Goal: Task Accomplishment & Management: Manage account settings

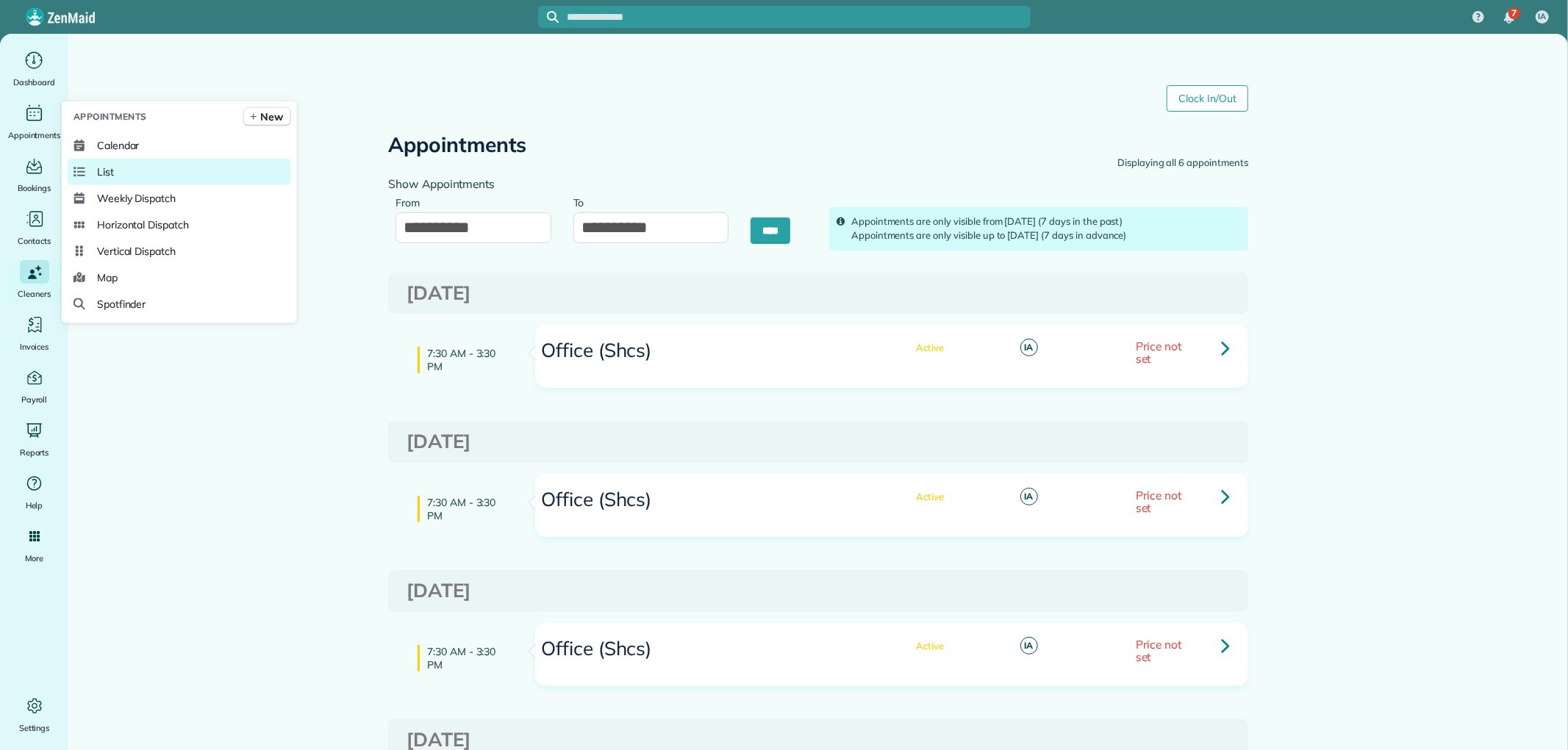
click at [165, 173] on link "List" at bounding box center [179, 172] width 224 height 27
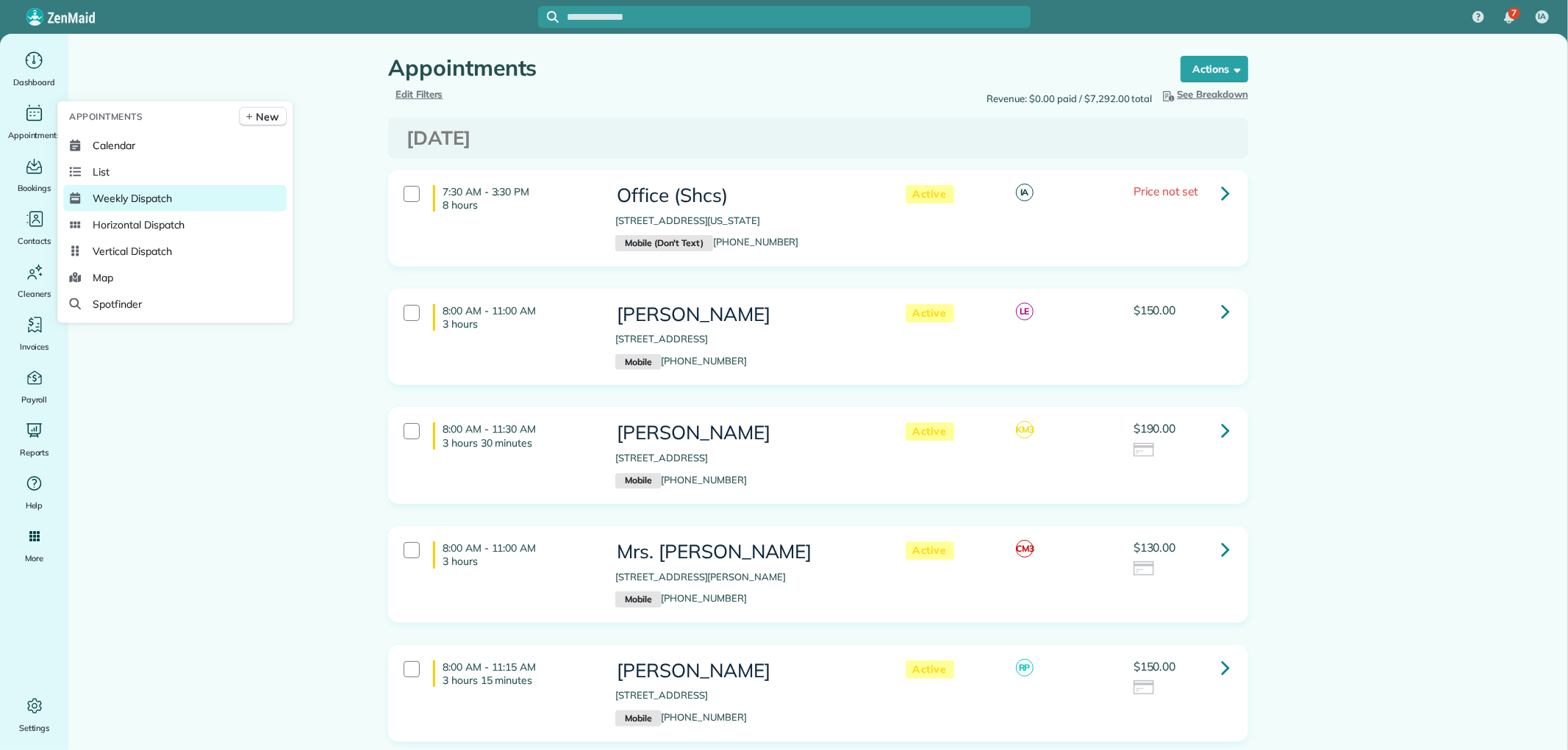
click at [148, 193] on span "Weekly Dispatch" at bounding box center [132, 199] width 78 height 15
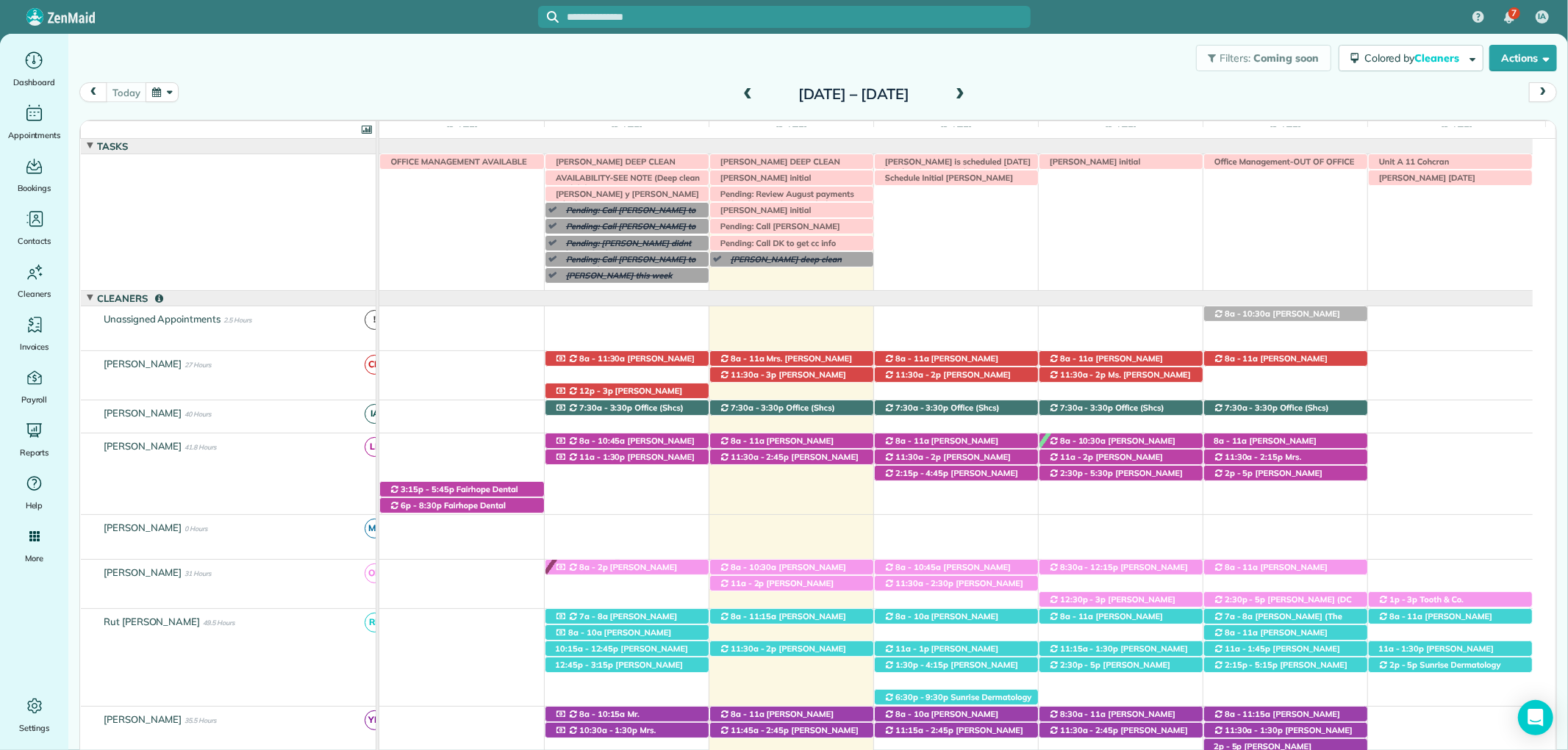
scroll to position [92, 0]
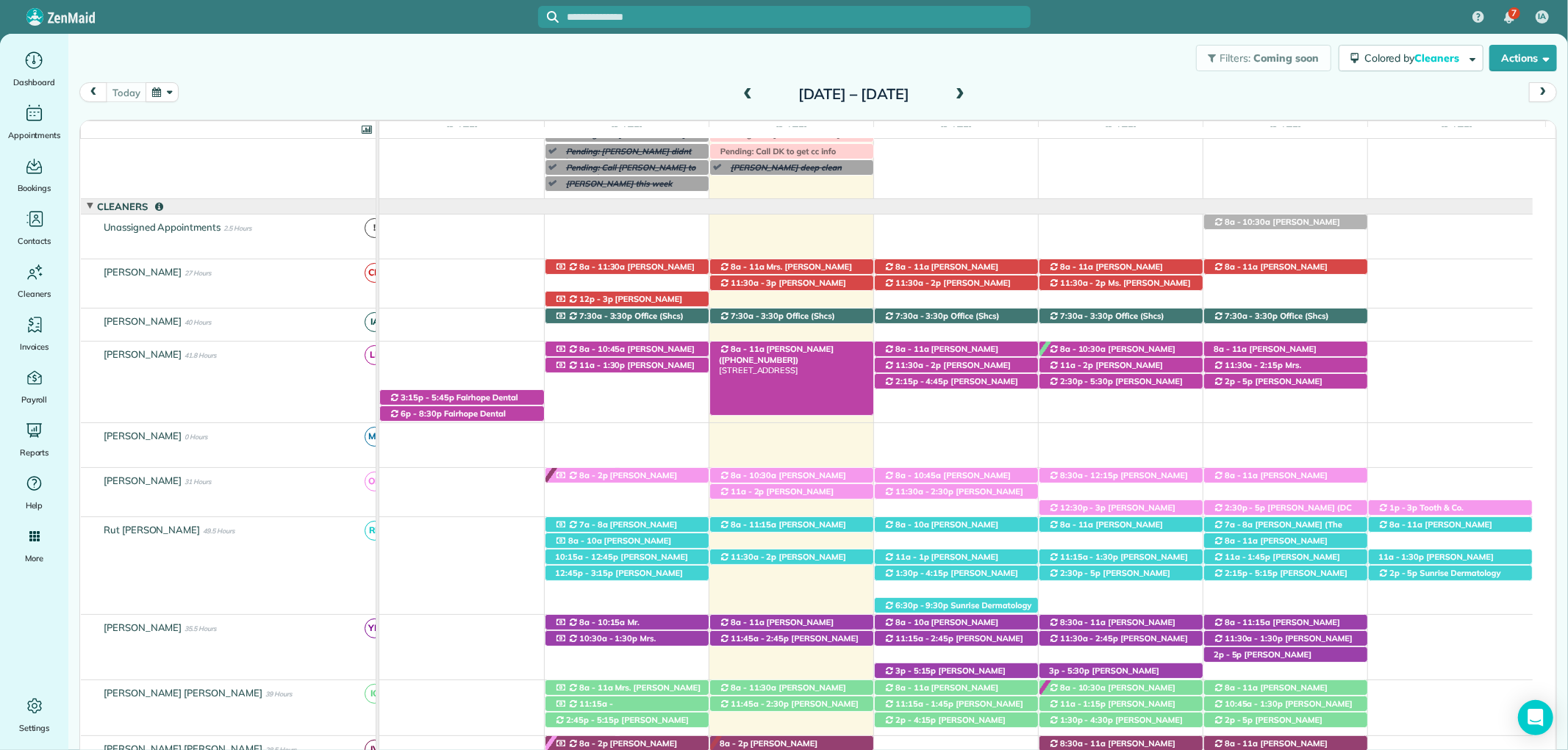
click at [791, 344] on div "8a - 11a Ashley Conyers (+12517672829) 6 Cambridge Court - Fairhope, AL, 36532" at bounding box center [791, 349] width 163 height 15
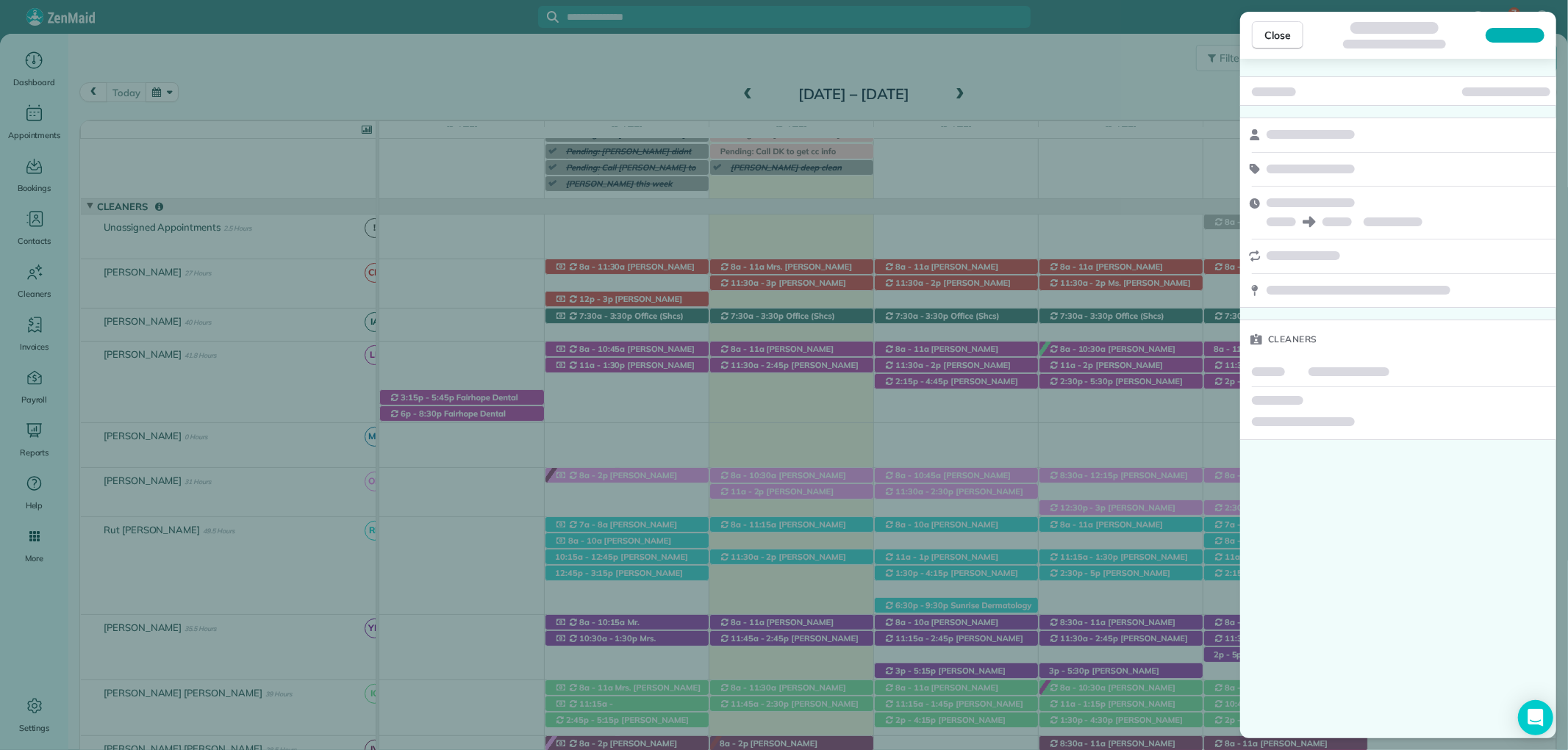
click at [1264, 31] on span "Close" at bounding box center [1277, 36] width 27 height 15
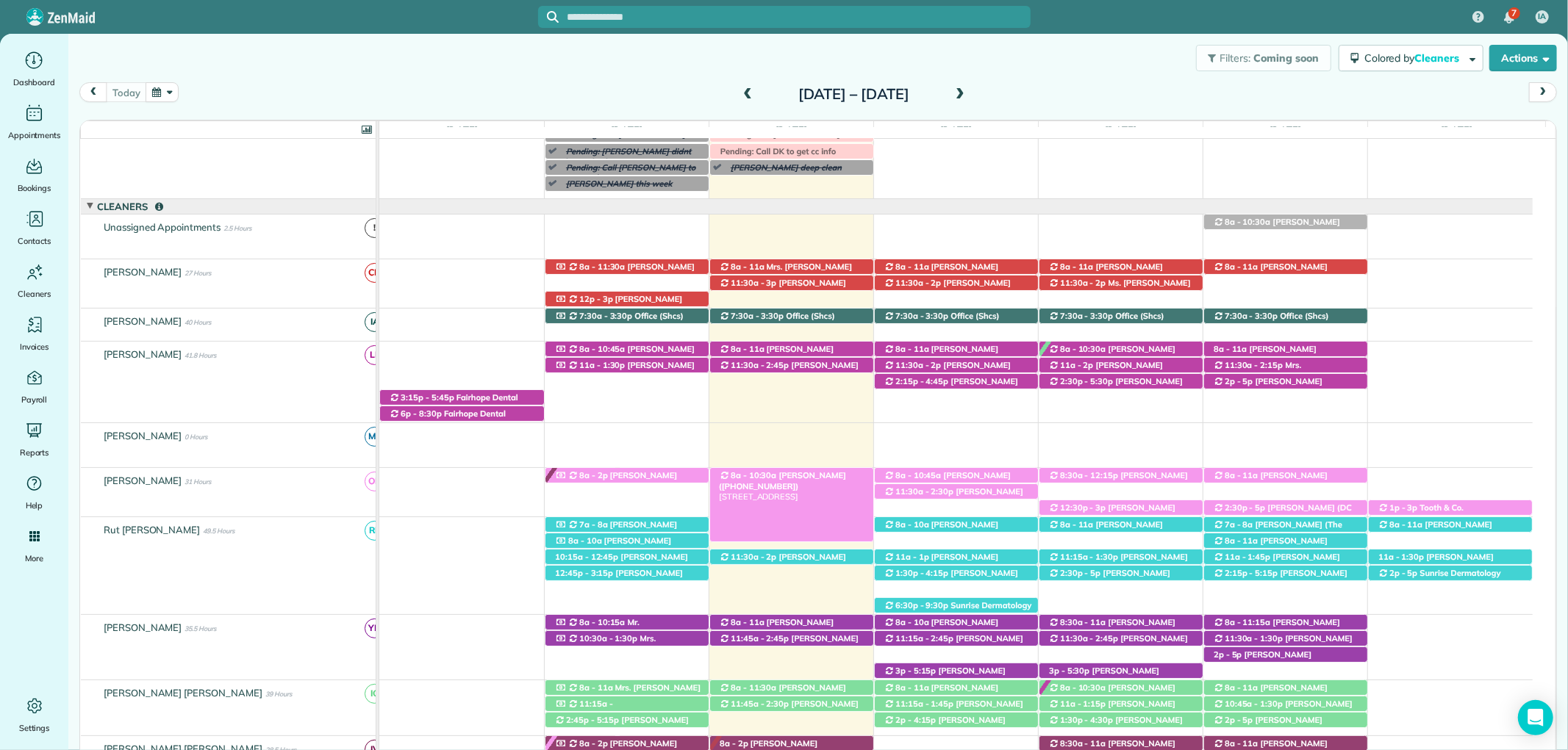
click at [805, 480] on span "Shelley Stallworth (+18132946238)" at bounding box center [782, 480] width 127 height 20
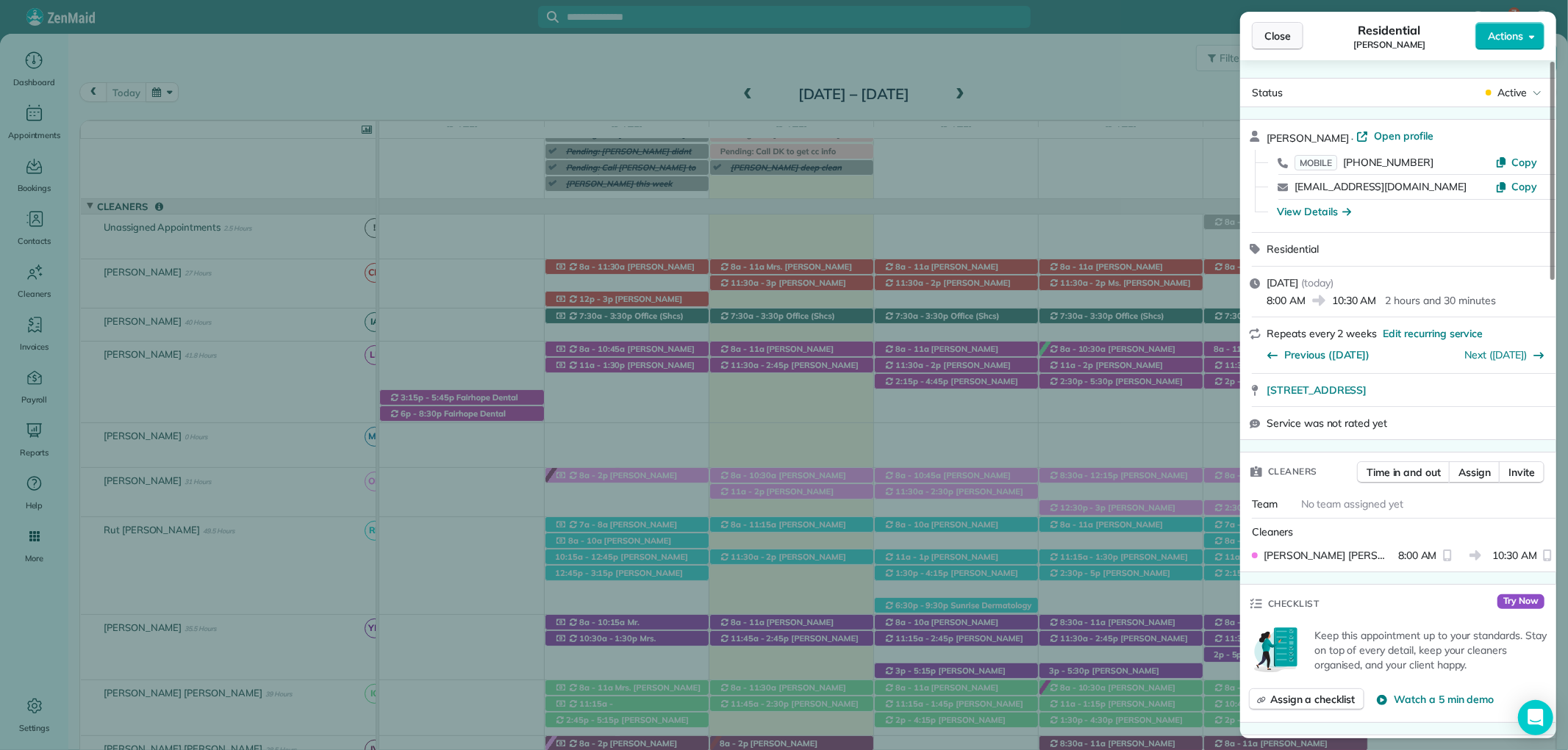
click at [1262, 38] on button "Close" at bounding box center [1277, 36] width 52 height 28
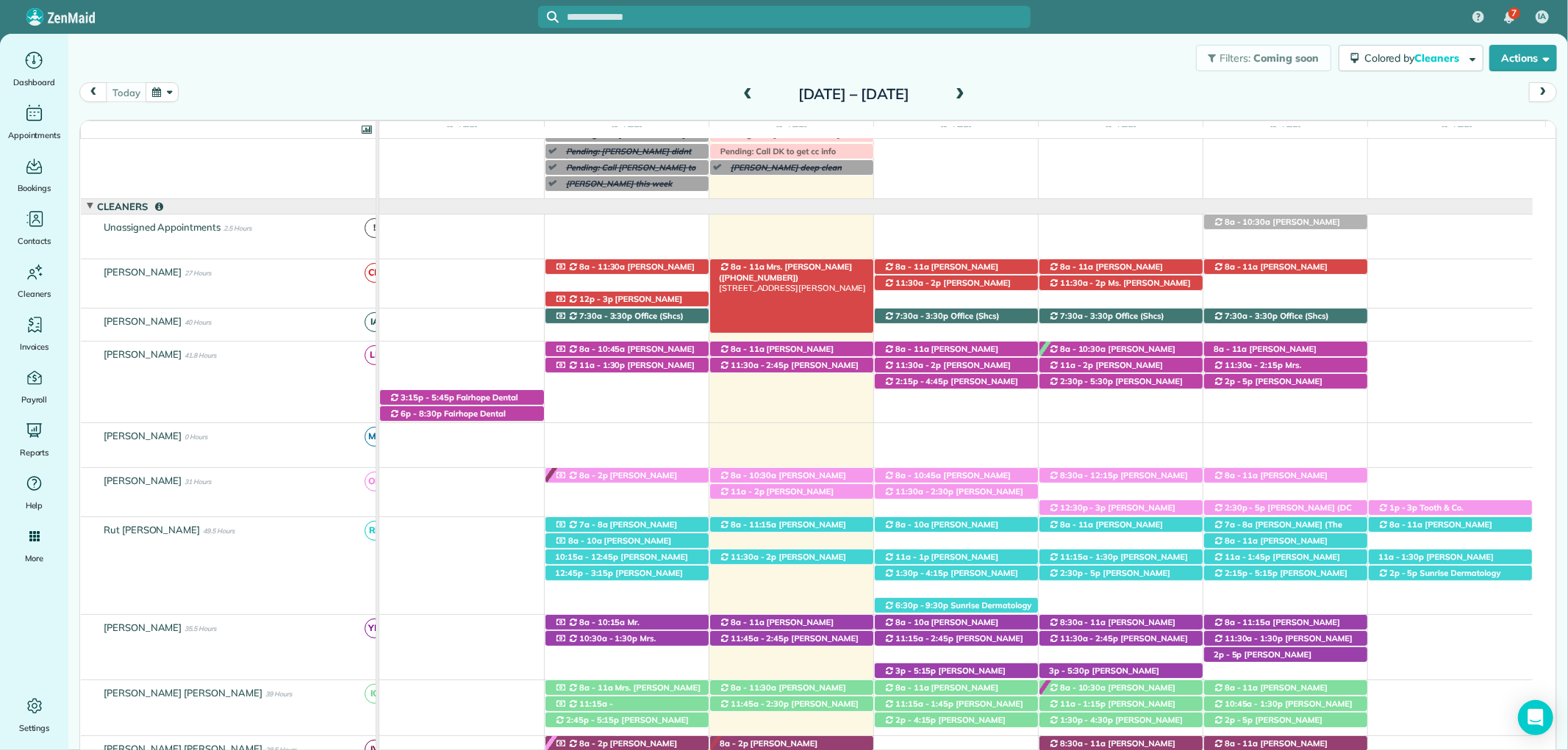
click at [802, 266] on span "Mrs. [PERSON_NAME] ([PHONE_NUMBER])" at bounding box center [785, 271] width 133 height 20
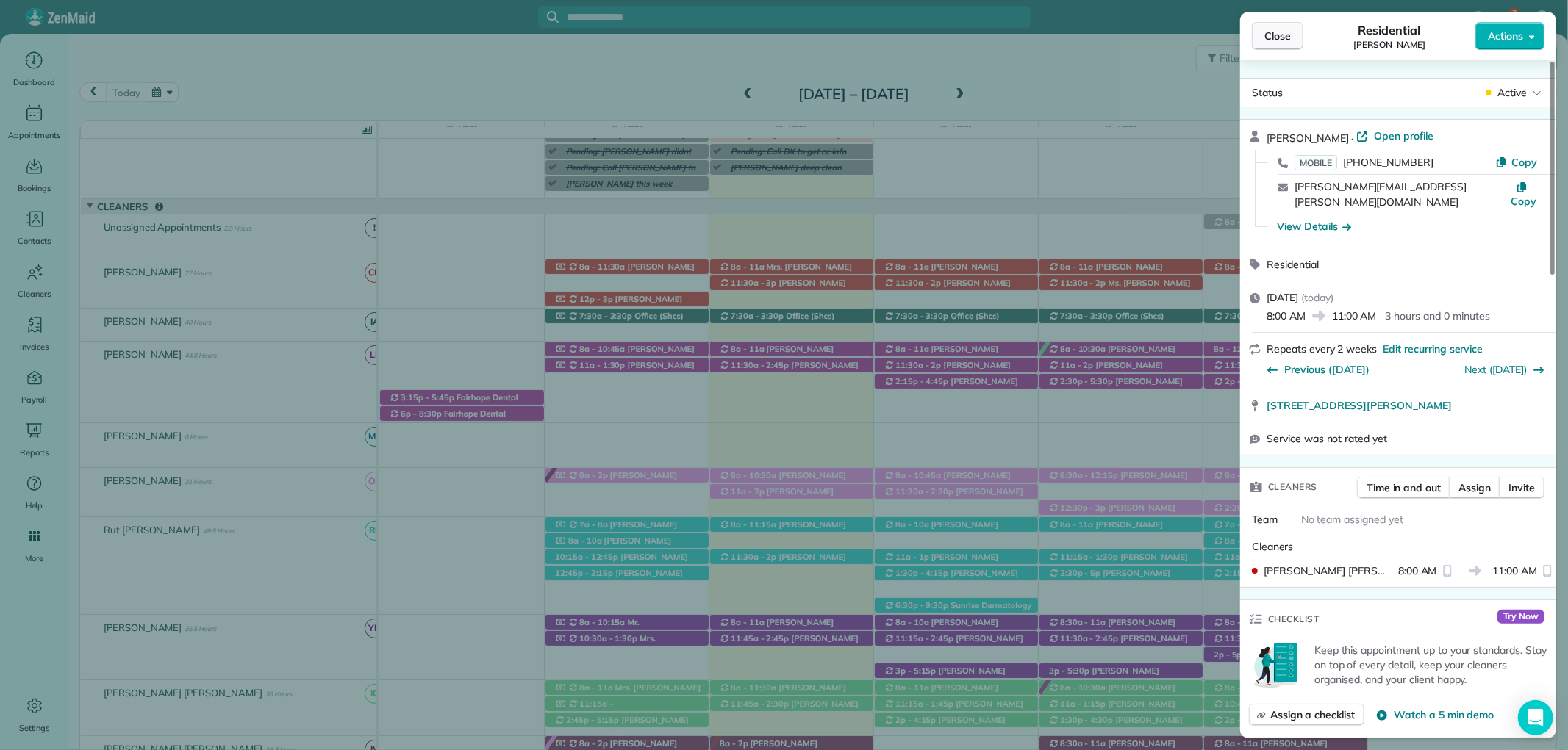
click at [1264, 35] on span "Close" at bounding box center [1277, 36] width 27 height 15
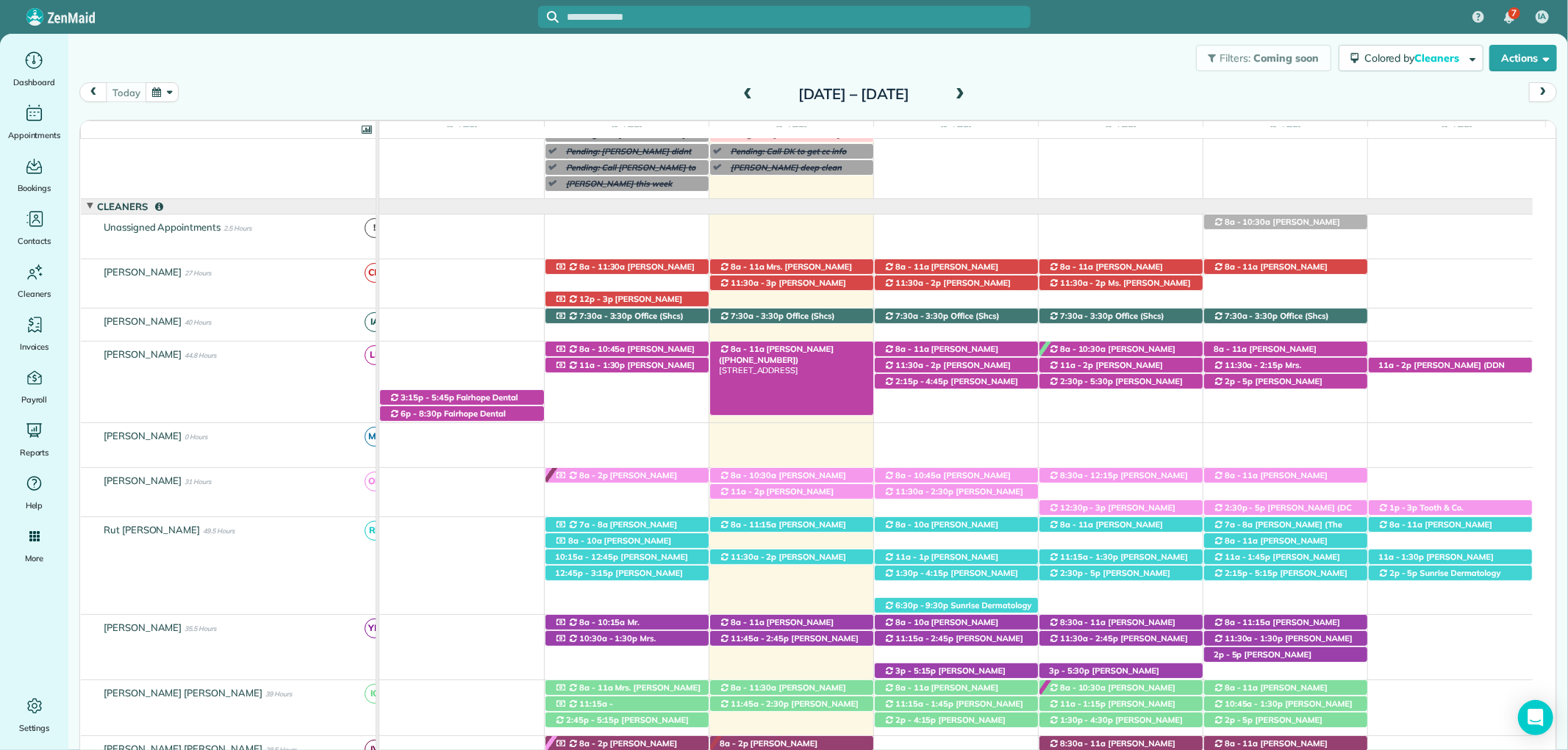
click at [803, 348] on span "Ashley Conyers (+12517672829)" at bounding box center [776, 354] width 115 height 20
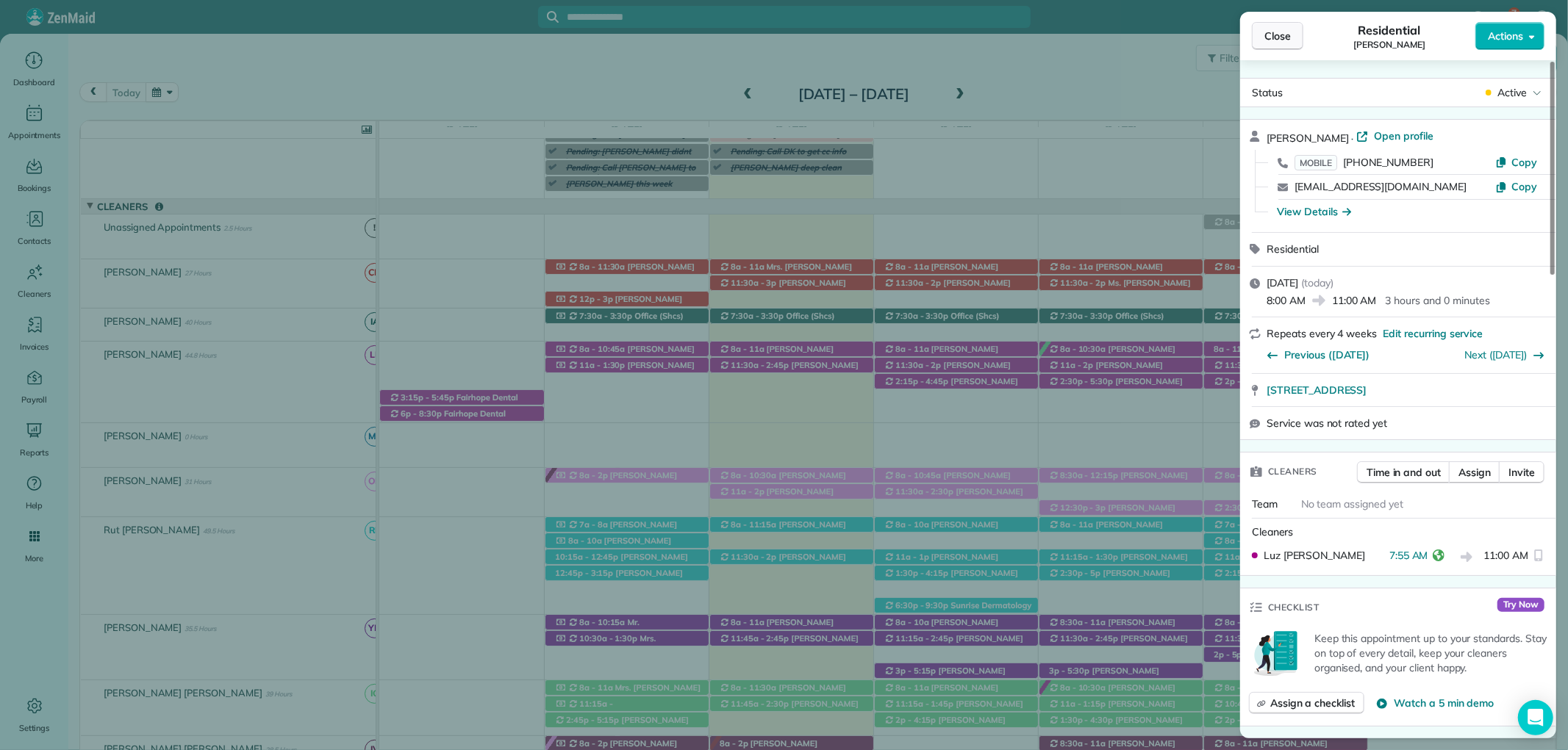
click at [1286, 32] on span "Close" at bounding box center [1277, 36] width 27 height 15
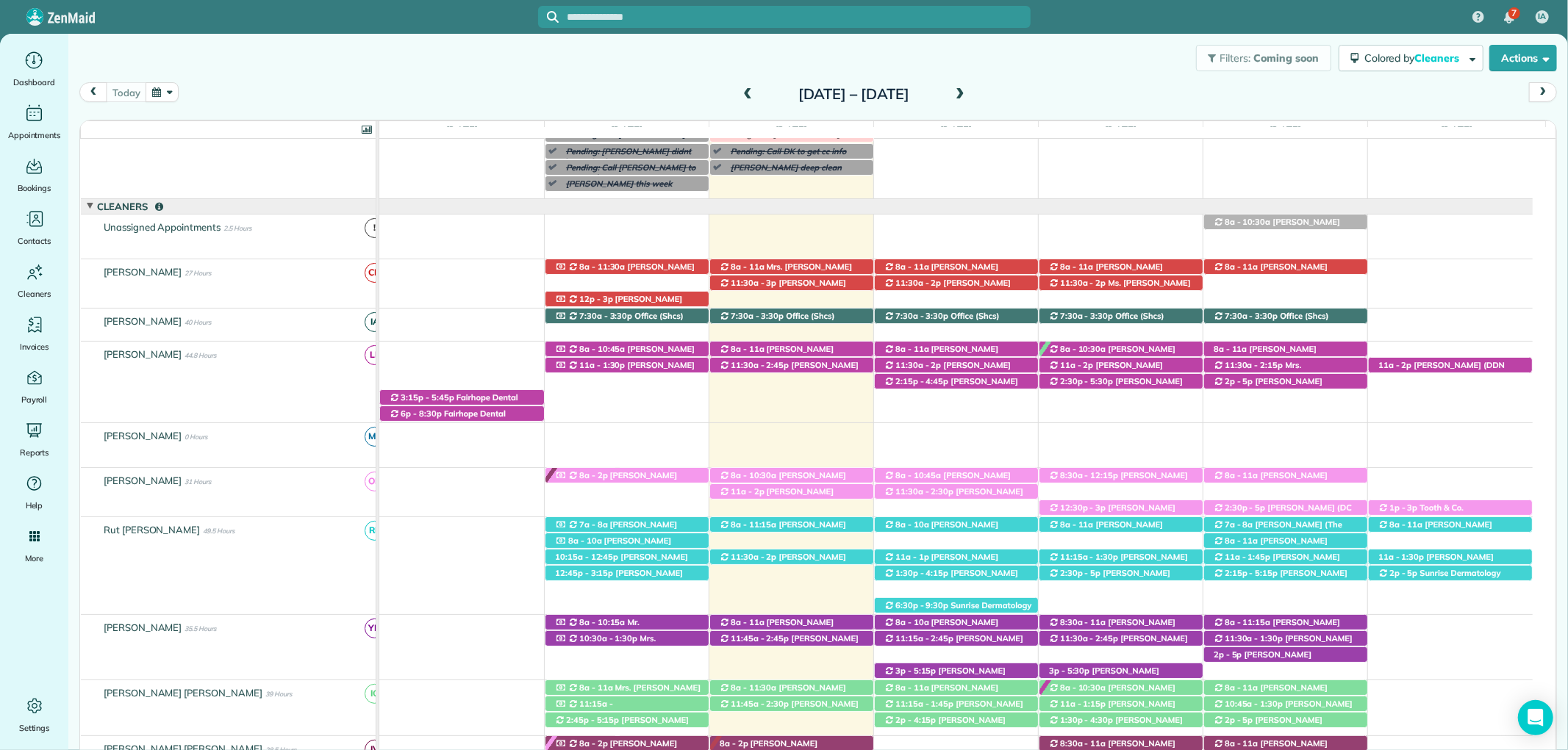
click at [968, 97] on span at bounding box center [960, 94] width 16 height 13
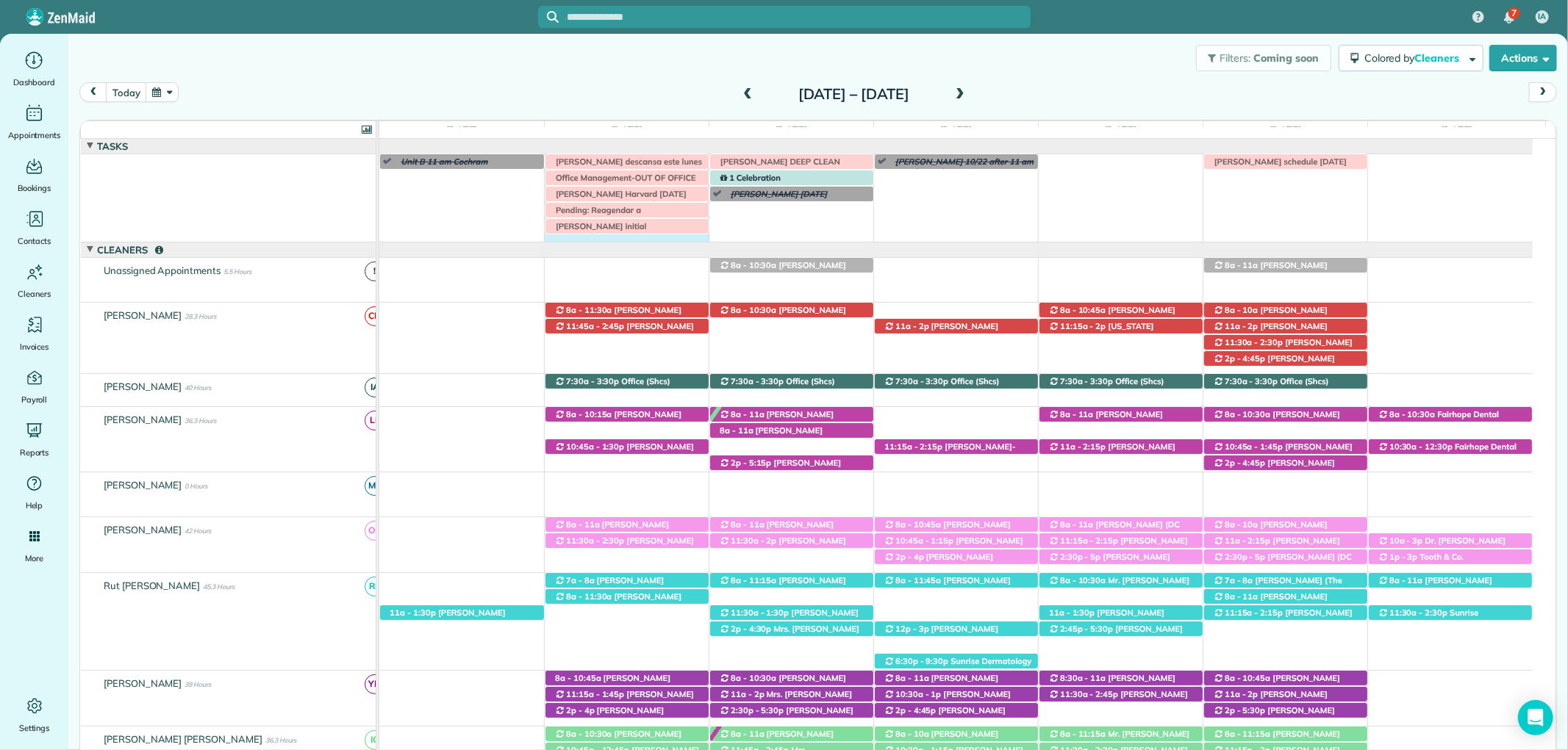
click at [667, 240] on div "Irma V descansa este lunes Morgen Stalder today Unit B 11 am Cochram Eddie Curr…" at bounding box center [956, 198] width 1153 height 87
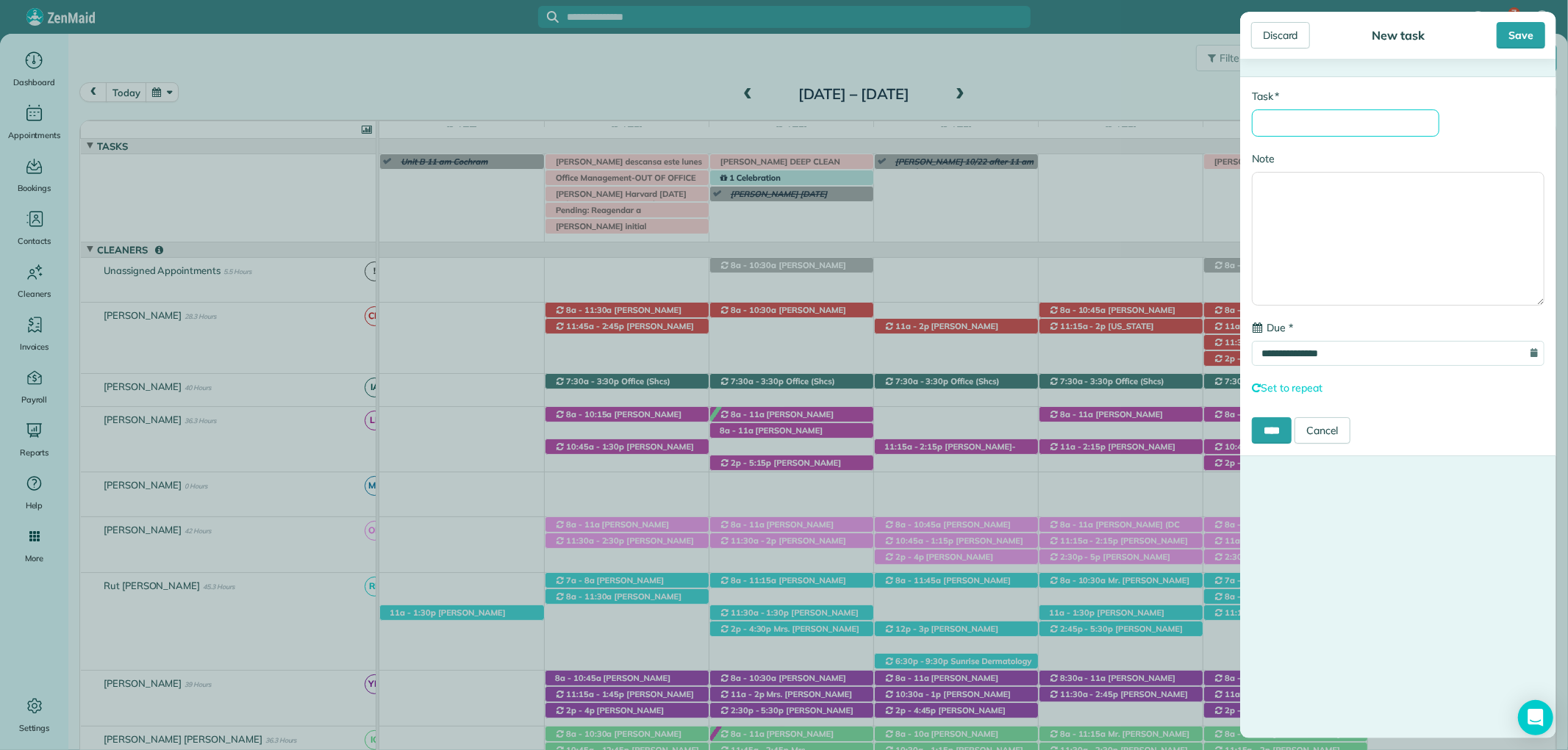
click at [1316, 116] on input "* Task" at bounding box center [1345, 124] width 187 height 27
type input "**********"
click at [1339, 181] on textarea "Note" at bounding box center [1398, 241] width 292 height 134
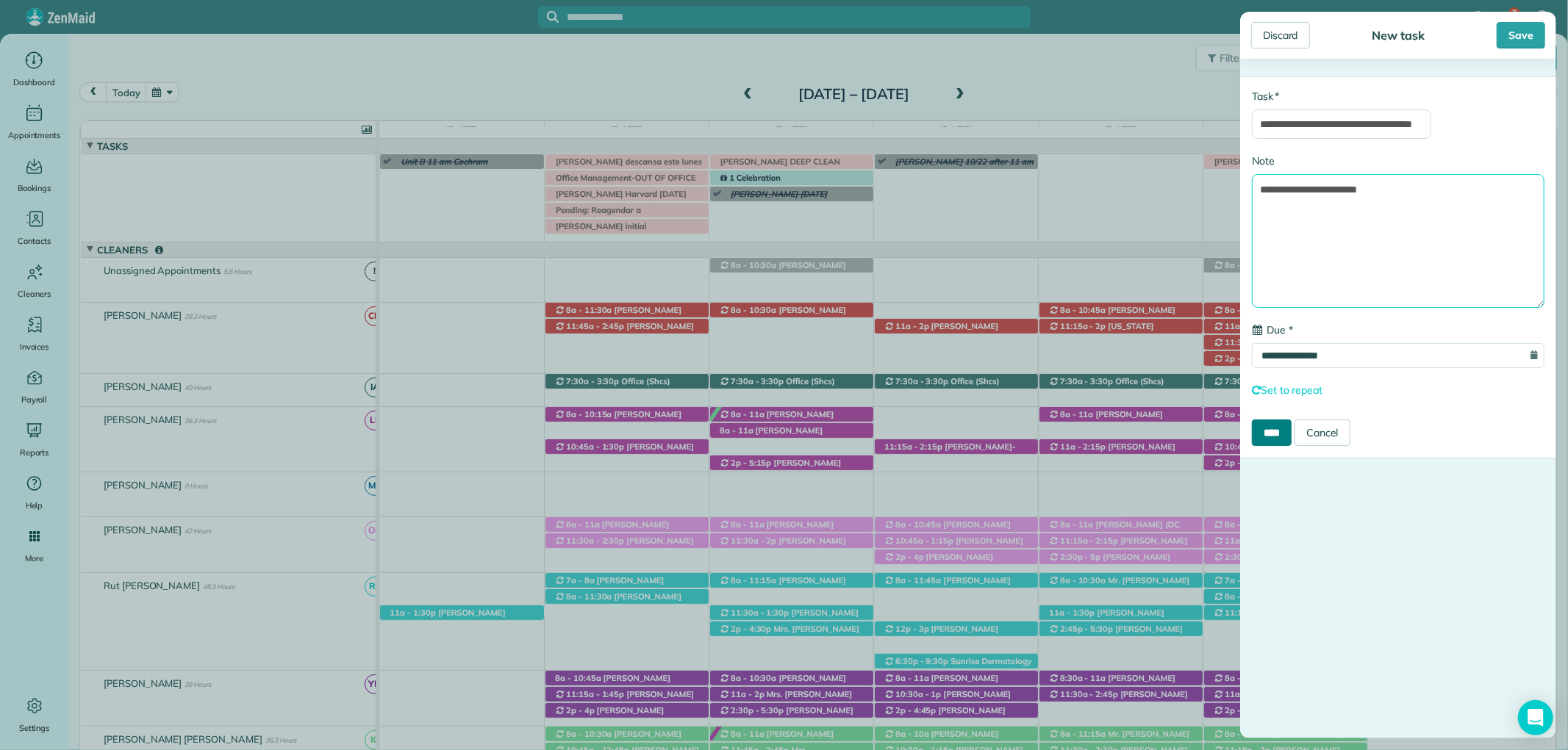
type textarea "**********"
click at [1277, 430] on input "****" at bounding box center [1271, 433] width 40 height 27
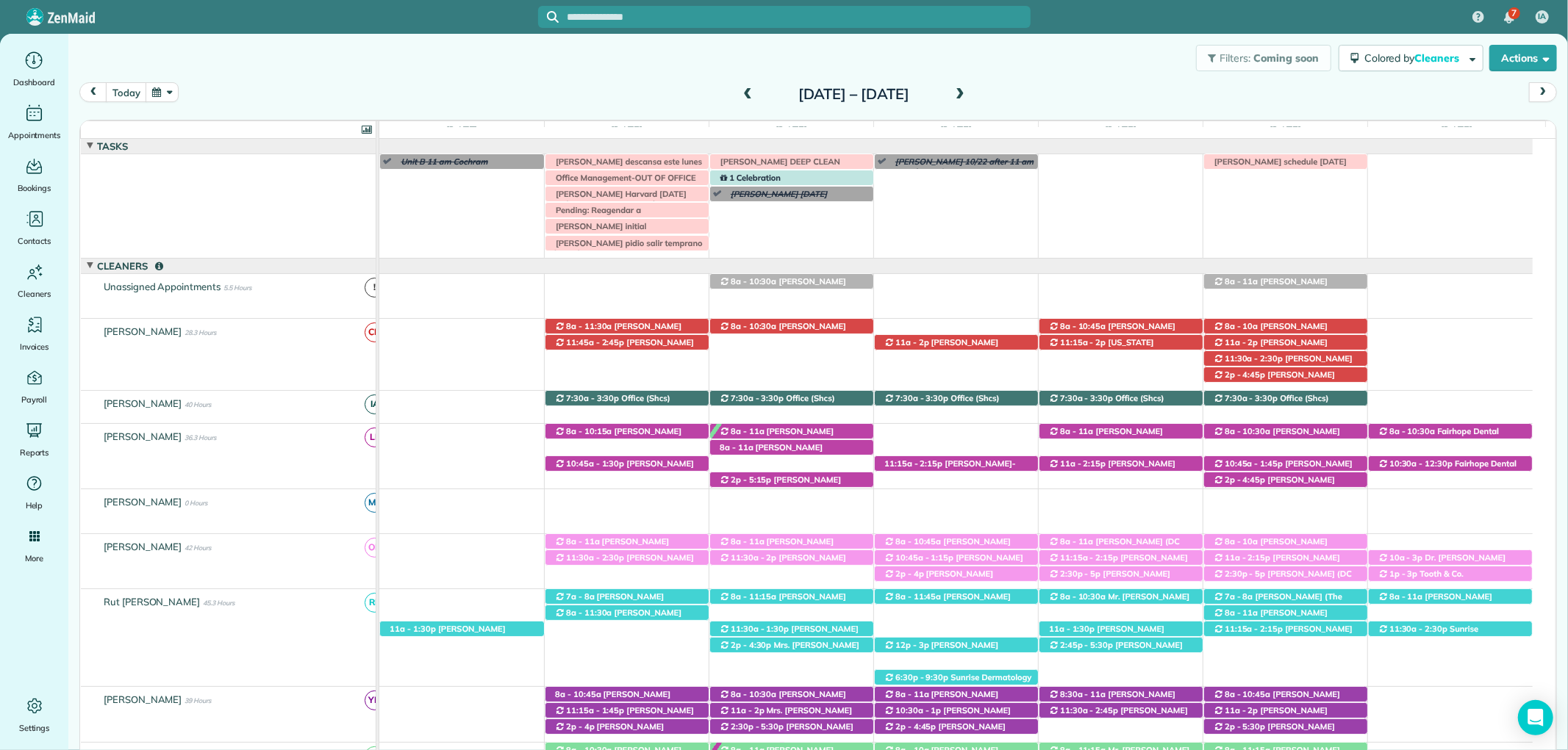
click at [740, 94] on span at bounding box center [748, 94] width 16 height 13
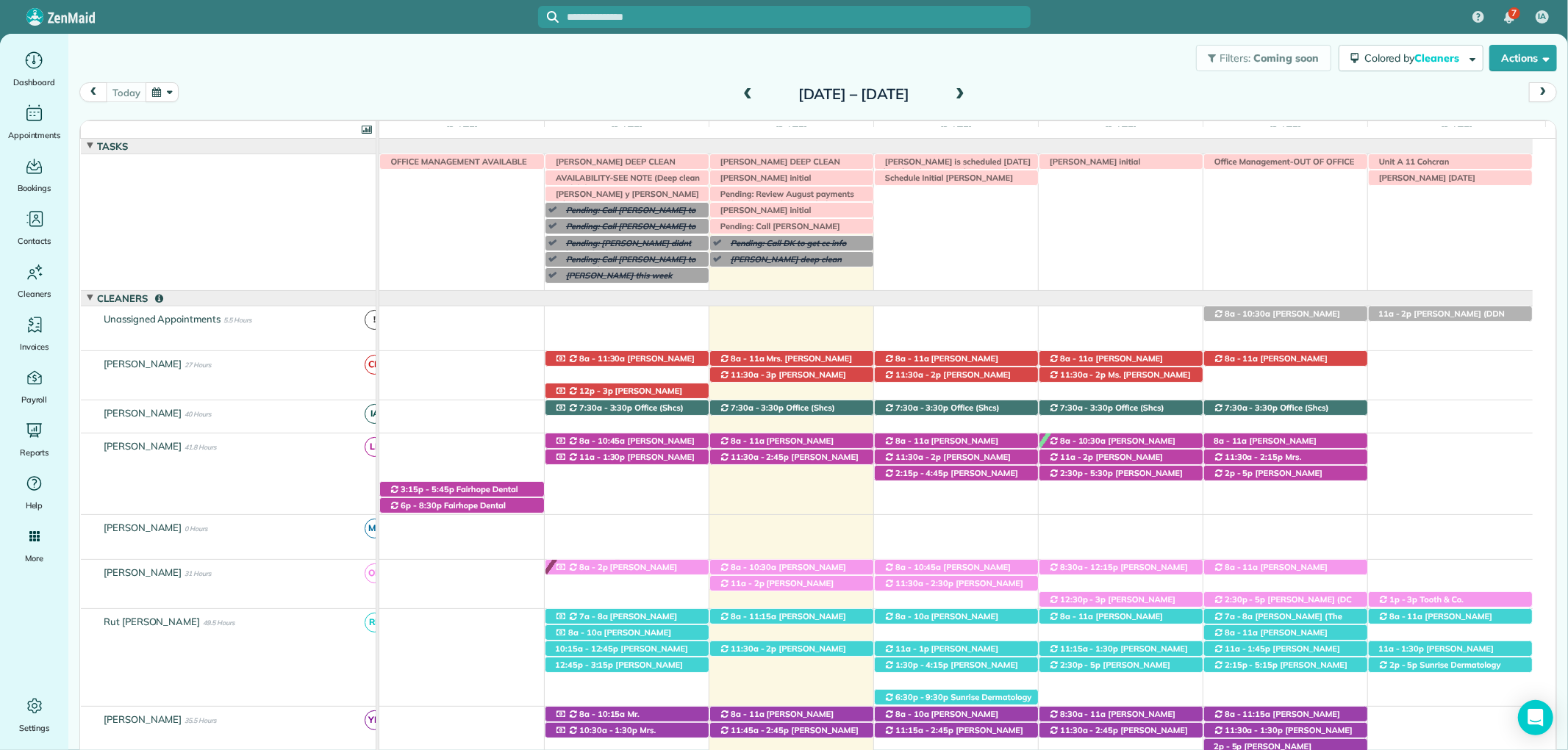
scroll to position [92, 0]
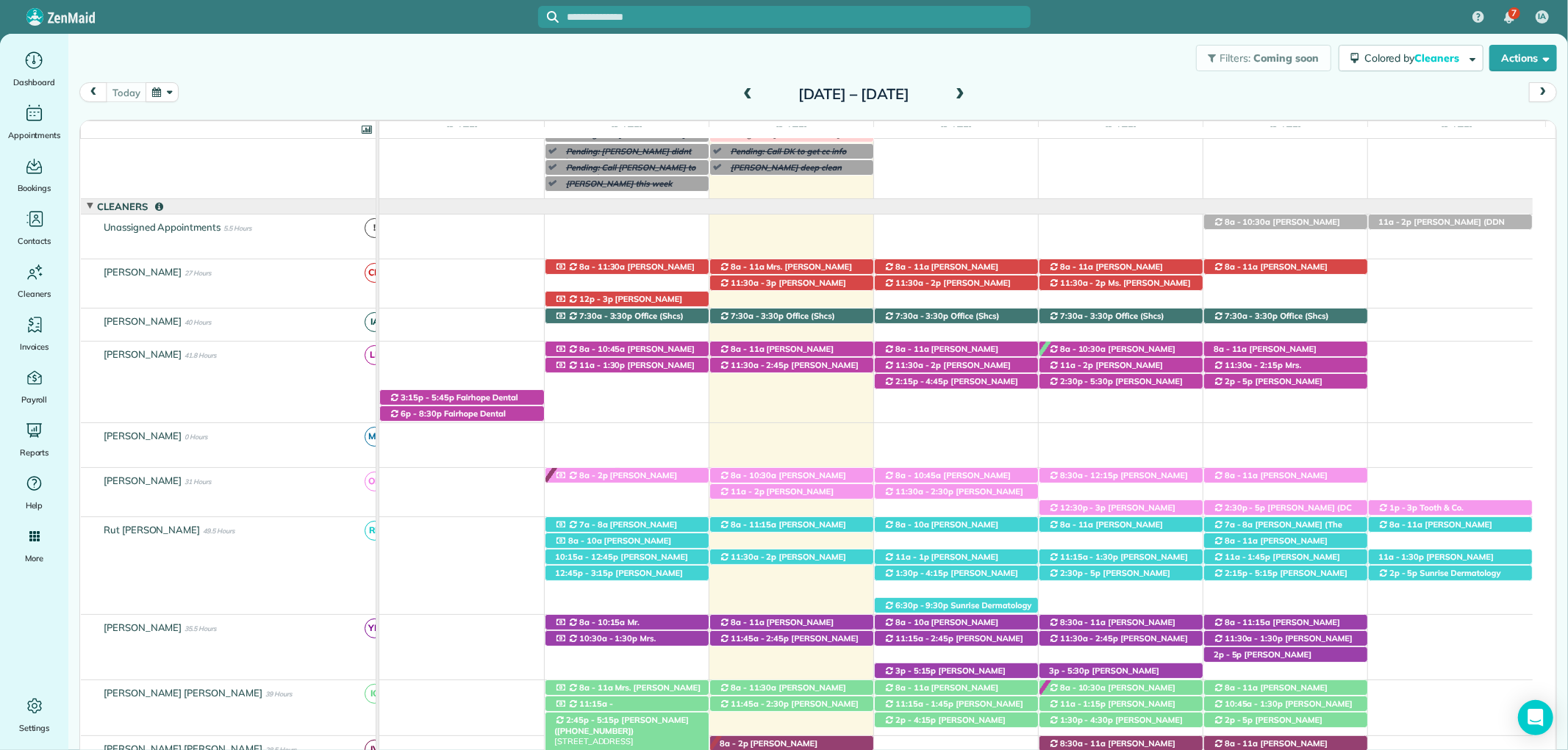
click at [661, 717] on span "[PERSON_NAME] ([PHONE_NUMBER])" at bounding box center [621, 725] width 135 height 20
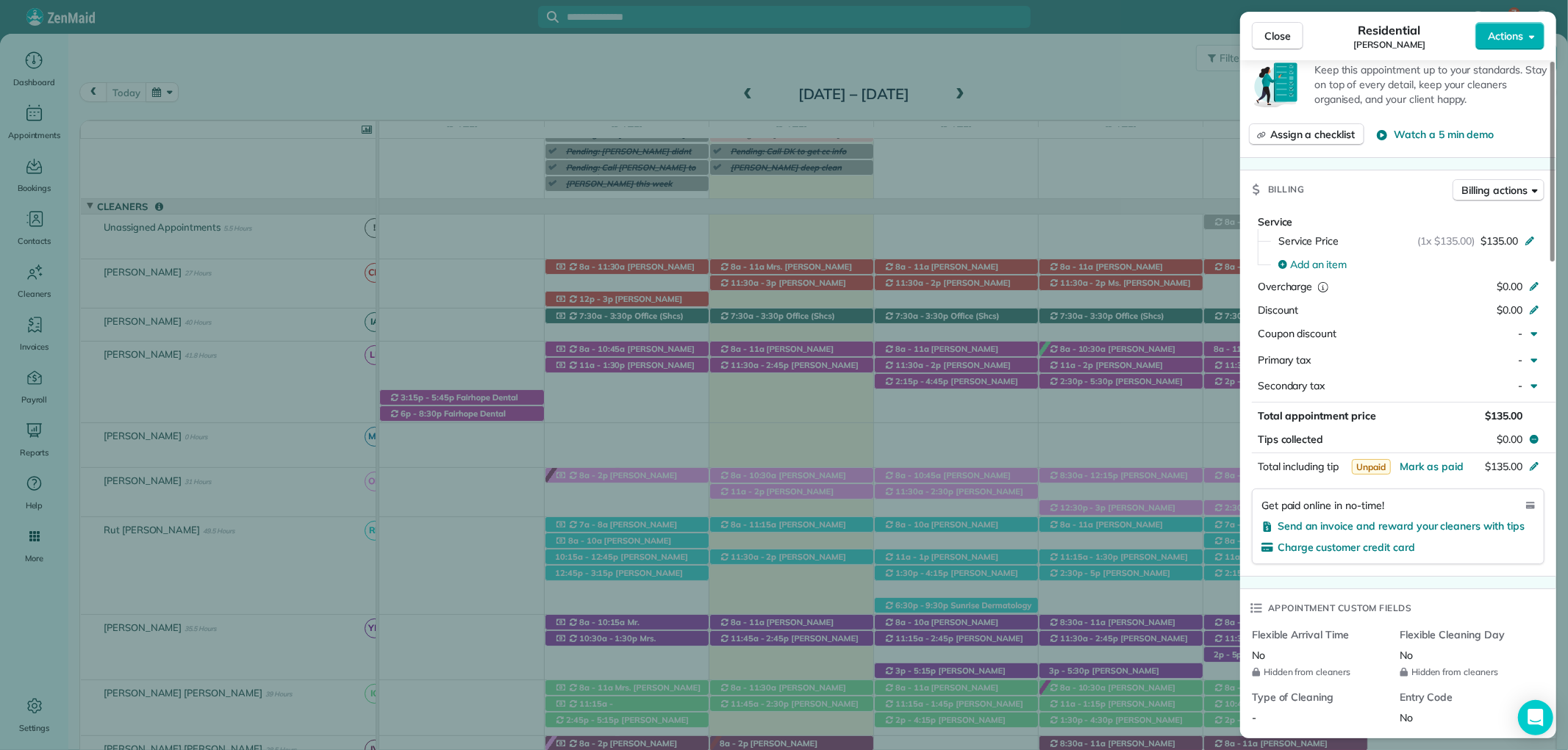
scroll to position [571, 0]
click at [1440, 467] on span "Mark as paid" at bounding box center [1431, 464] width 64 height 13
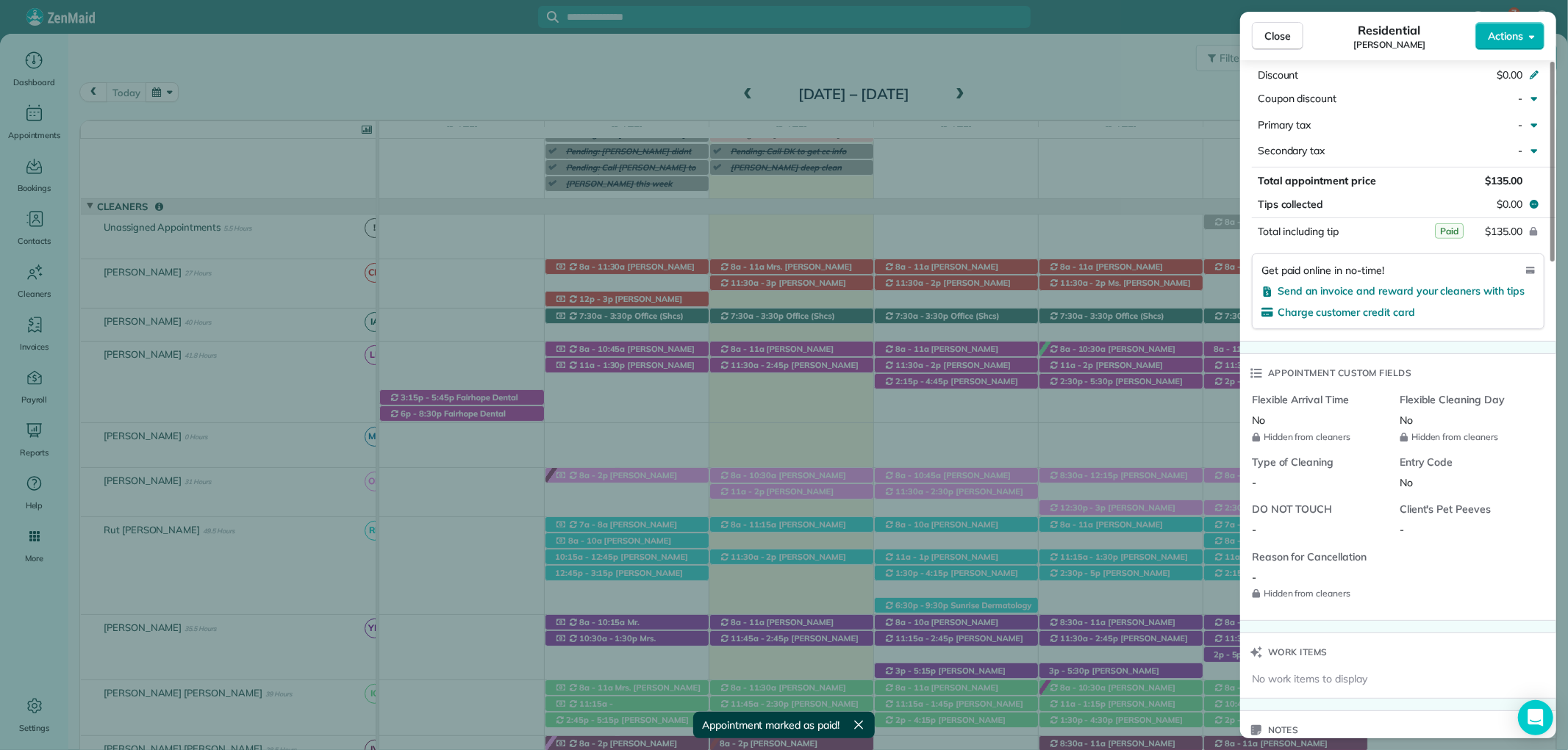
scroll to position [898, 0]
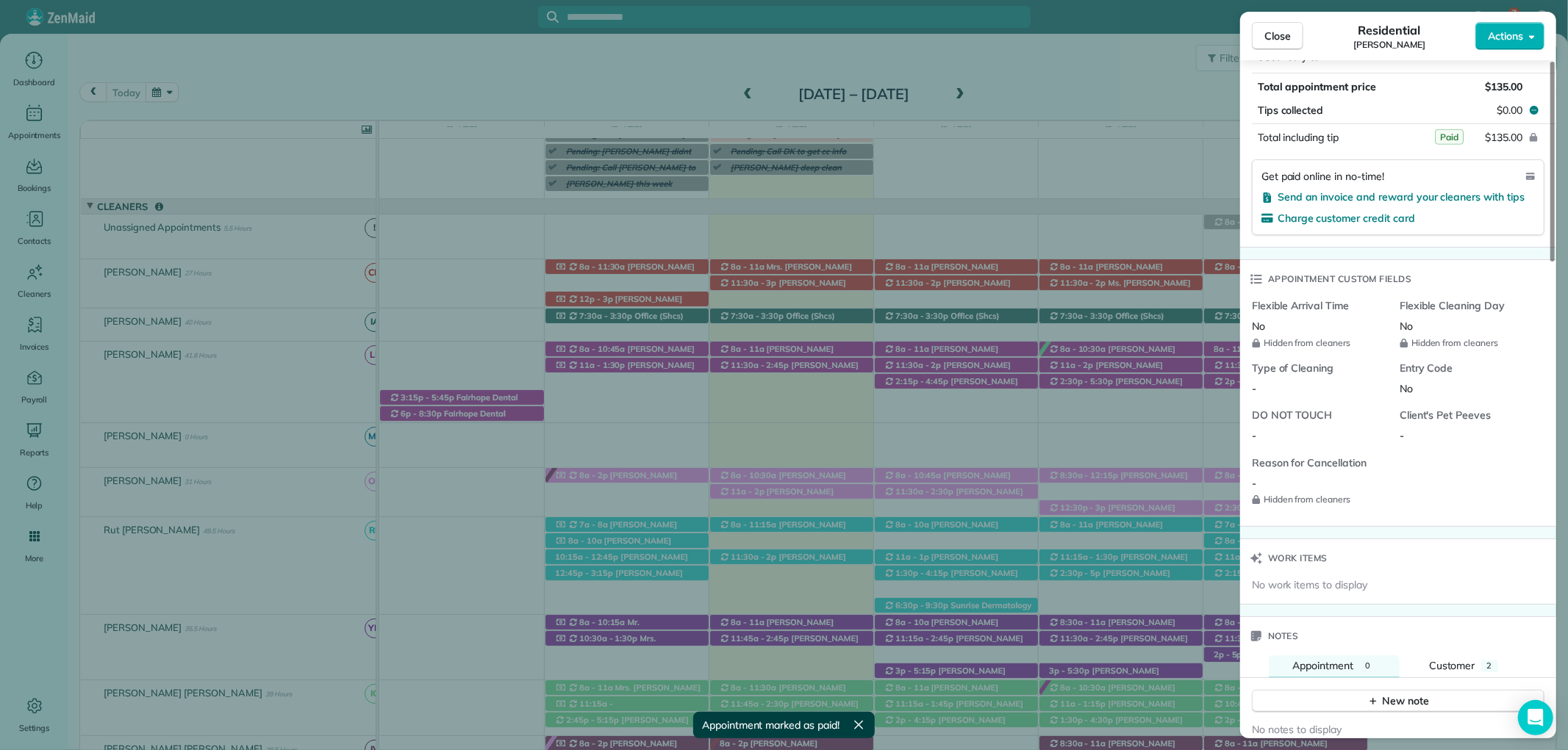
click at [1493, 654] on div "Notes" at bounding box center [1398, 636] width 316 height 38
click at [1478, 661] on button "Customer 2" at bounding box center [1463, 666] width 116 height 22
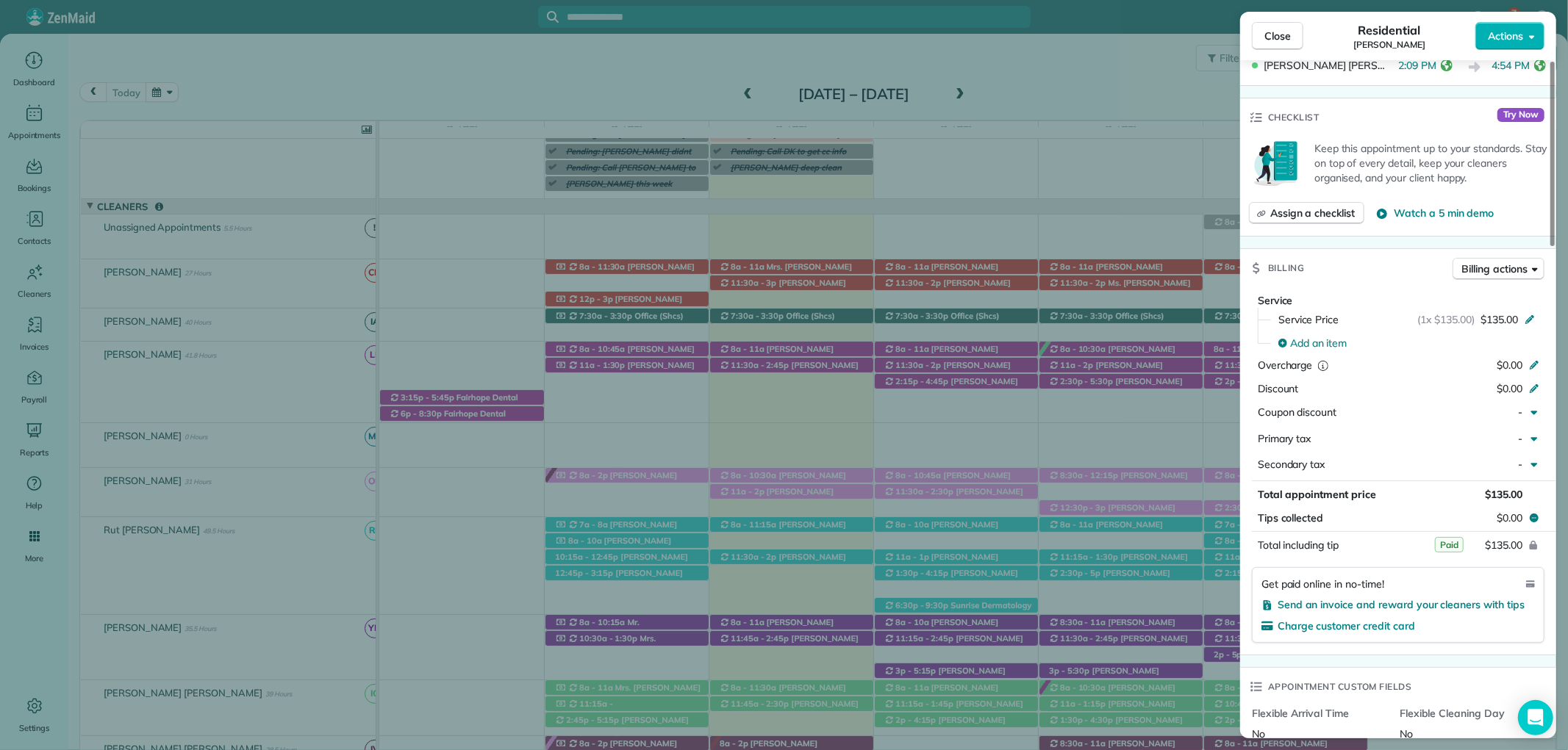
scroll to position [408, 0]
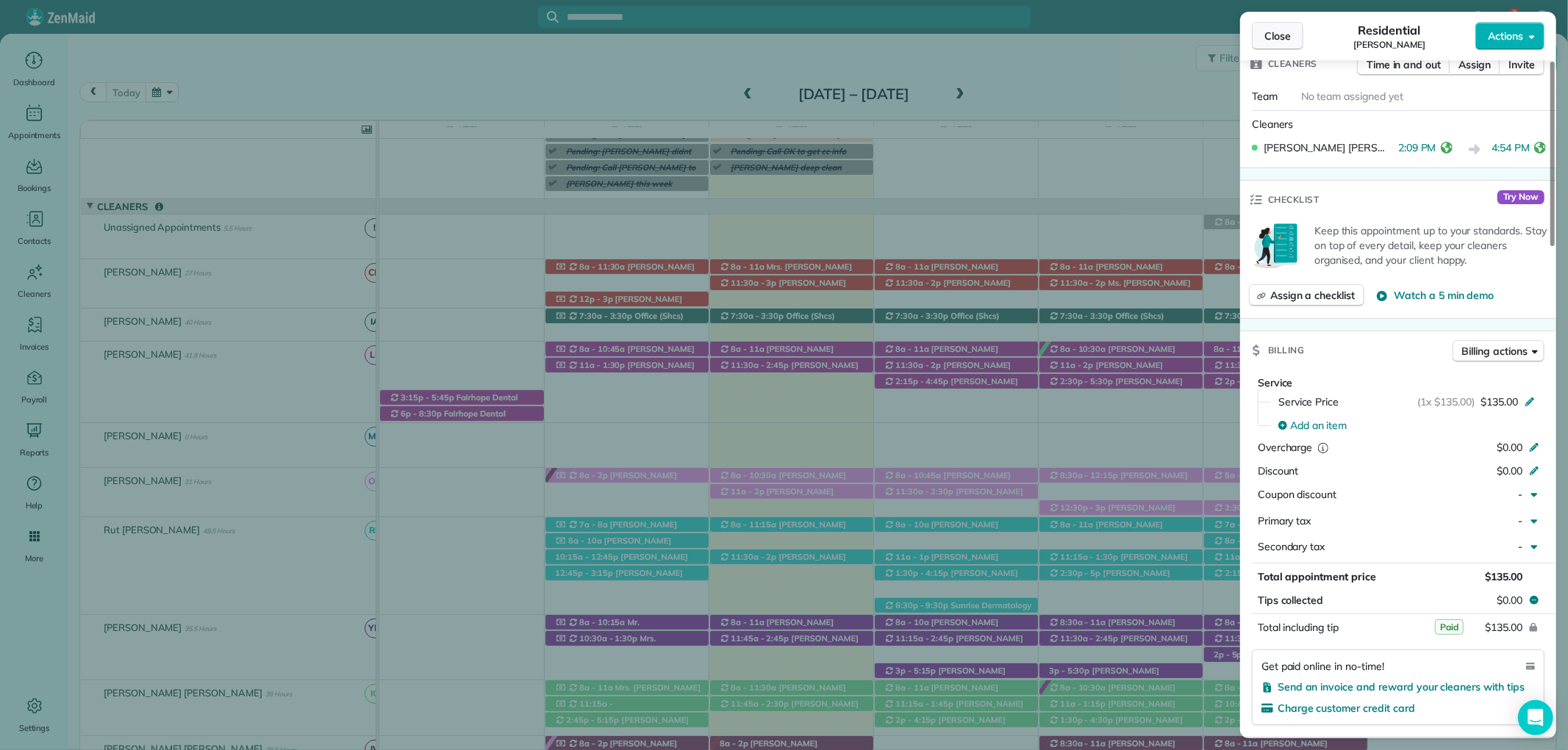
click at [1282, 40] on span "Close" at bounding box center [1277, 36] width 27 height 15
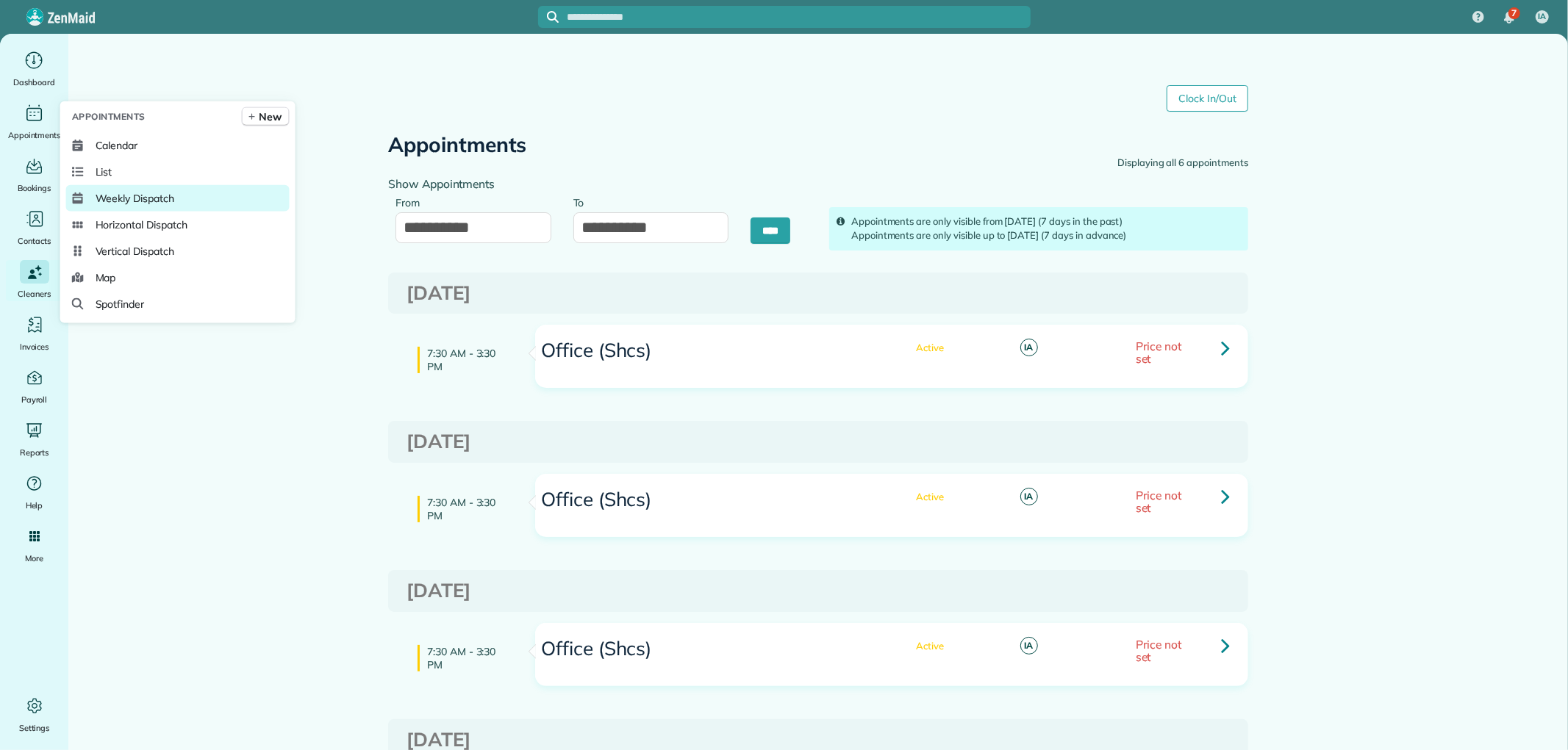
click at [144, 192] on span "Weekly Dispatch" at bounding box center [134, 199] width 78 height 15
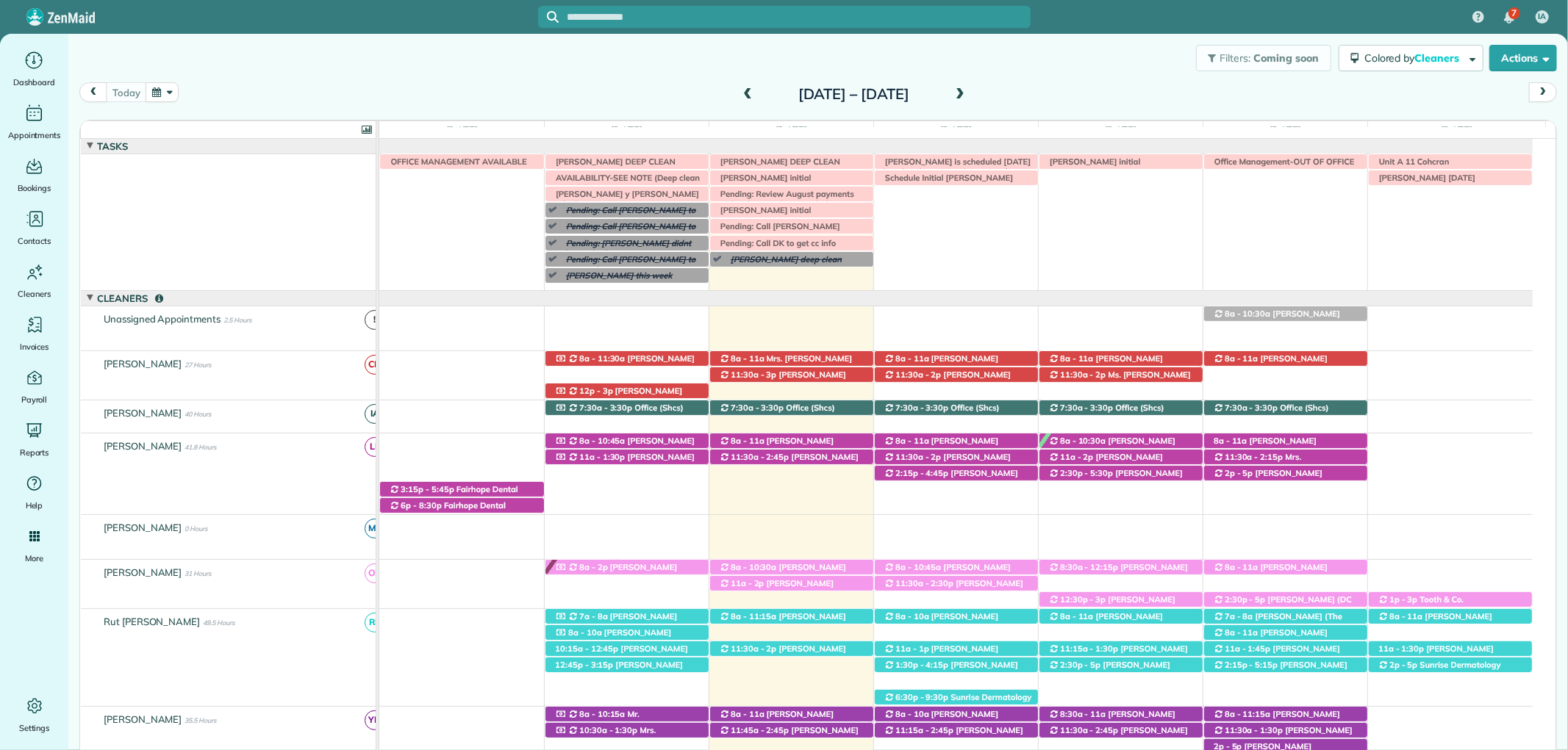
scroll to position [92, 0]
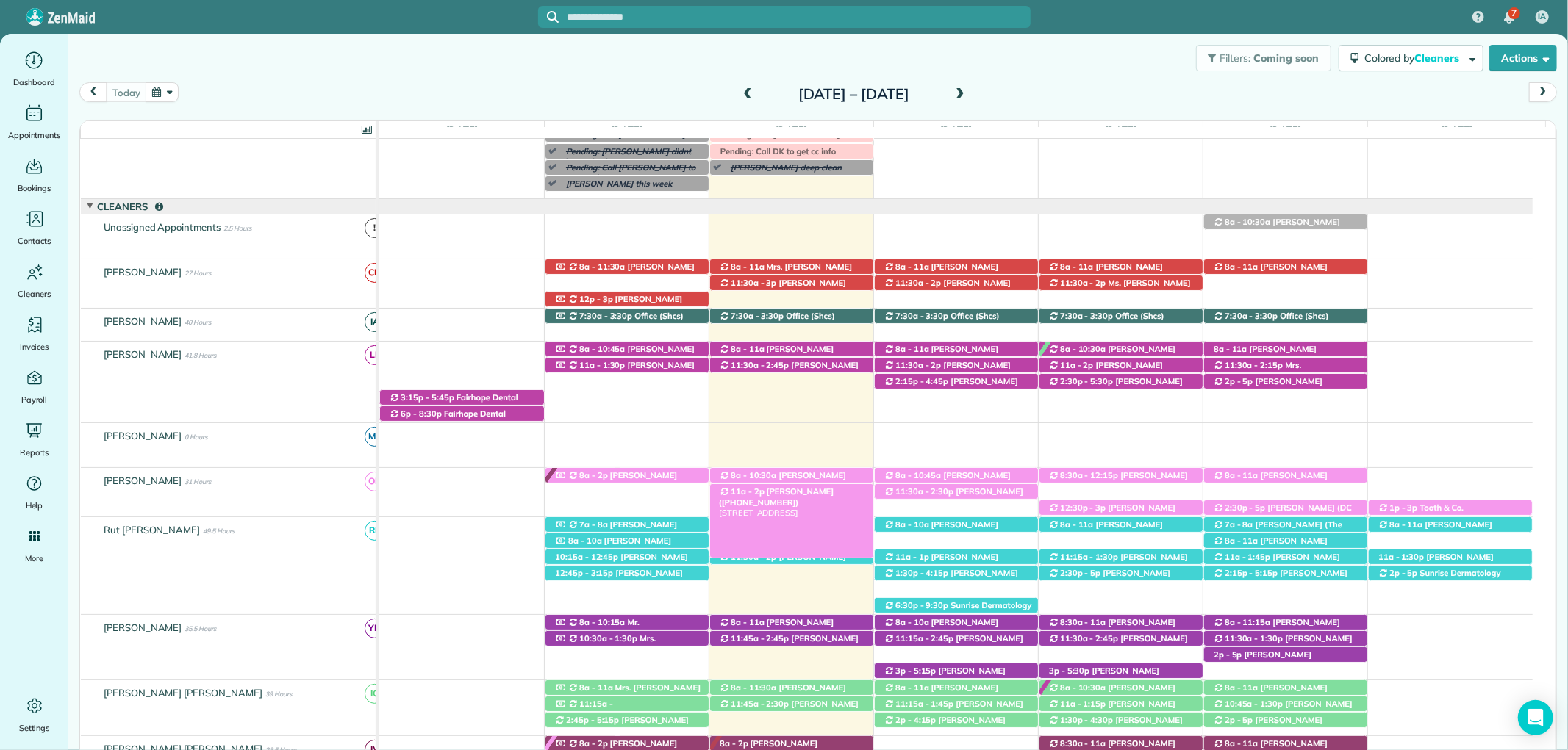
click at [797, 492] on span "Kimberly Burnett (+12515330419)" at bounding box center [776, 497] width 115 height 20
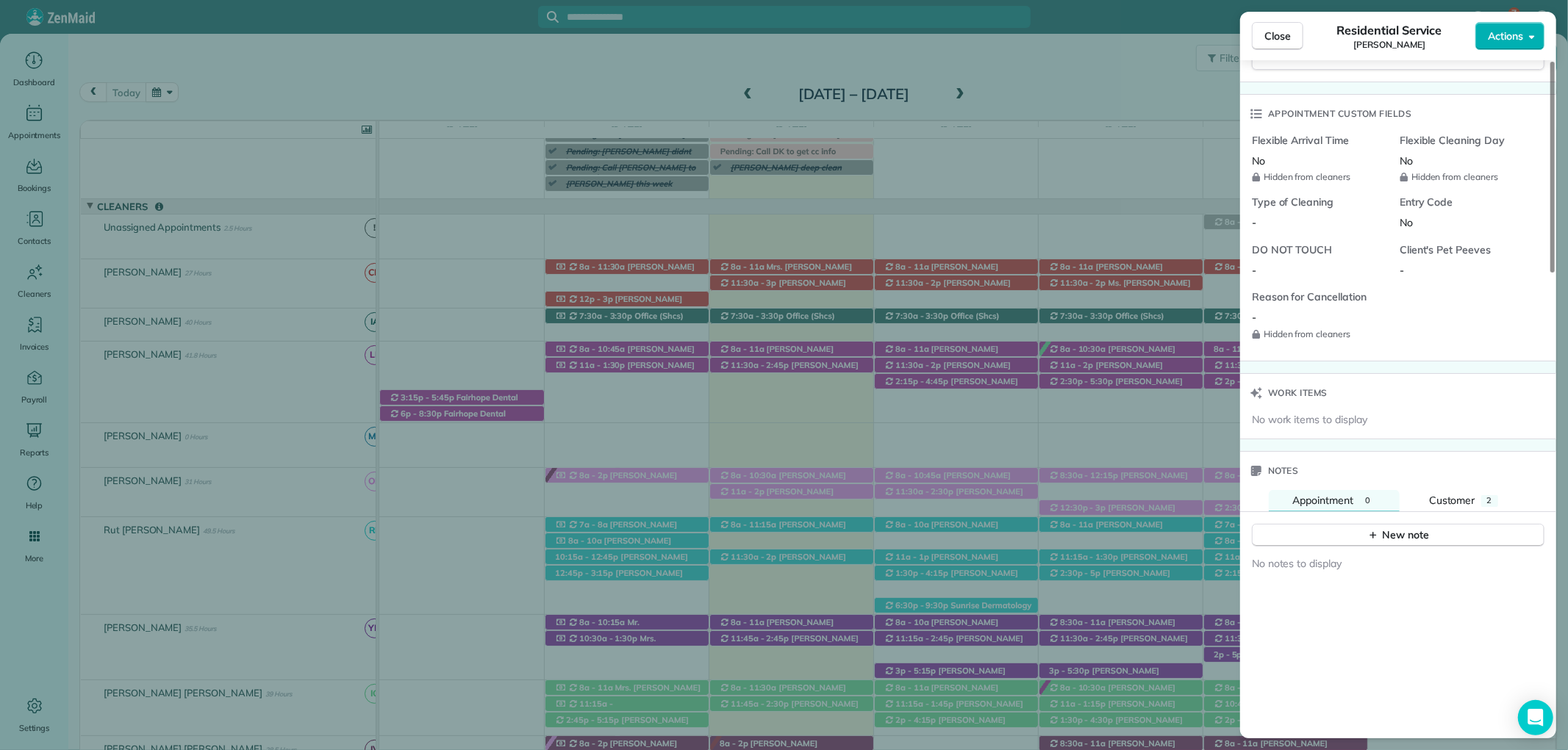
scroll to position [1225, 0]
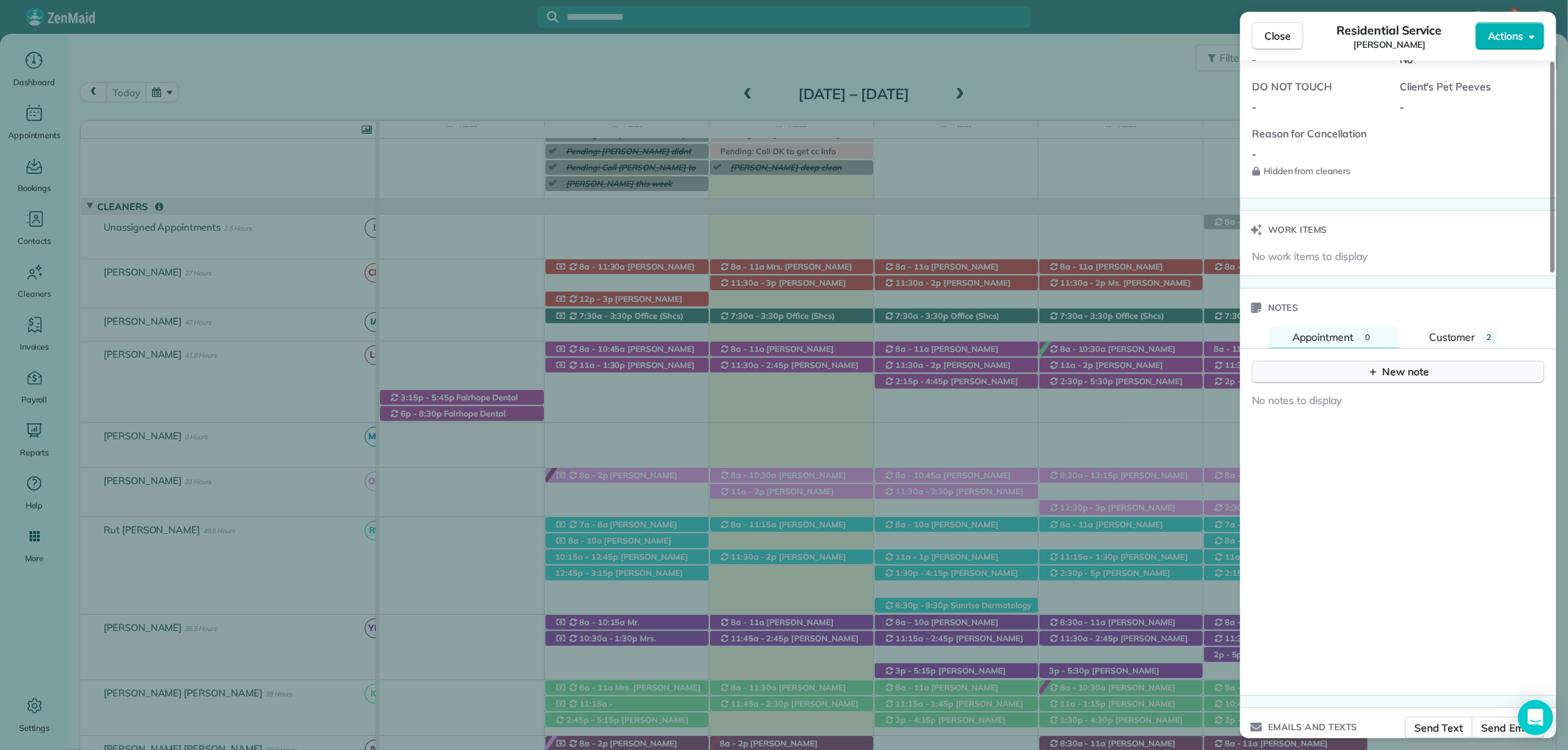
click at [1413, 379] on div "New note" at bounding box center [1398, 372] width 61 height 15
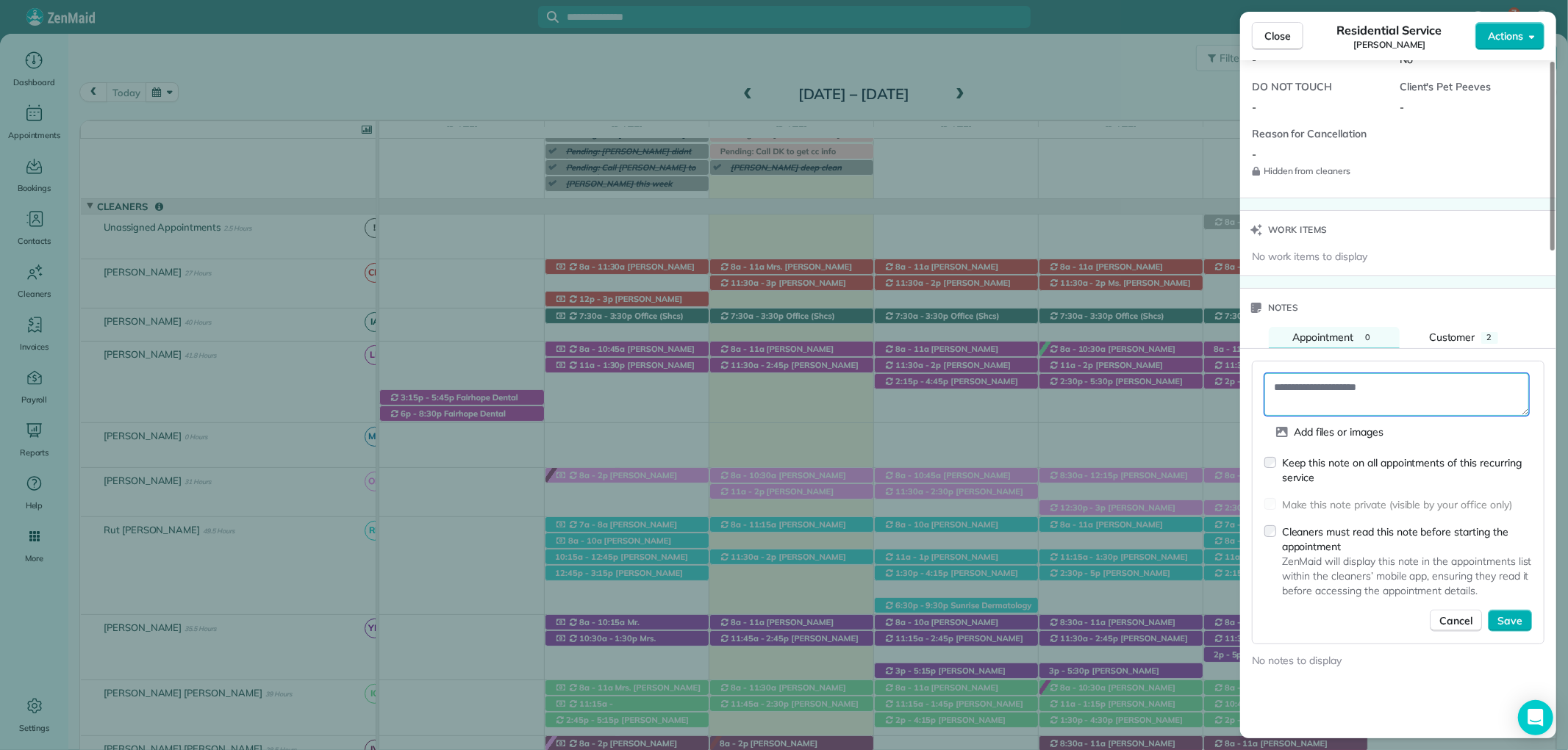
click at [1322, 392] on textarea at bounding box center [1397, 394] width 265 height 43
type textarea "**********"
click at [1531, 618] on button "Save" at bounding box center [1509, 621] width 44 height 22
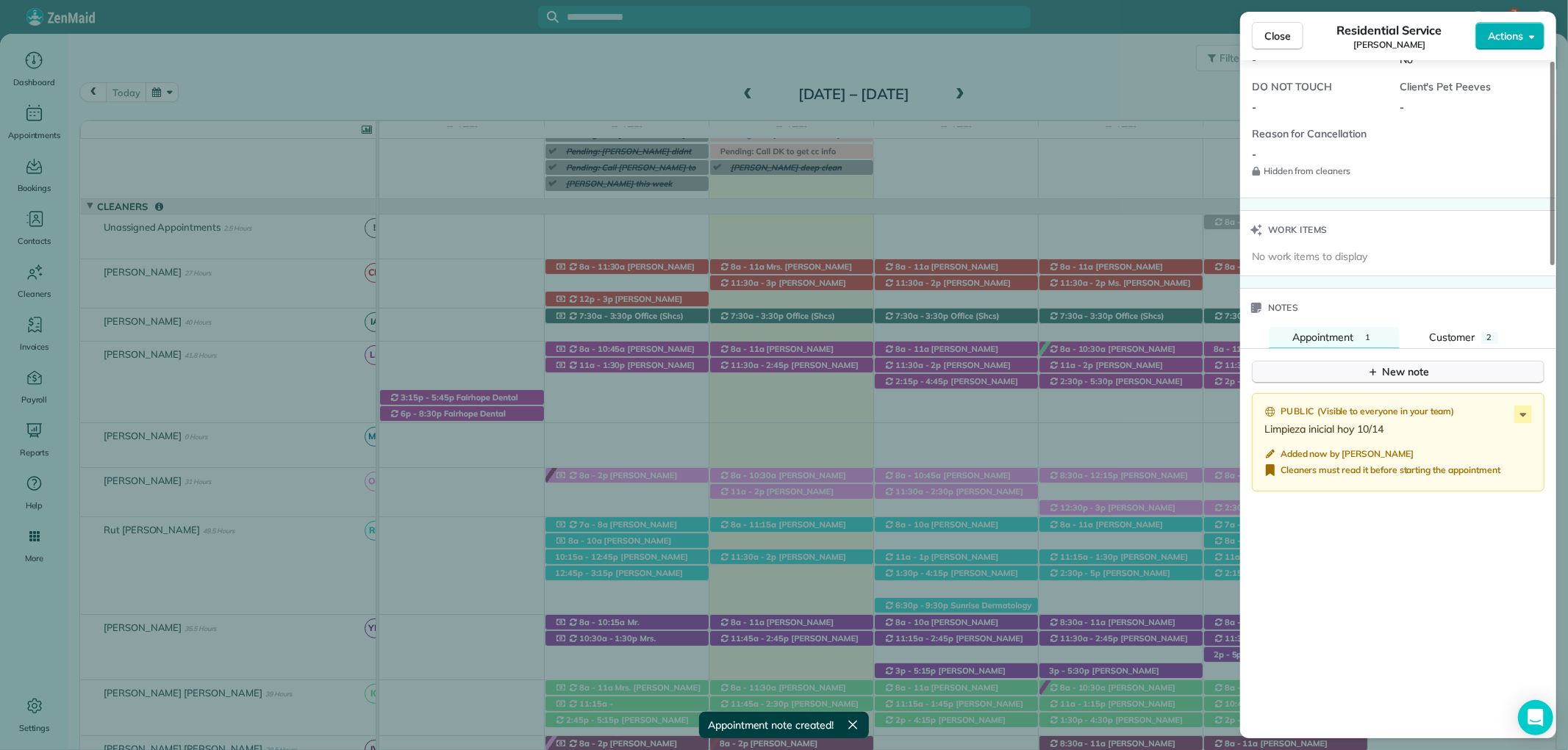
click at [1405, 366] on div "New note" at bounding box center [1398, 372] width 61 height 15
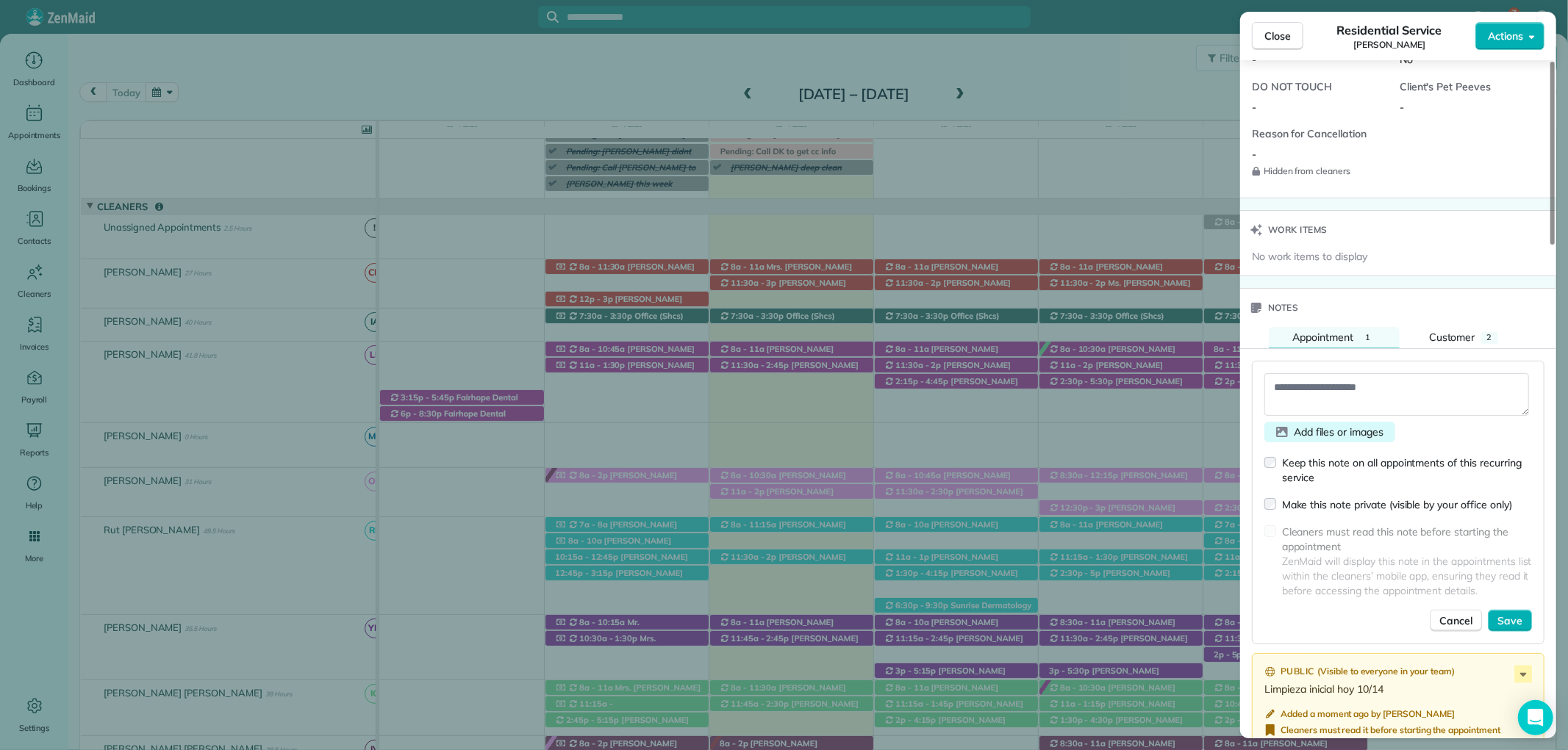
click at [1327, 422] on div "Add files or images" at bounding box center [1330, 432] width 131 height 20
click at [1328, 395] on textarea at bounding box center [1397, 394] width 265 height 43
type textarea "*"
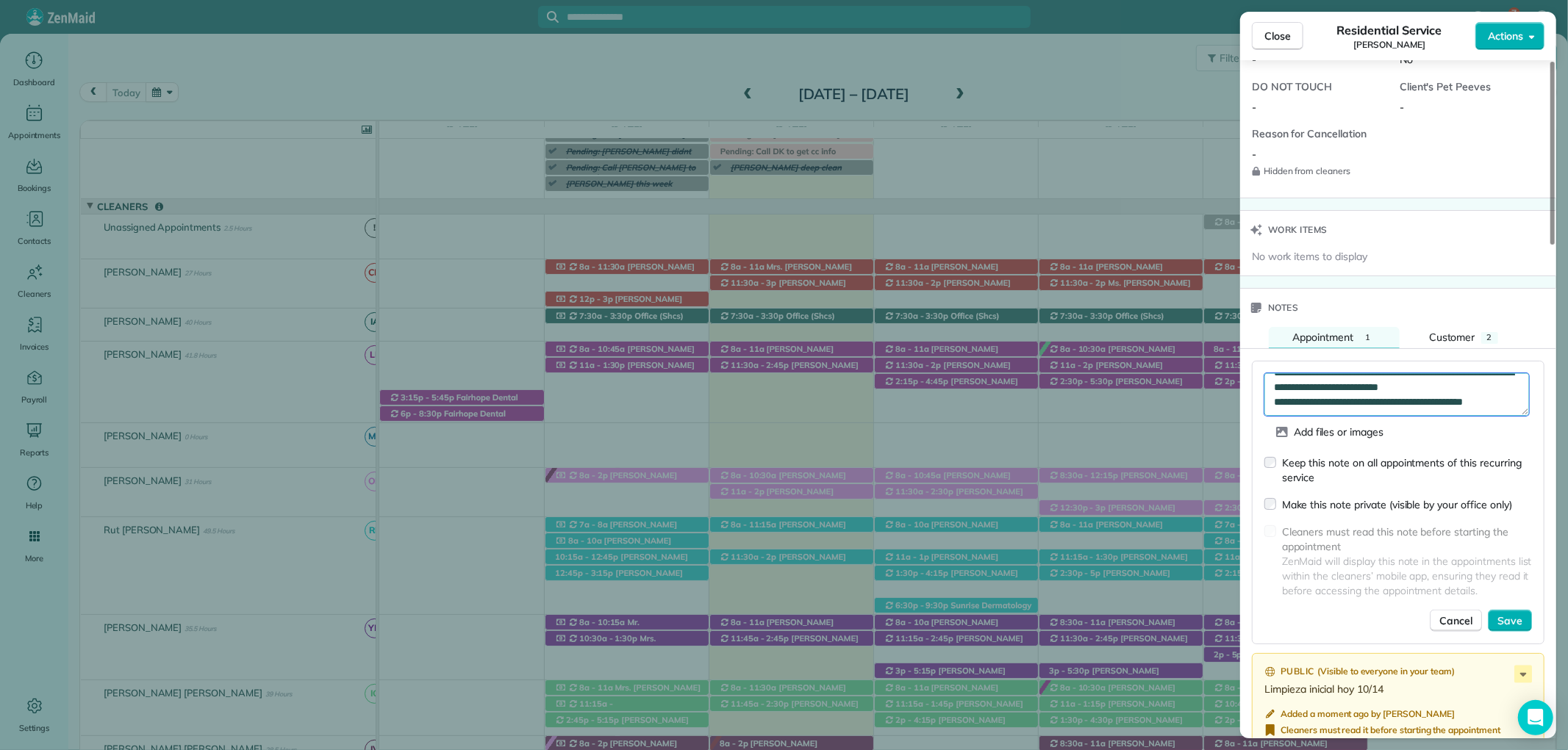
scroll to position [67, 0]
drag, startPoint x: 1328, startPoint y: 395, endPoint x: 1293, endPoint y: 392, distance: 35.1
click at [1321, 395] on textarea "**********" at bounding box center [1397, 394] width 265 height 43
click at [1342, 416] on textarea "**********" at bounding box center [1397, 394] width 265 height 43
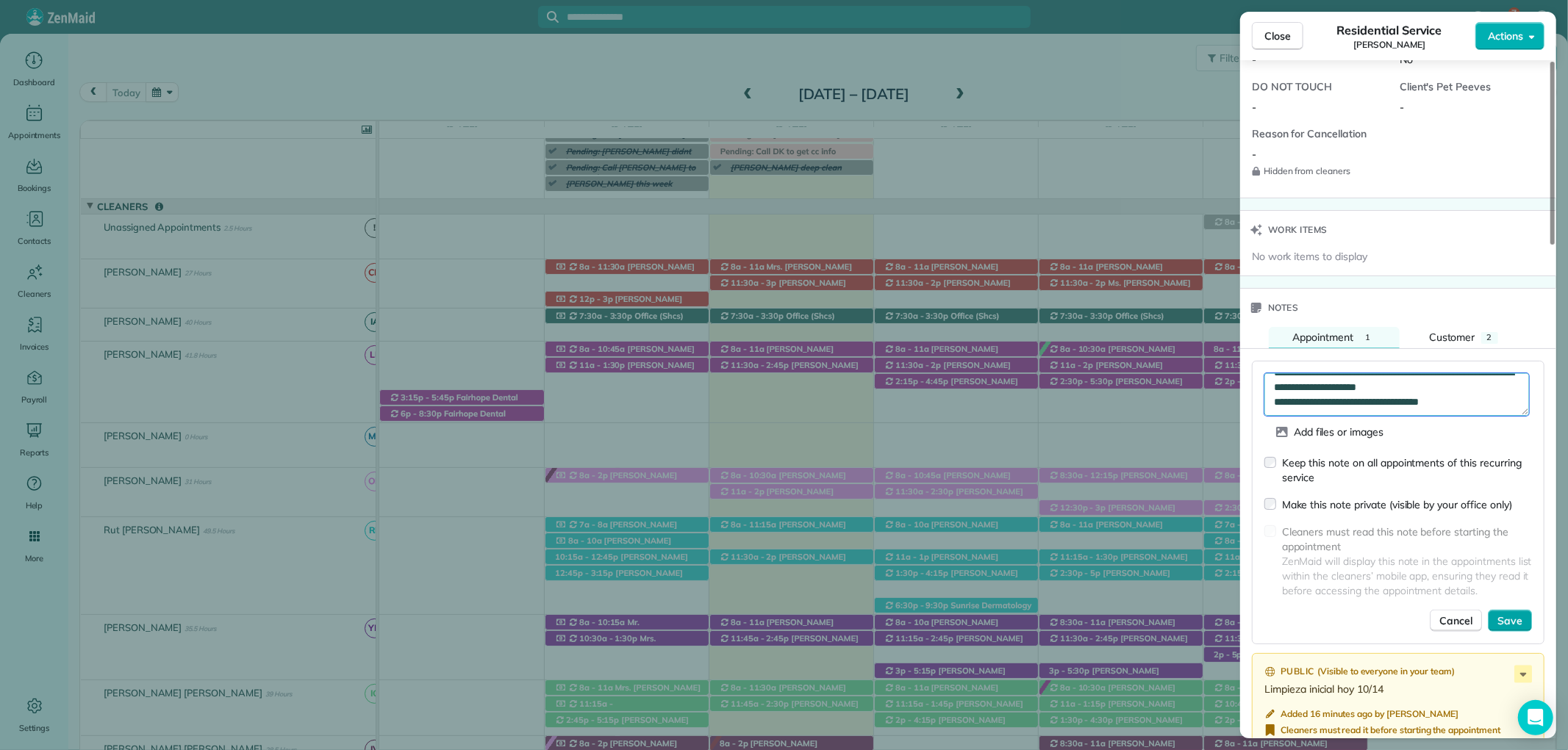
type textarea "**********"
click at [1516, 616] on span "Save" at bounding box center [1509, 621] width 25 height 15
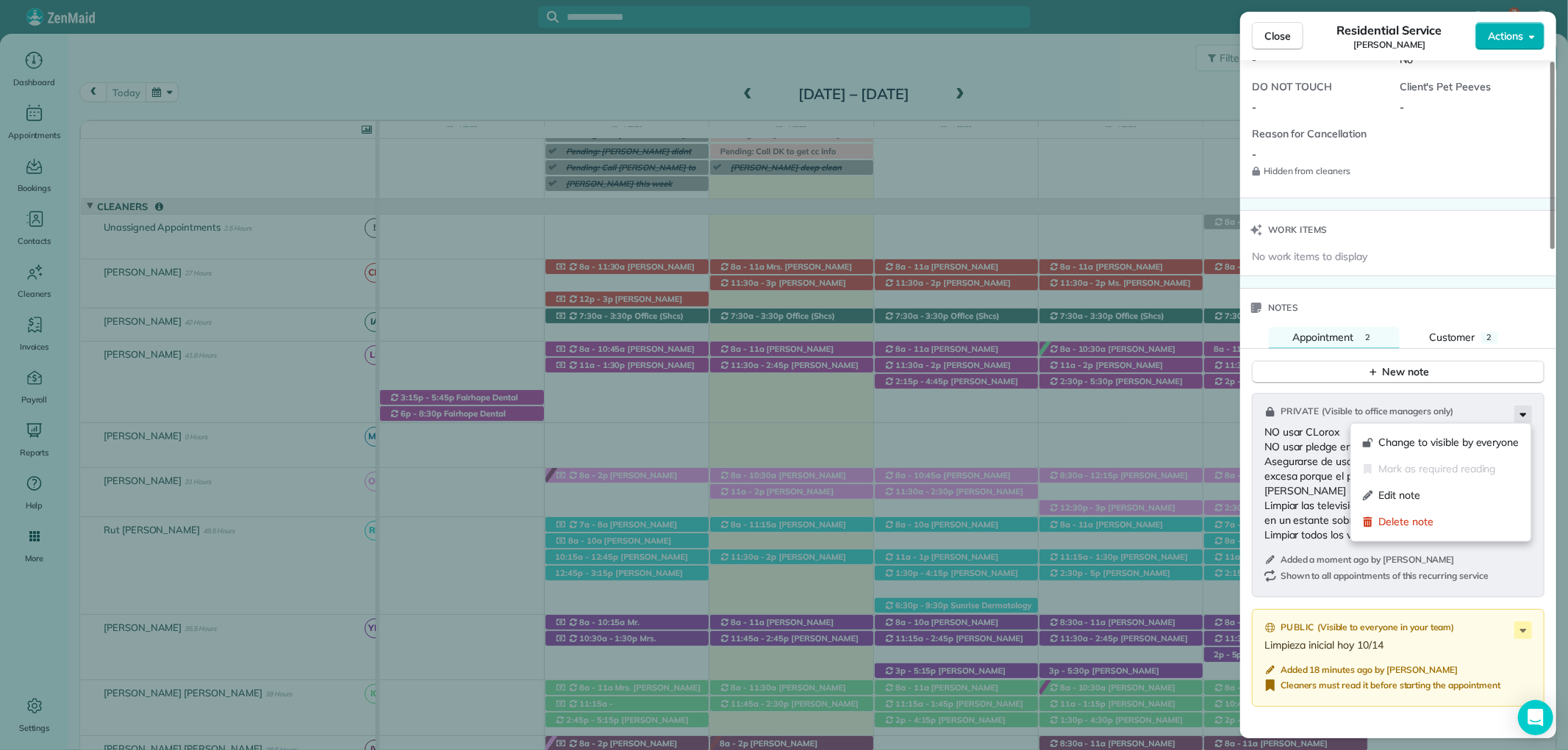
click at [1520, 417] on icon at bounding box center [1523, 414] width 18 height 18
click at [1428, 492] on span "Edit note" at bounding box center [1449, 496] width 140 height 15
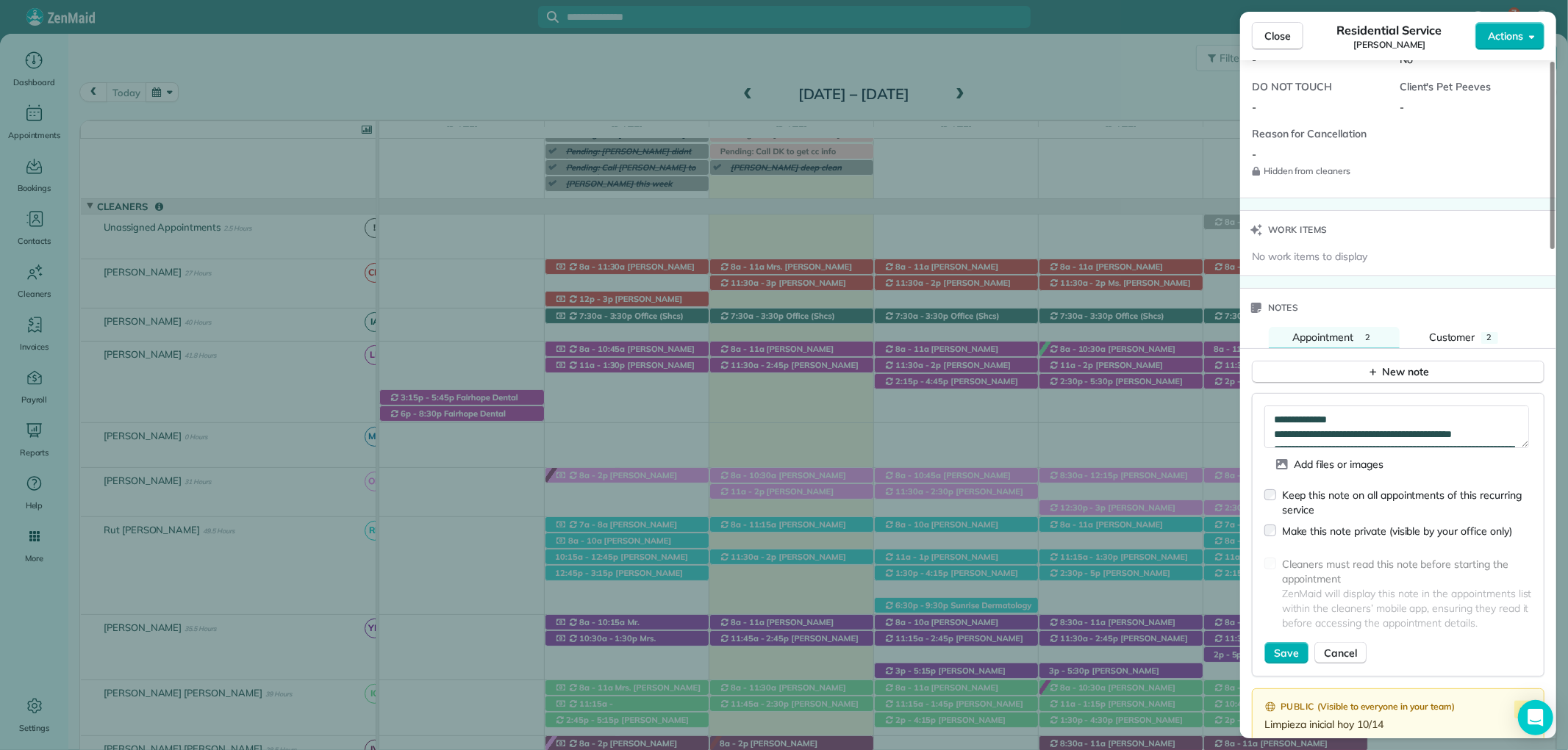
click at [1277, 525] on div "Make this note private (visible by your office only)" at bounding box center [1388, 534] width 248 height 33
click at [1293, 652] on span "Save" at bounding box center [1286, 653] width 25 height 15
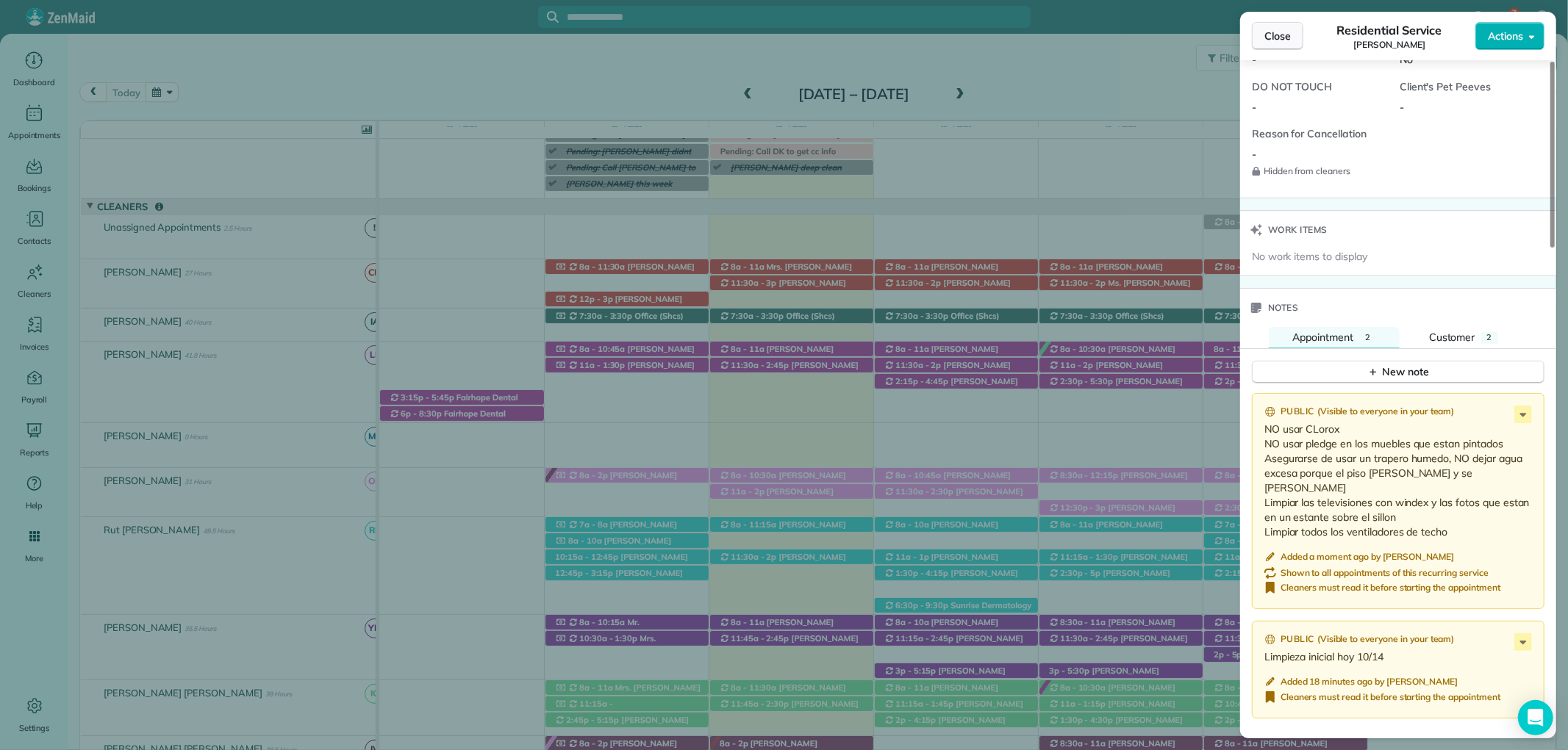
click at [1251, 23] on button "Close" at bounding box center [1277, 36] width 52 height 28
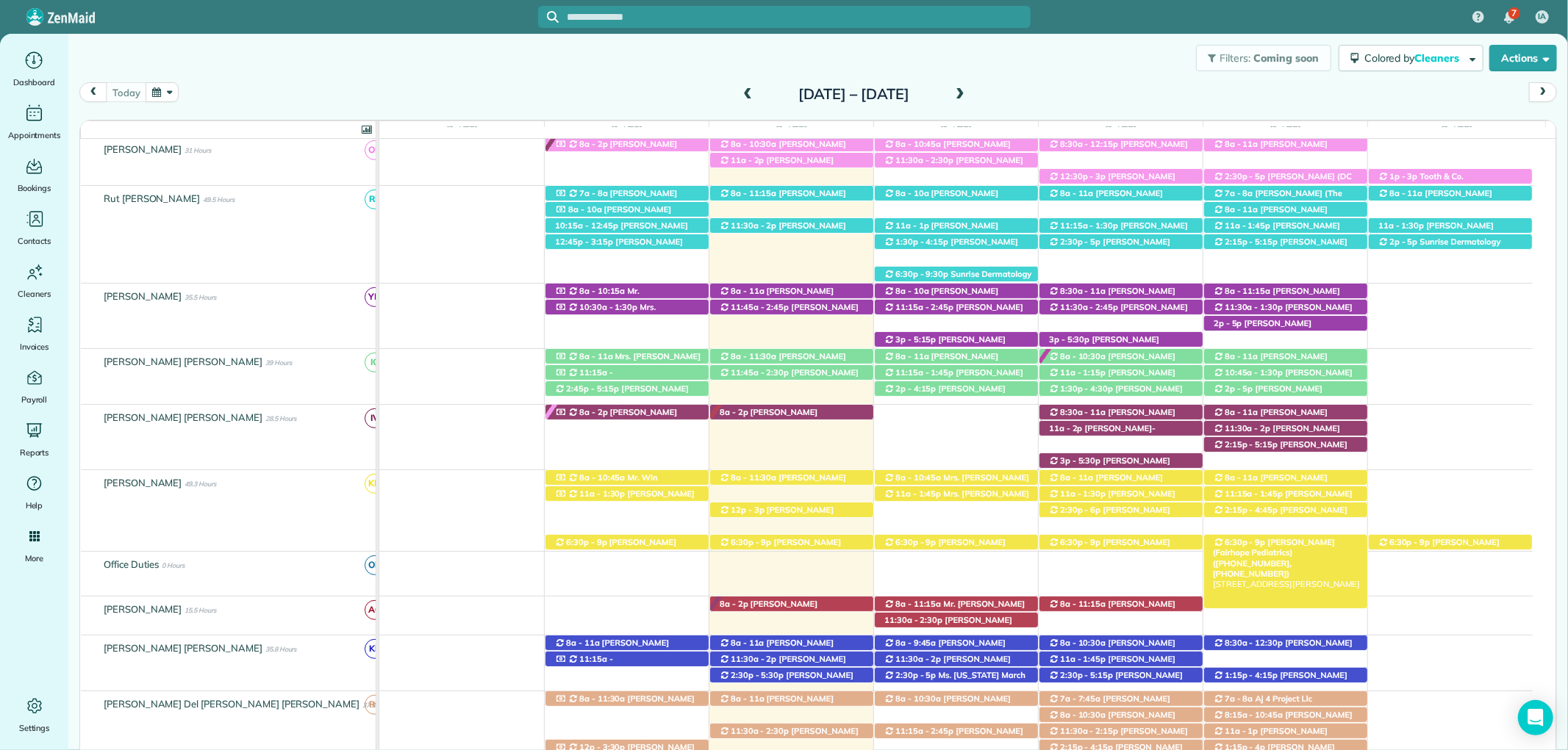
scroll to position [337, 0]
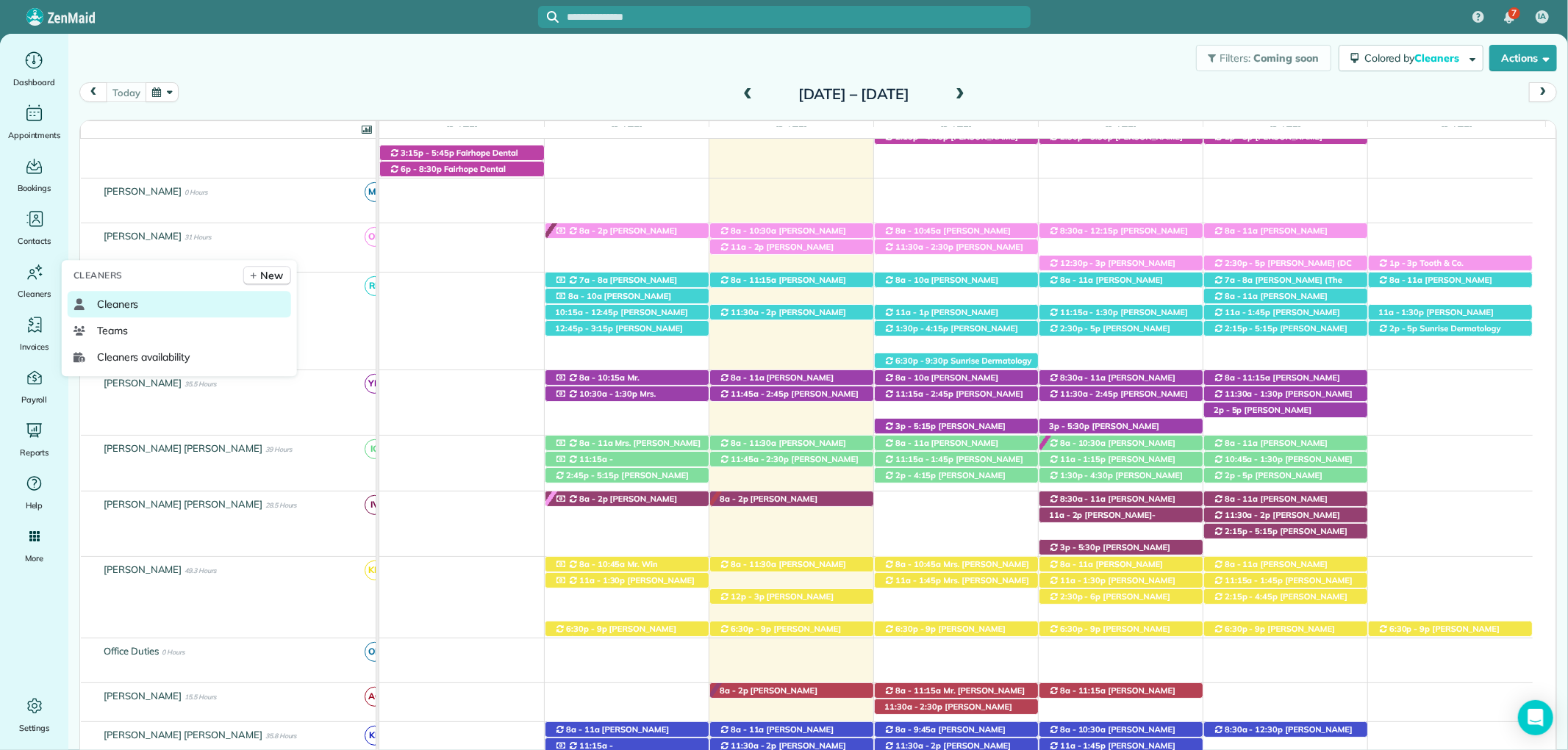
click at [149, 300] on link "Cleaners" at bounding box center [179, 304] width 224 height 27
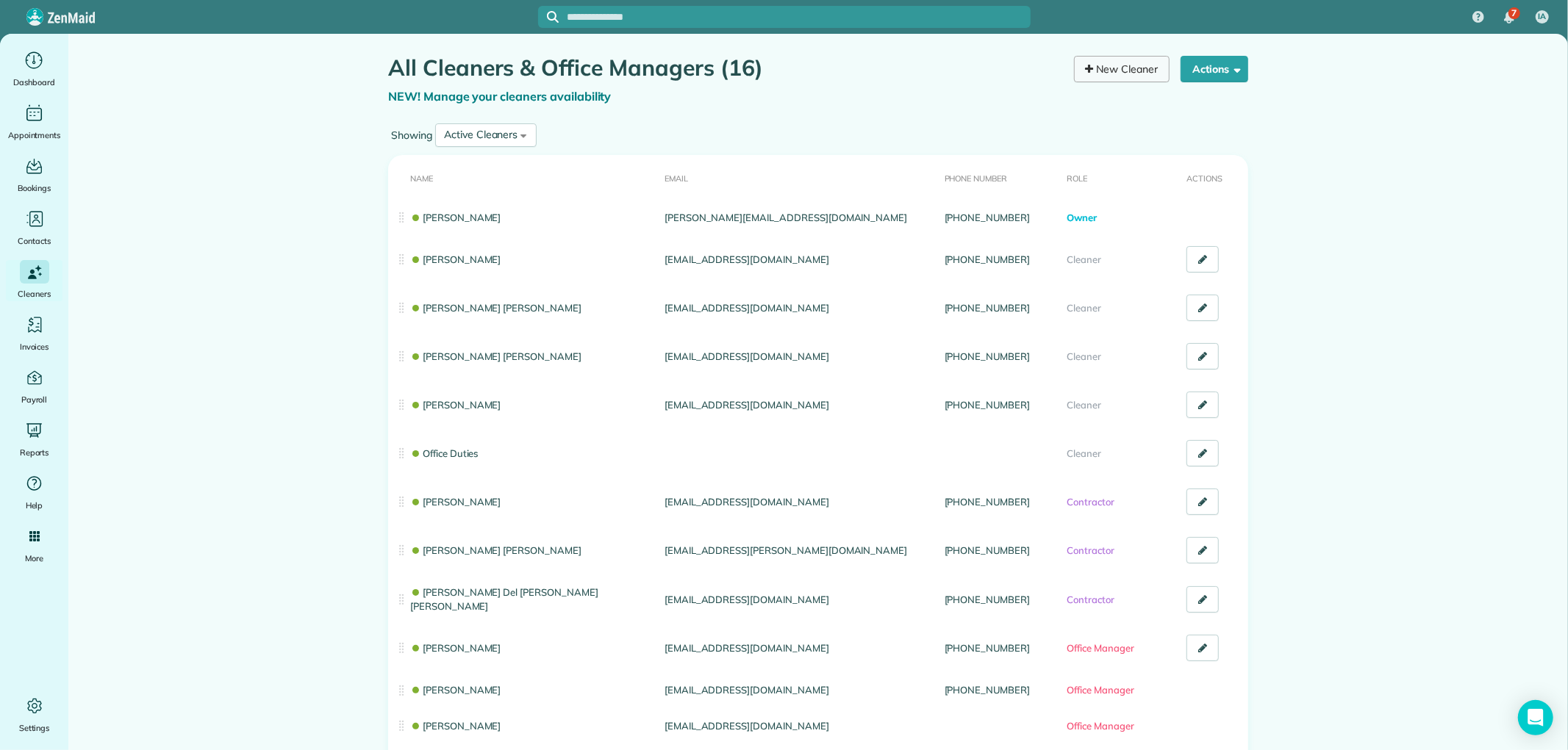
drag, startPoint x: 1401, startPoint y: 111, endPoint x: 1136, endPoint y: 60, distance: 269.9
click at [1401, 111] on main "All Cleaners & Office Managers (16) NEW! Manage your cleaners availability Your…" at bounding box center [818, 547] width 1499 height 1028
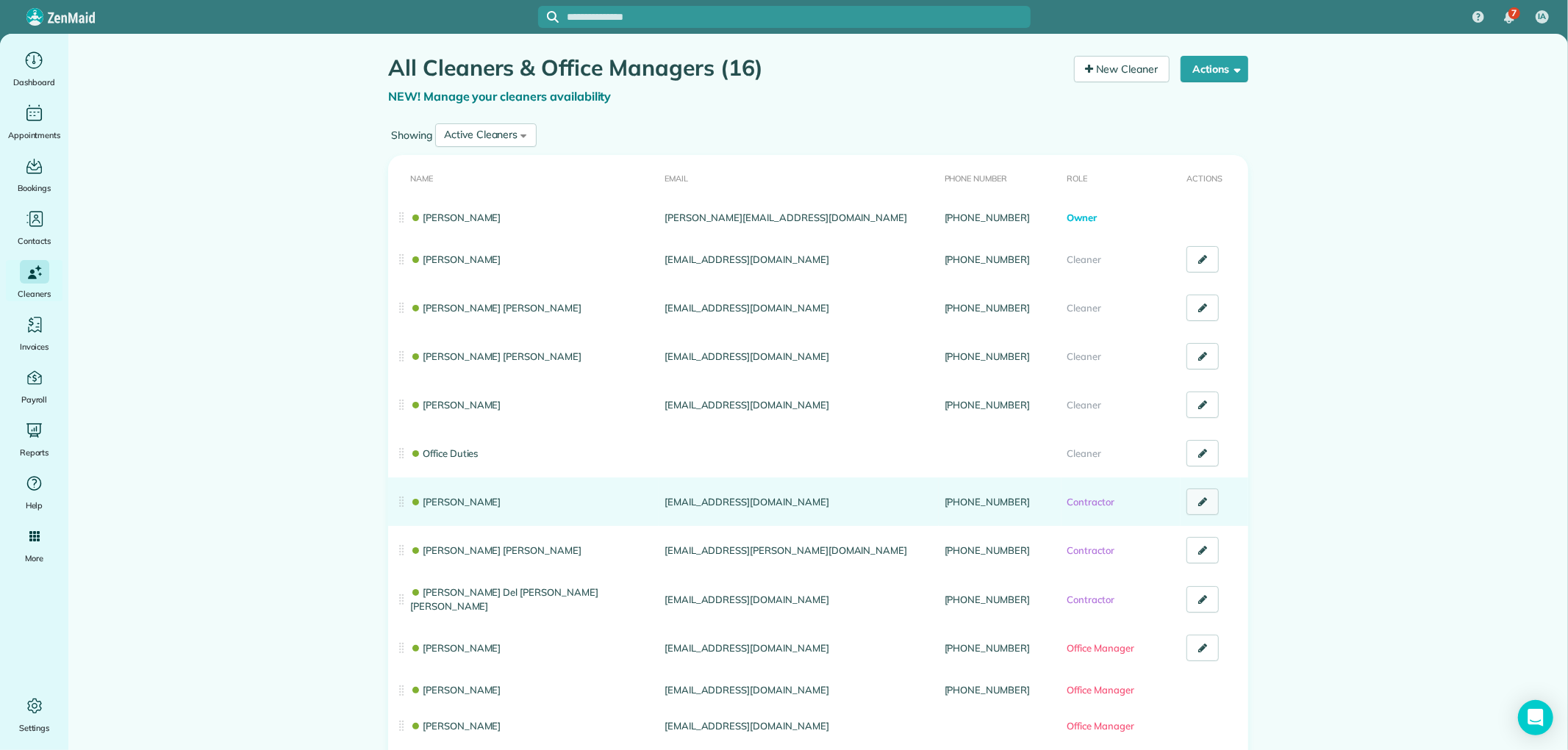
click at [1198, 501] on icon at bounding box center [1202, 501] width 9 height 10
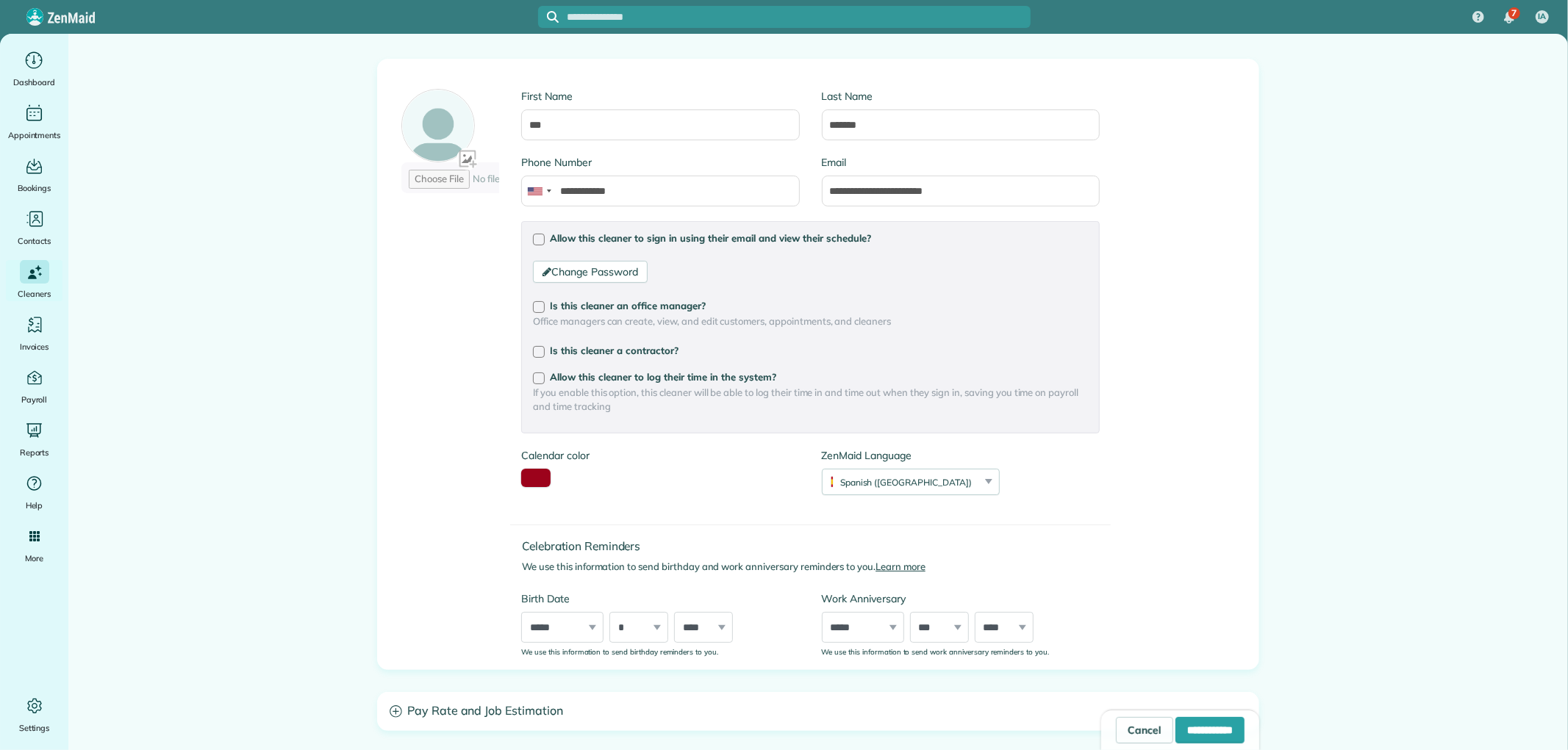
scroll to position [82, 0]
type input "**********"
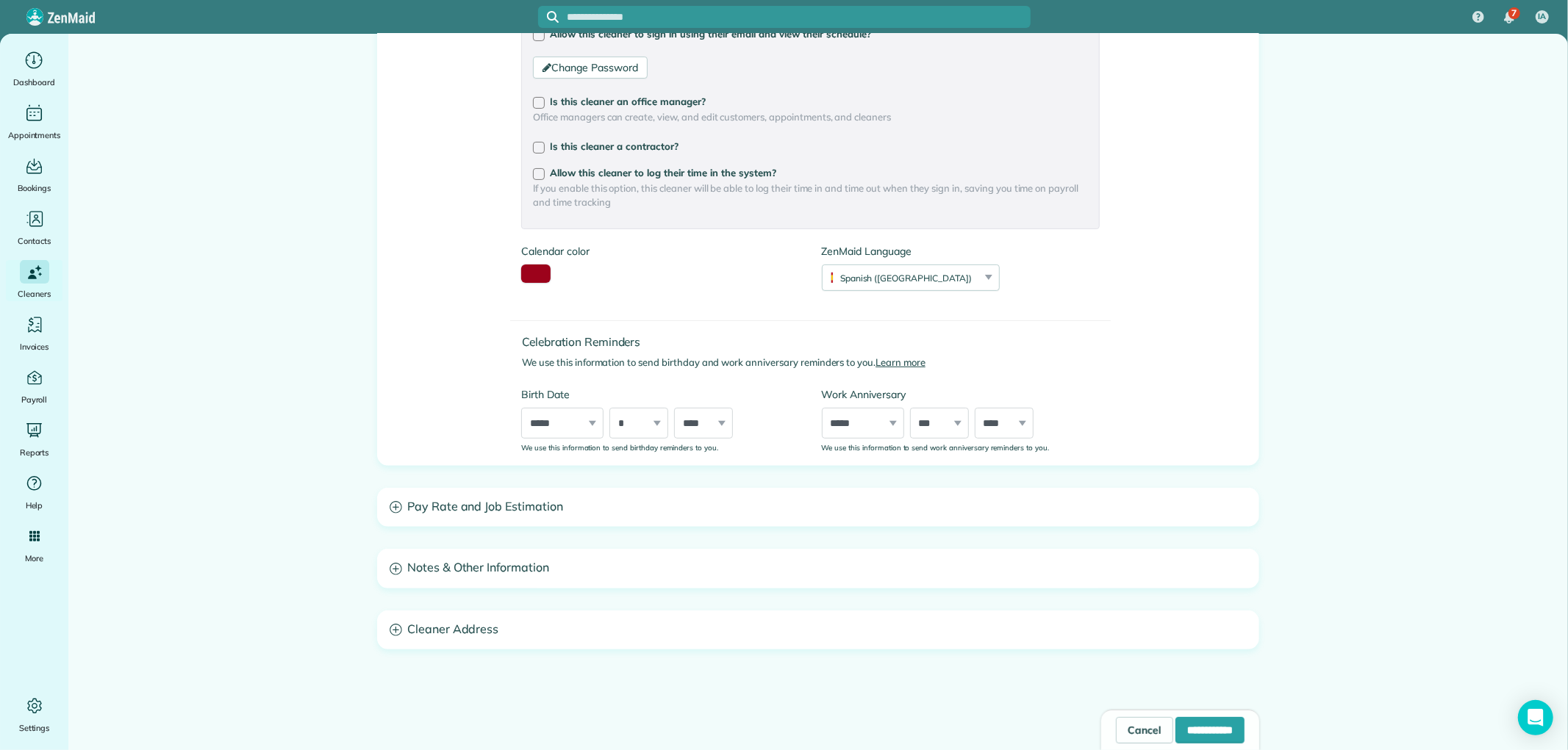
scroll to position [326, 0]
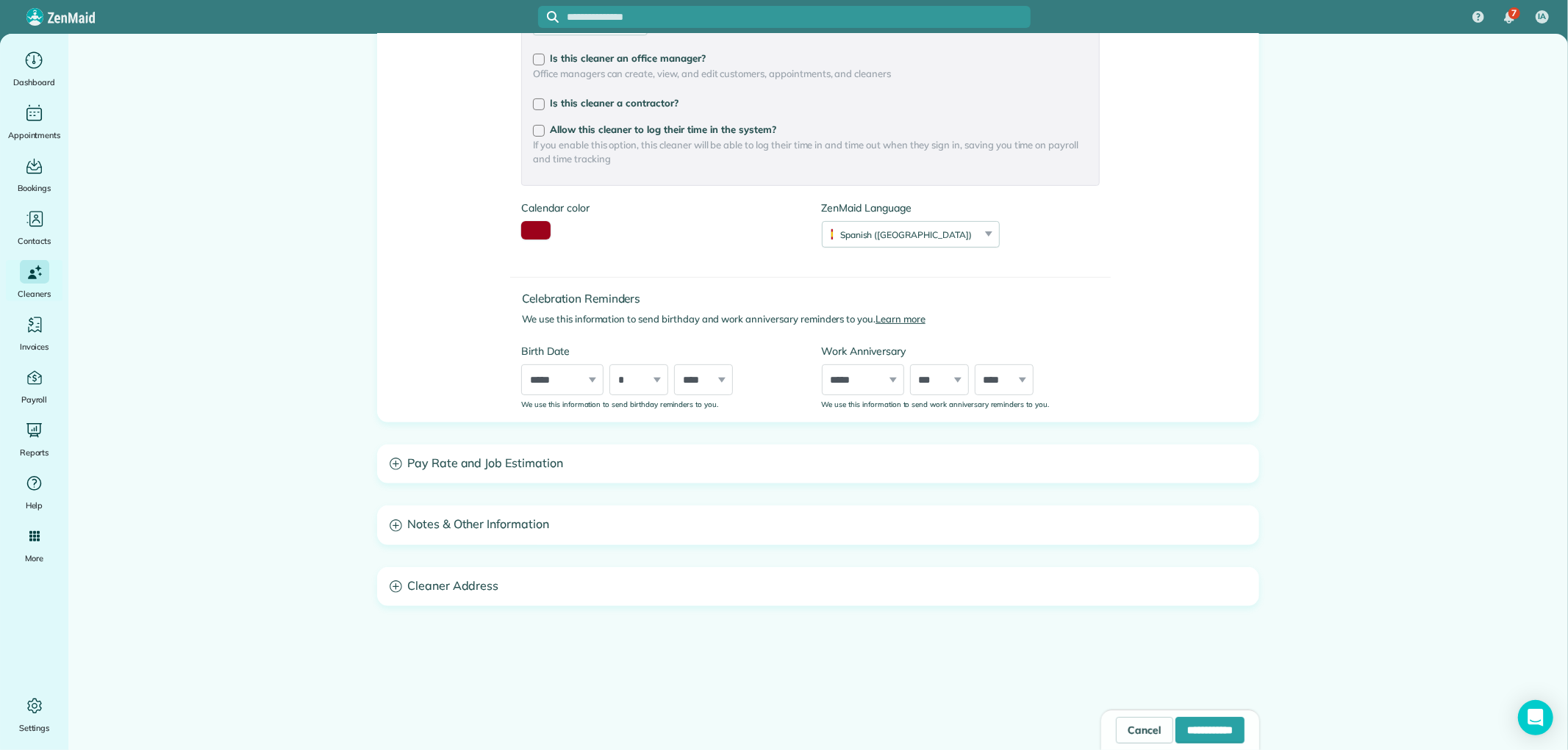
click at [518, 537] on h3 "Notes & Other Information" at bounding box center [818, 525] width 881 height 37
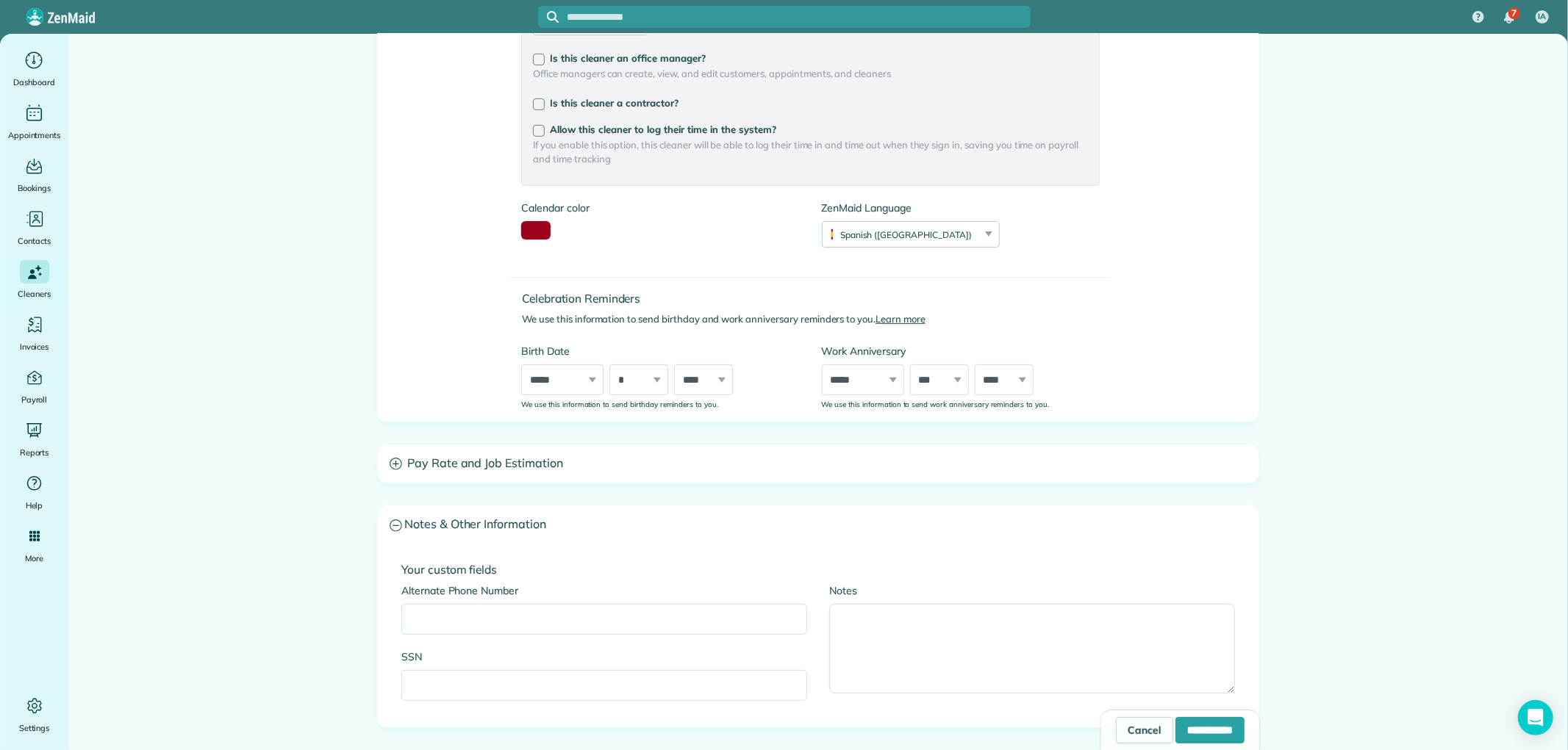
click at [532, 532] on h3 "Notes & Other Information" at bounding box center [818, 525] width 881 height 37
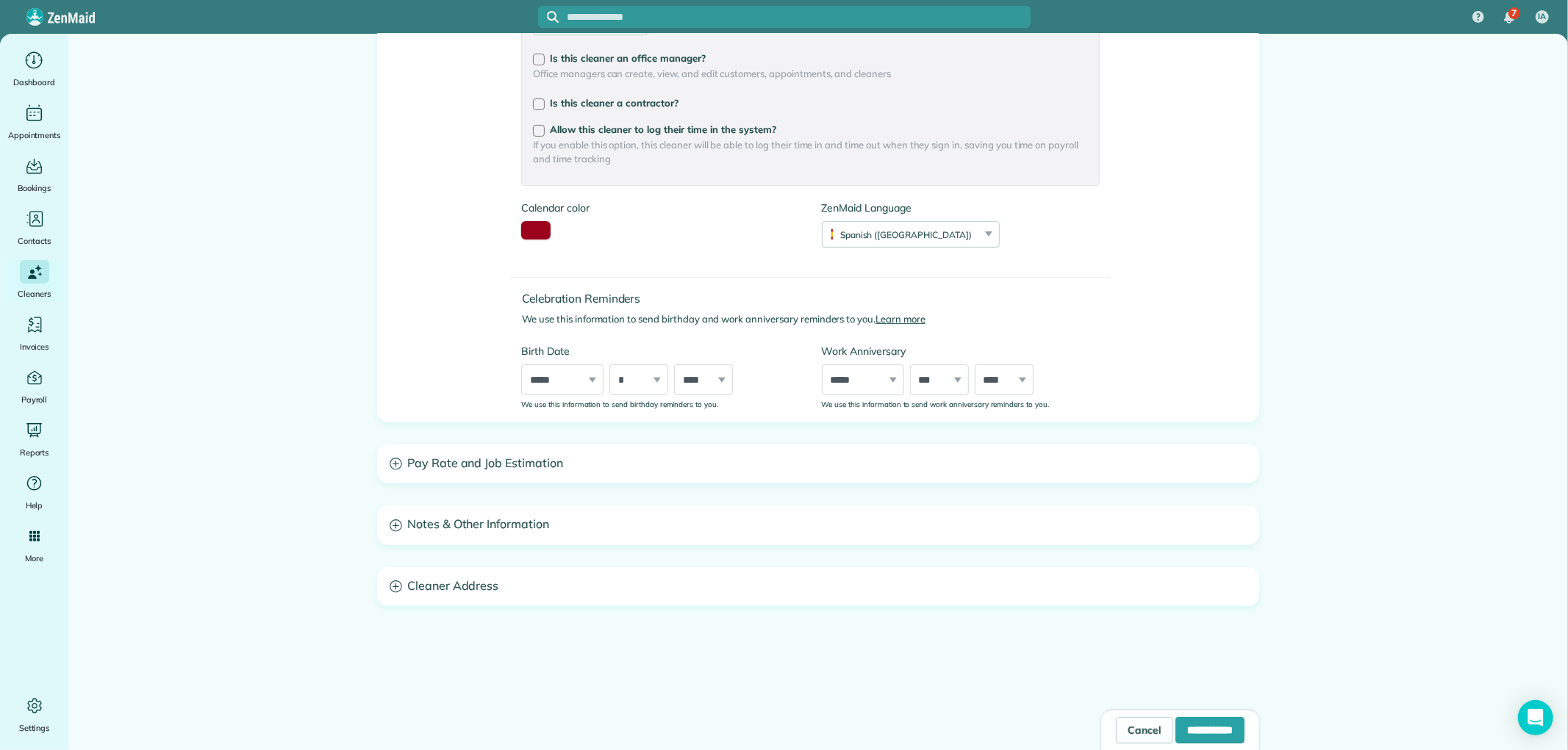
click at [578, 601] on h3 "Cleaner Address" at bounding box center [818, 587] width 881 height 37
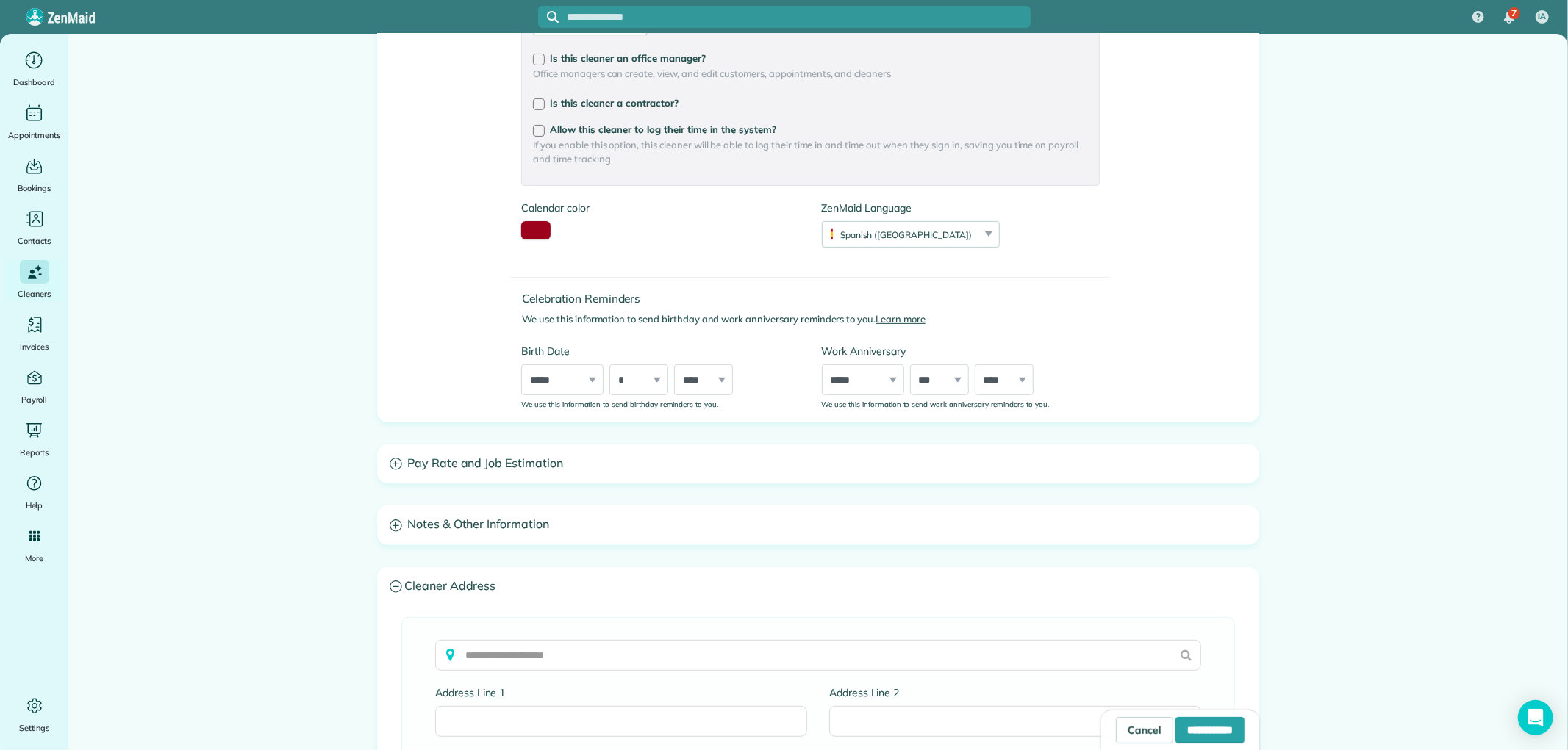
click at [597, 604] on div "Cleaner Address" at bounding box center [818, 587] width 881 height 38
click at [393, 585] on icon at bounding box center [395, 586] width 12 height 12
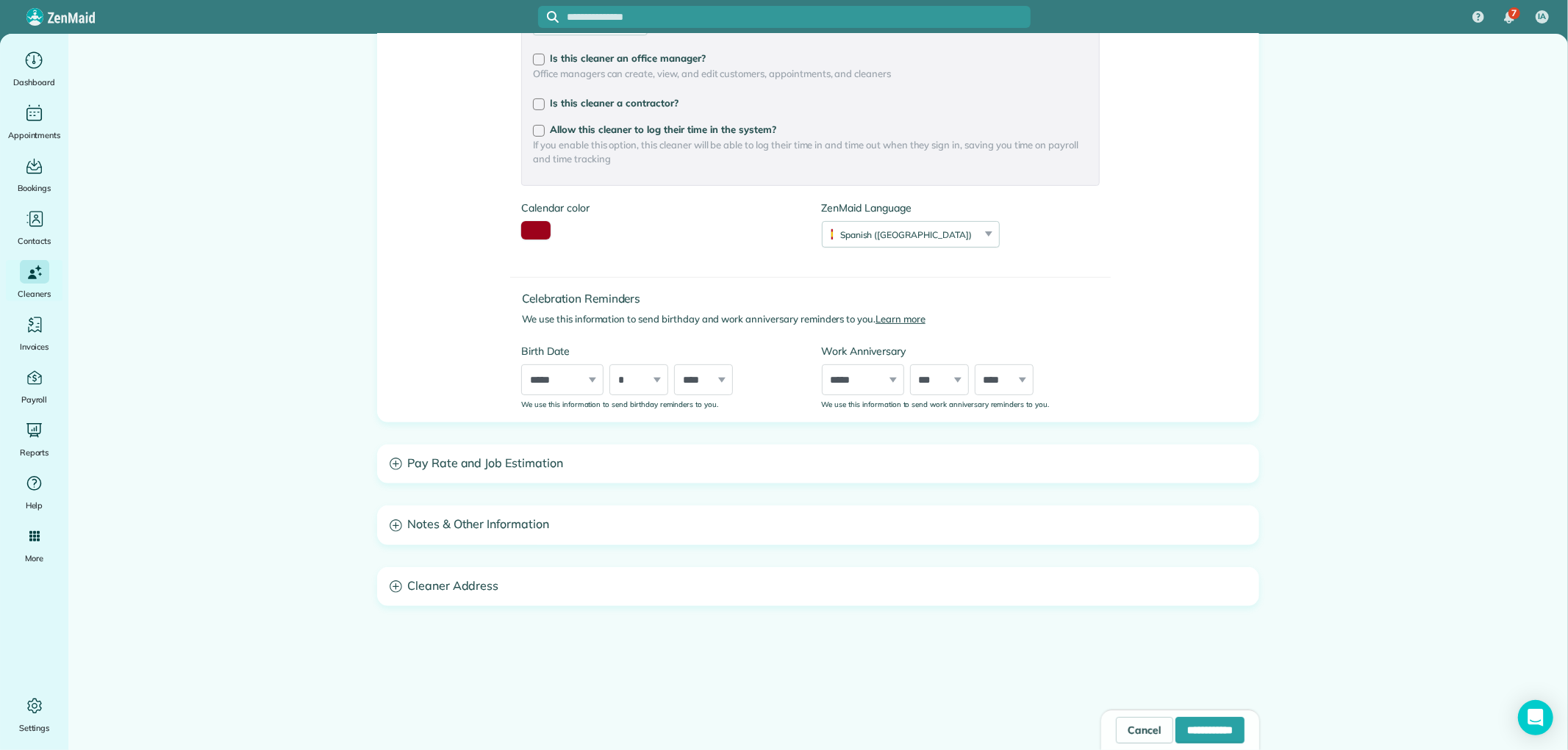
click at [397, 459] on h3 "Pay Rate and Job Estimation" at bounding box center [818, 464] width 881 height 37
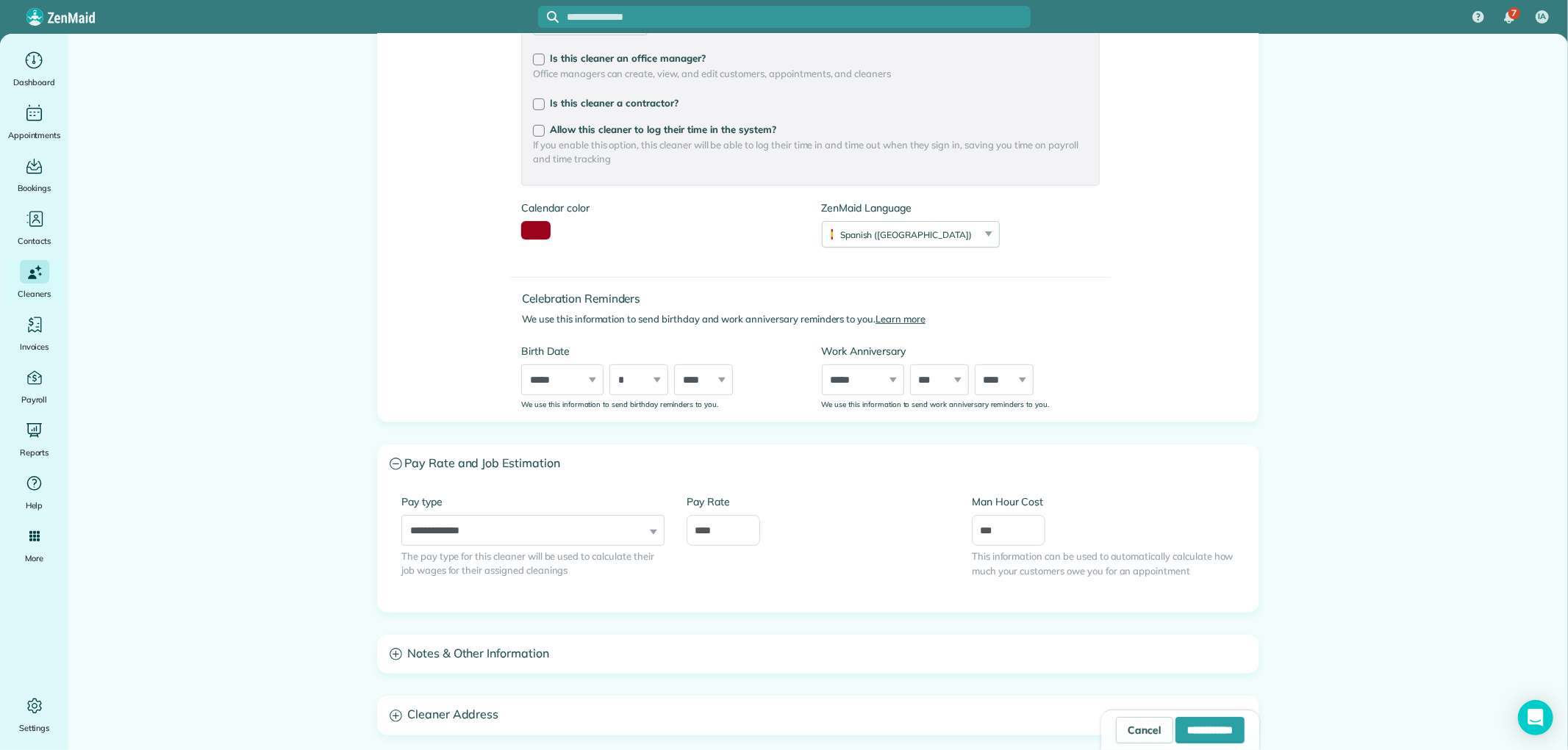
click at [397, 459] on h3 "Pay Rate and Job Estimation" at bounding box center [818, 464] width 881 height 37
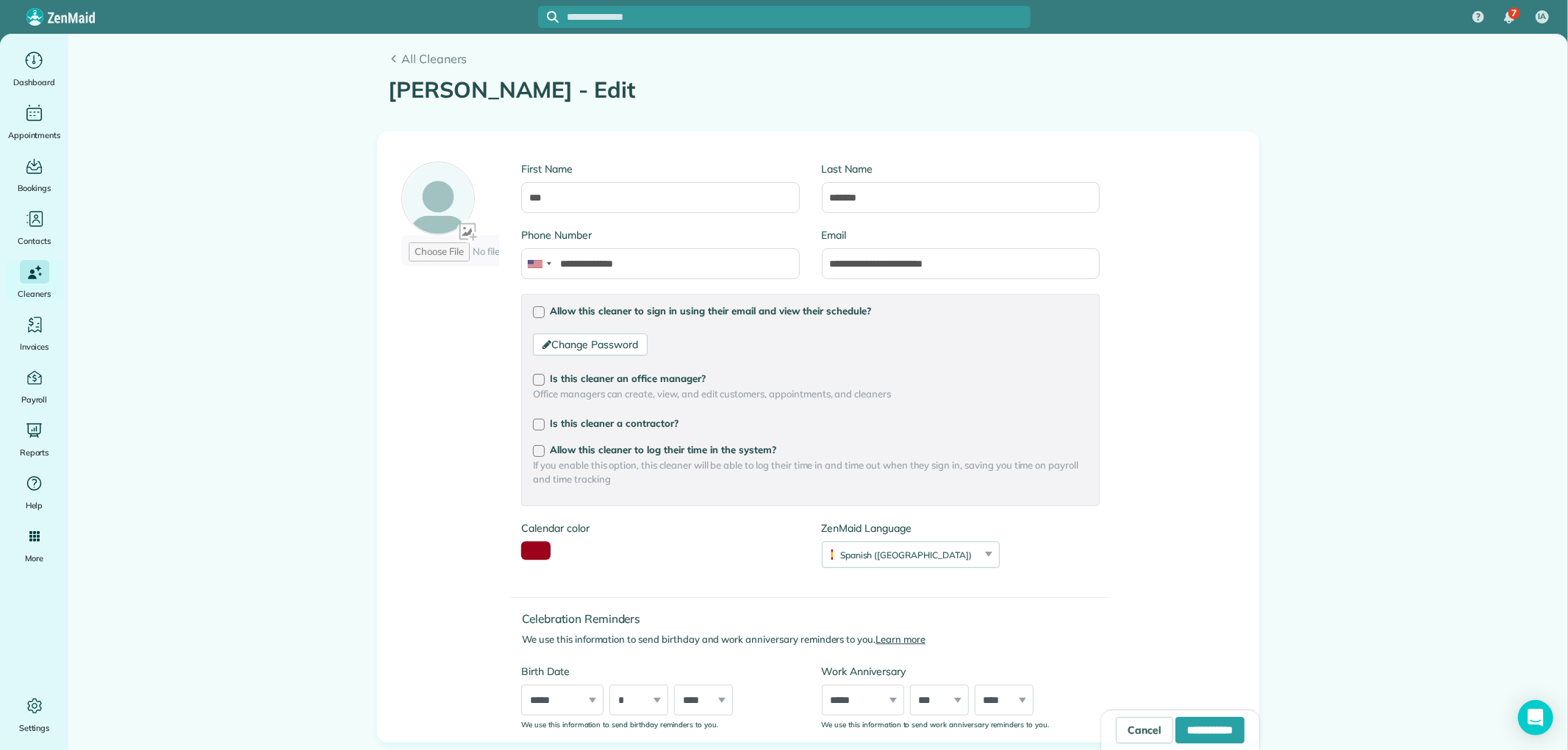
scroll to position [0, 0]
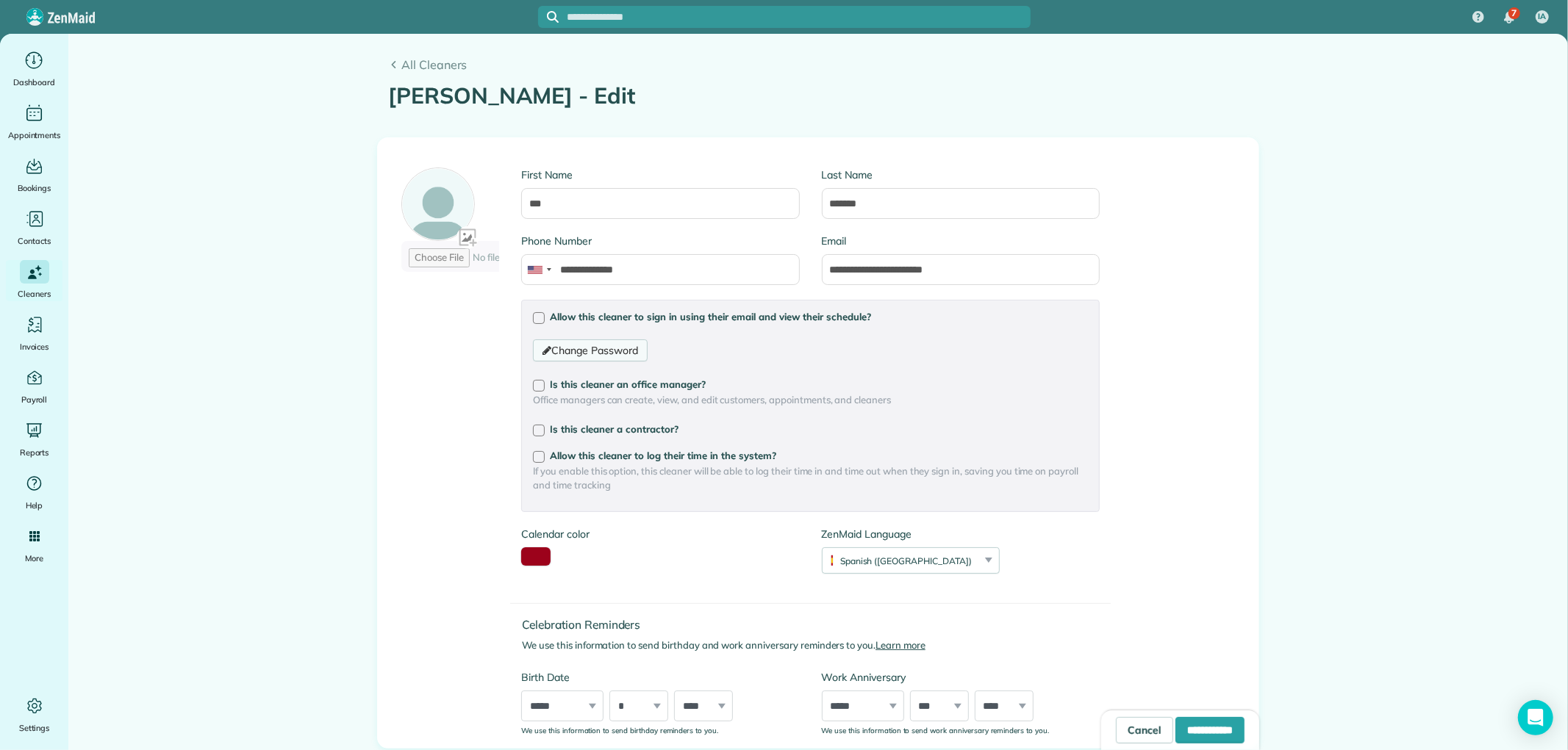
click at [602, 353] on link "Change Password" at bounding box center [589, 350] width 114 height 22
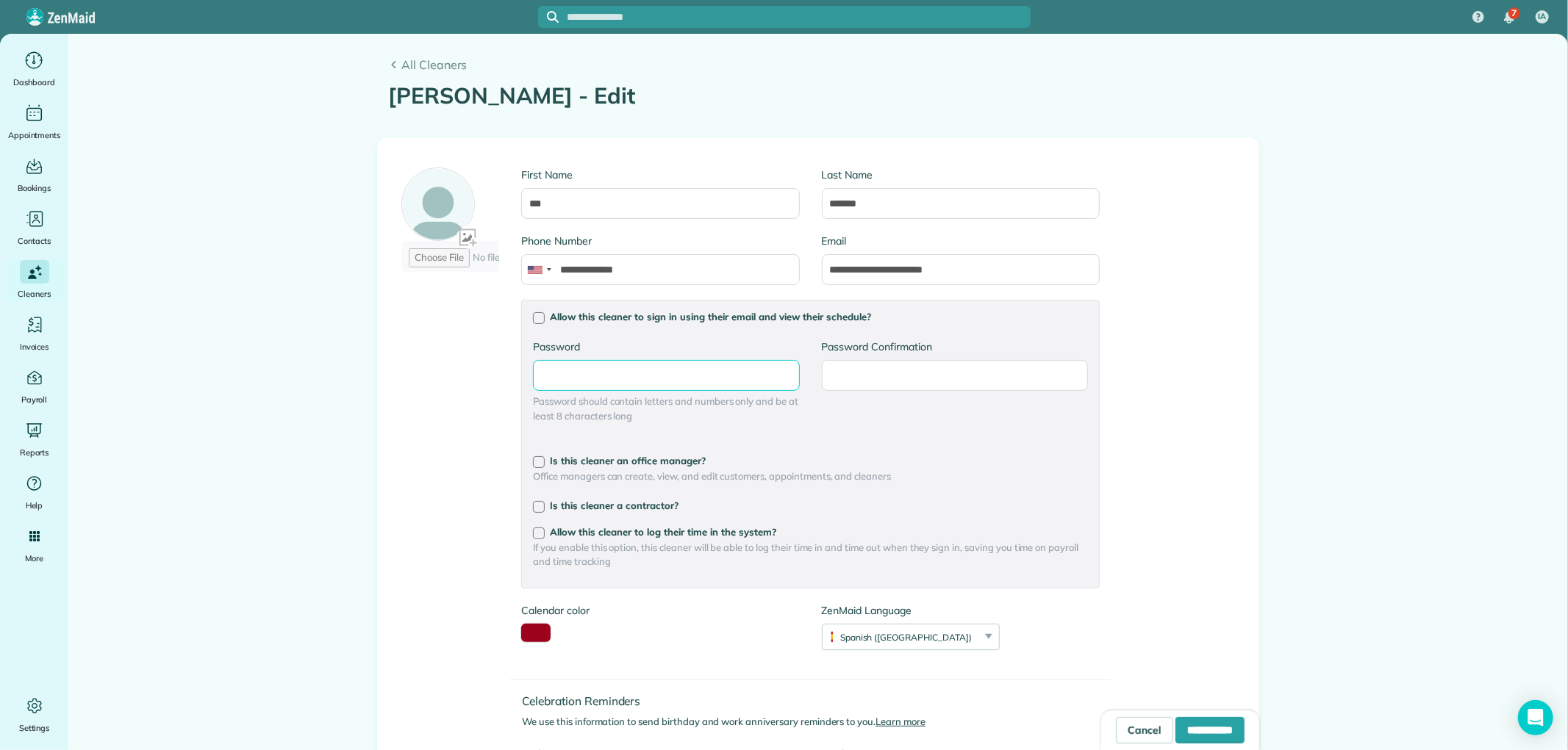
click at [669, 366] on input "Password" at bounding box center [666, 375] width 266 height 31
type input "*"
type input "**********"
click at [933, 368] on input "Password Confirmation" at bounding box center [955, 375] width 266 height 31
type input "**********"
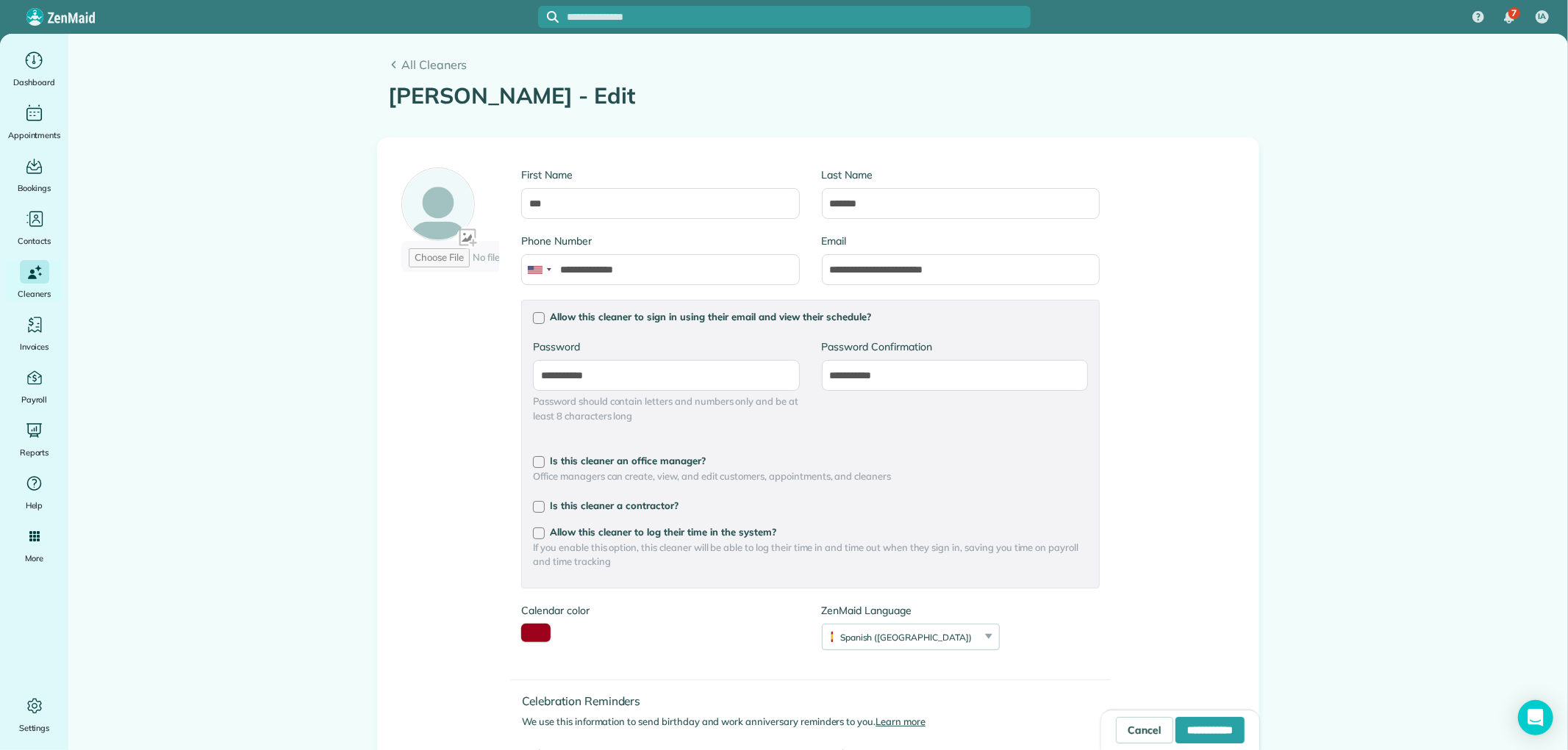
click at [1333, 377] on main "**********" at bounding box center [818, 621] width 1499 height 1174
click at [1193, 730] on input "**********" at bounding box center [1210, 730] width 69 height 27
type input "**********"
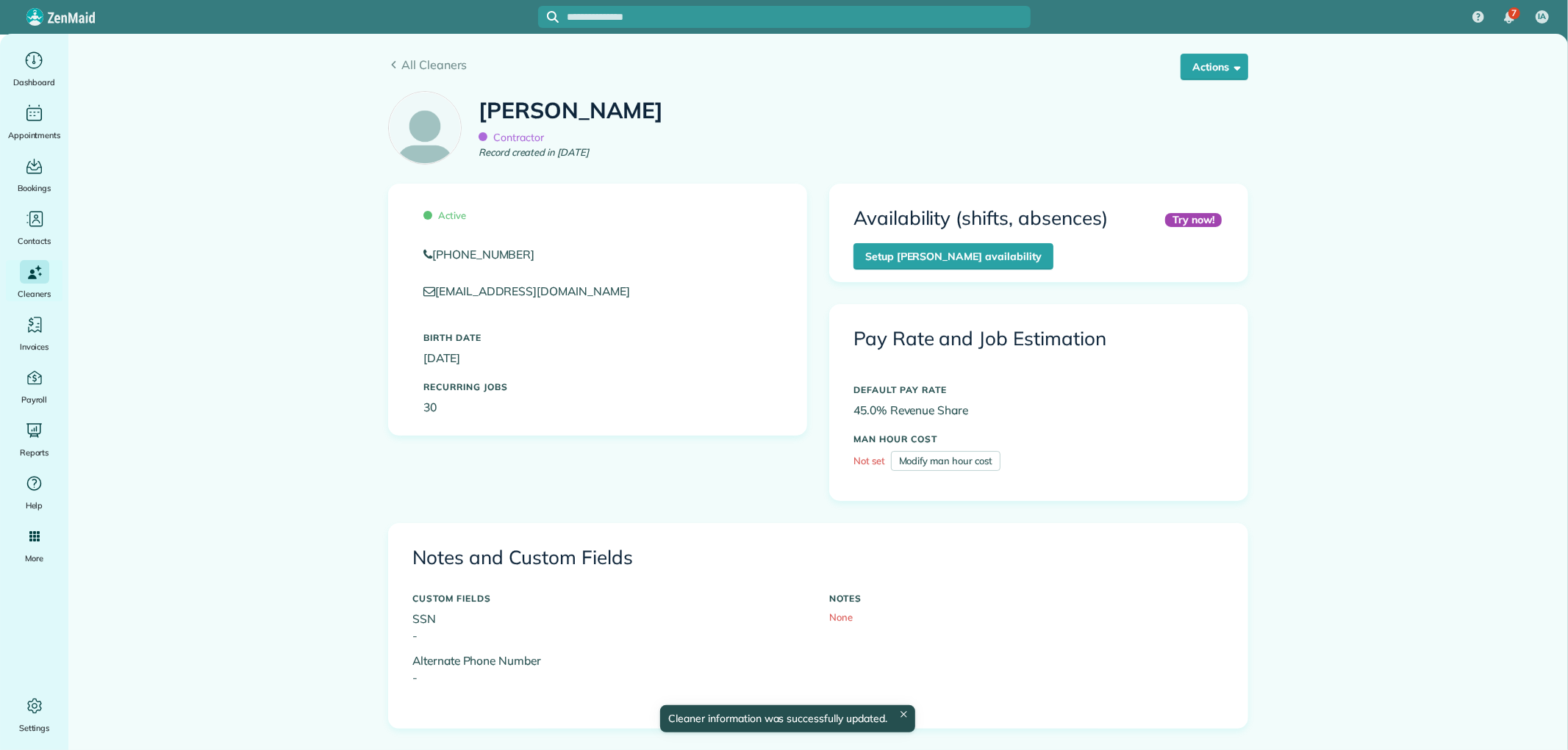
scroll to position [137, 0]
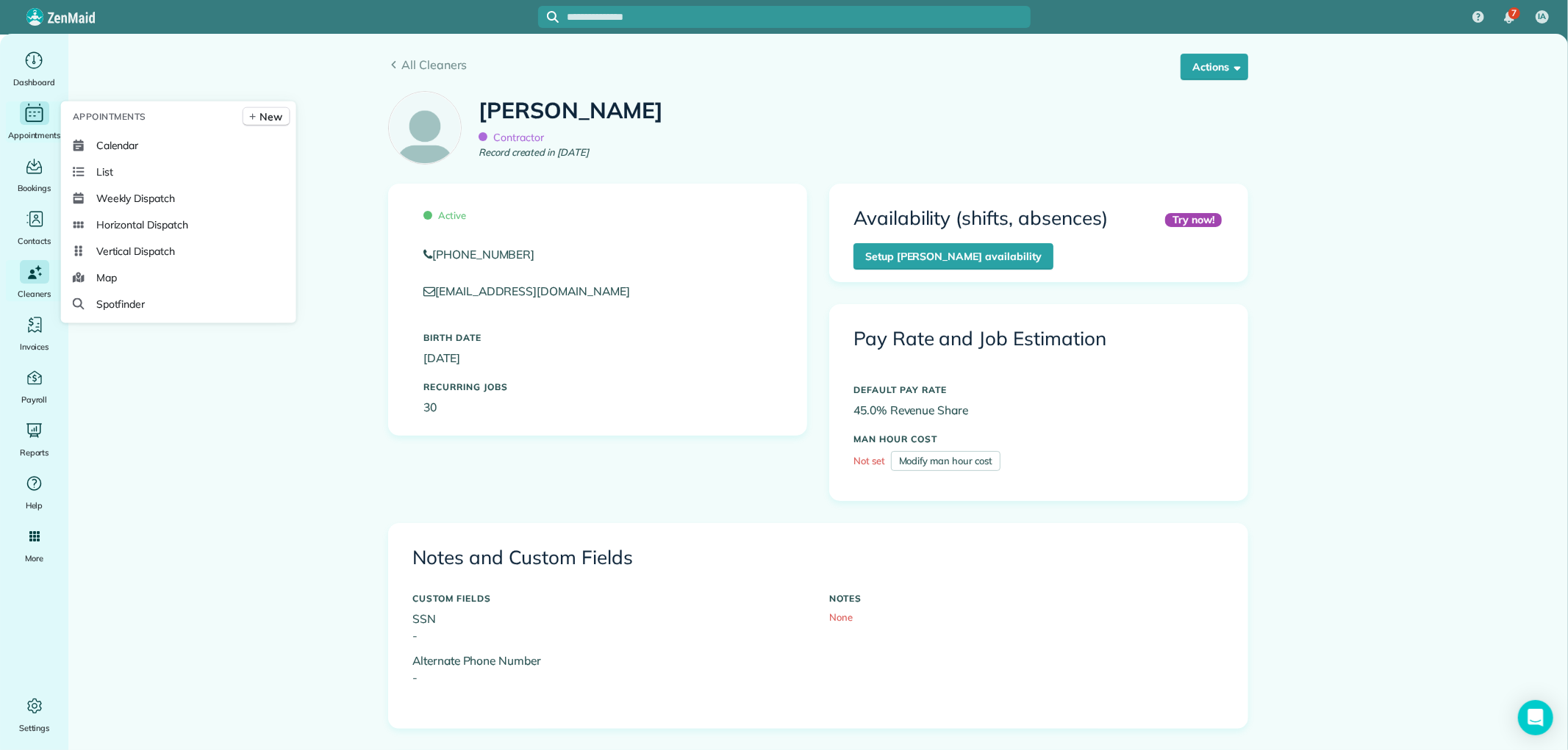
click at [33, 115] on icon "Main" at bounding box center [35, 115] width 3 height 1
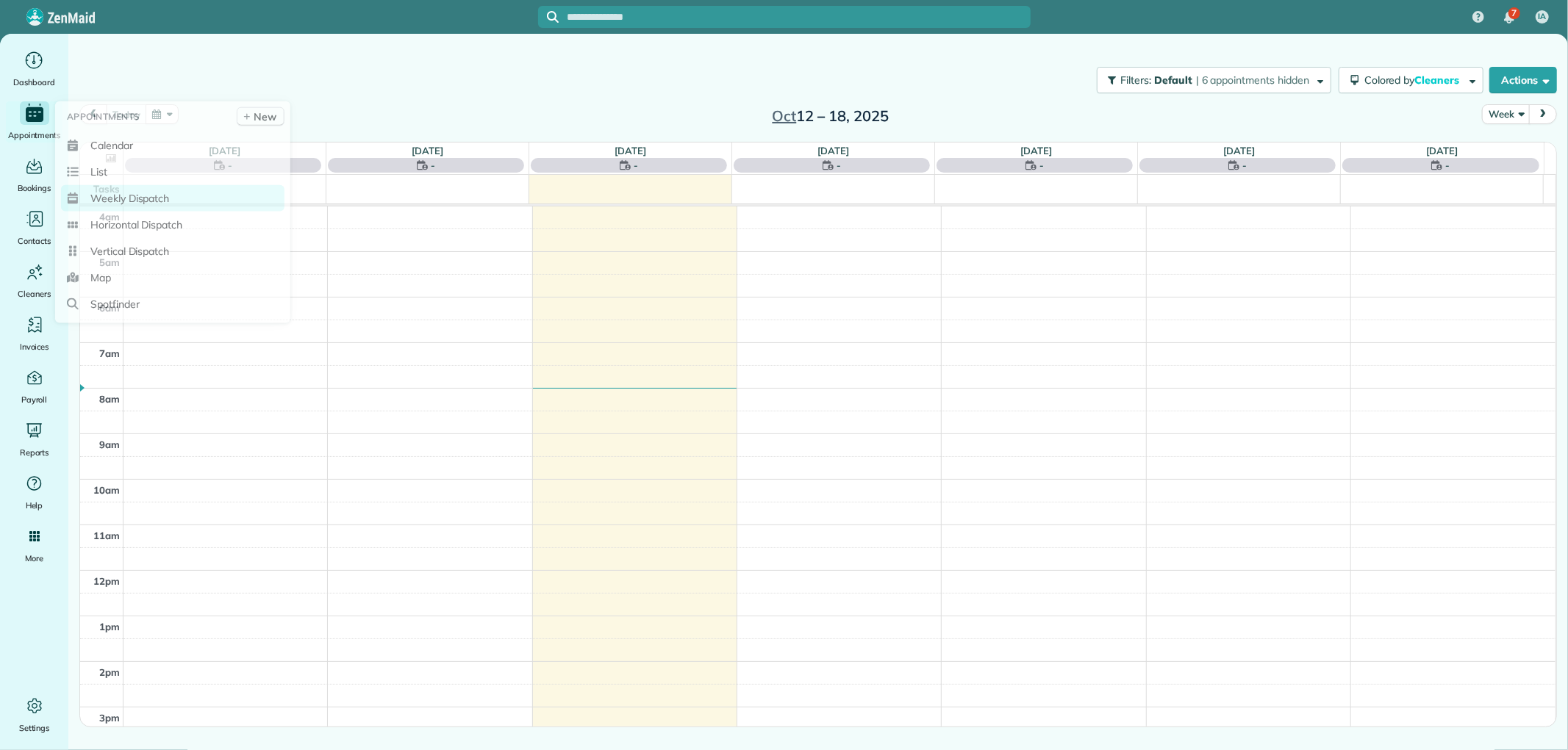
click at [141, 194] on span "Weekly Dispatch" at bounding box center [129, 199] width 78 height 15
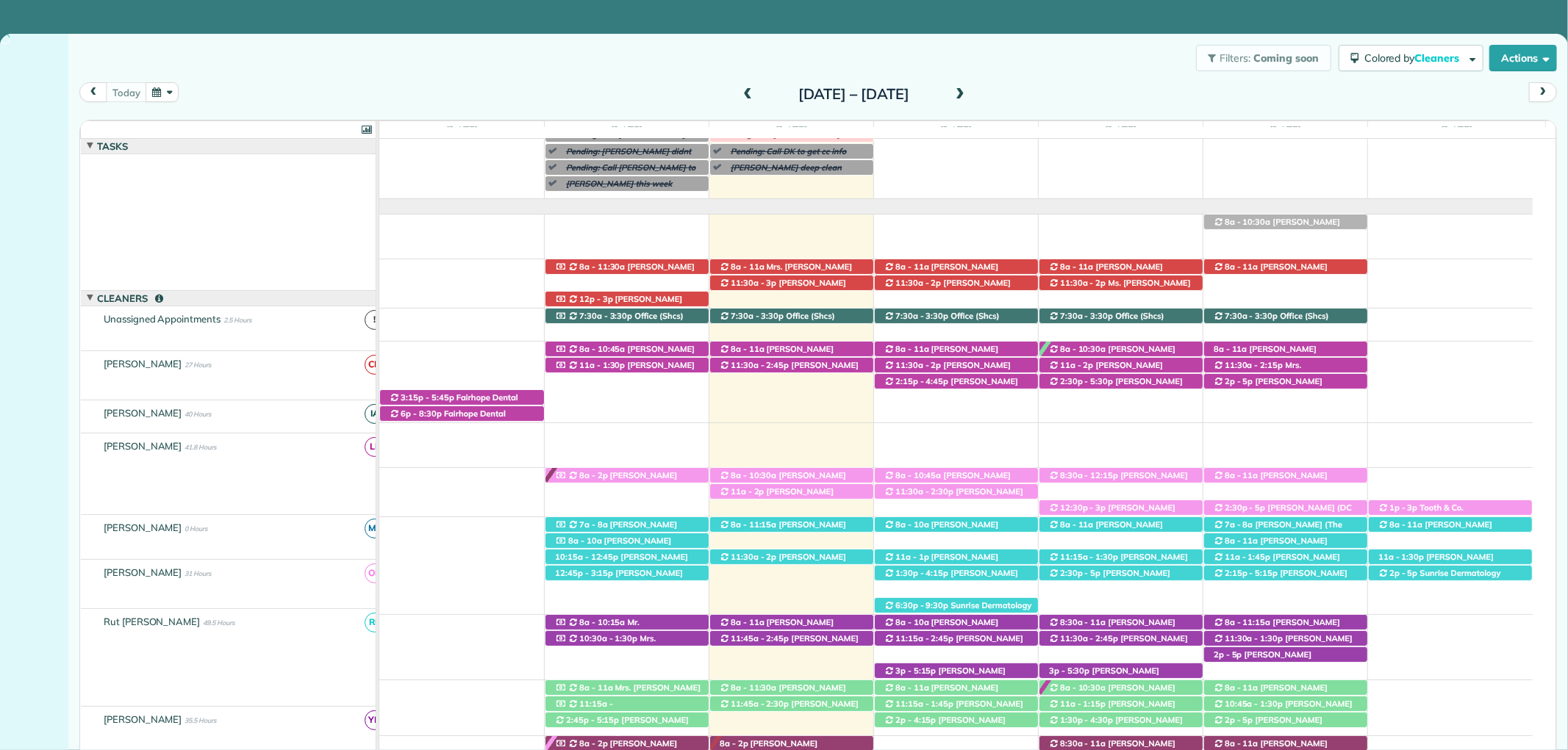
scroll to position [92, 0]
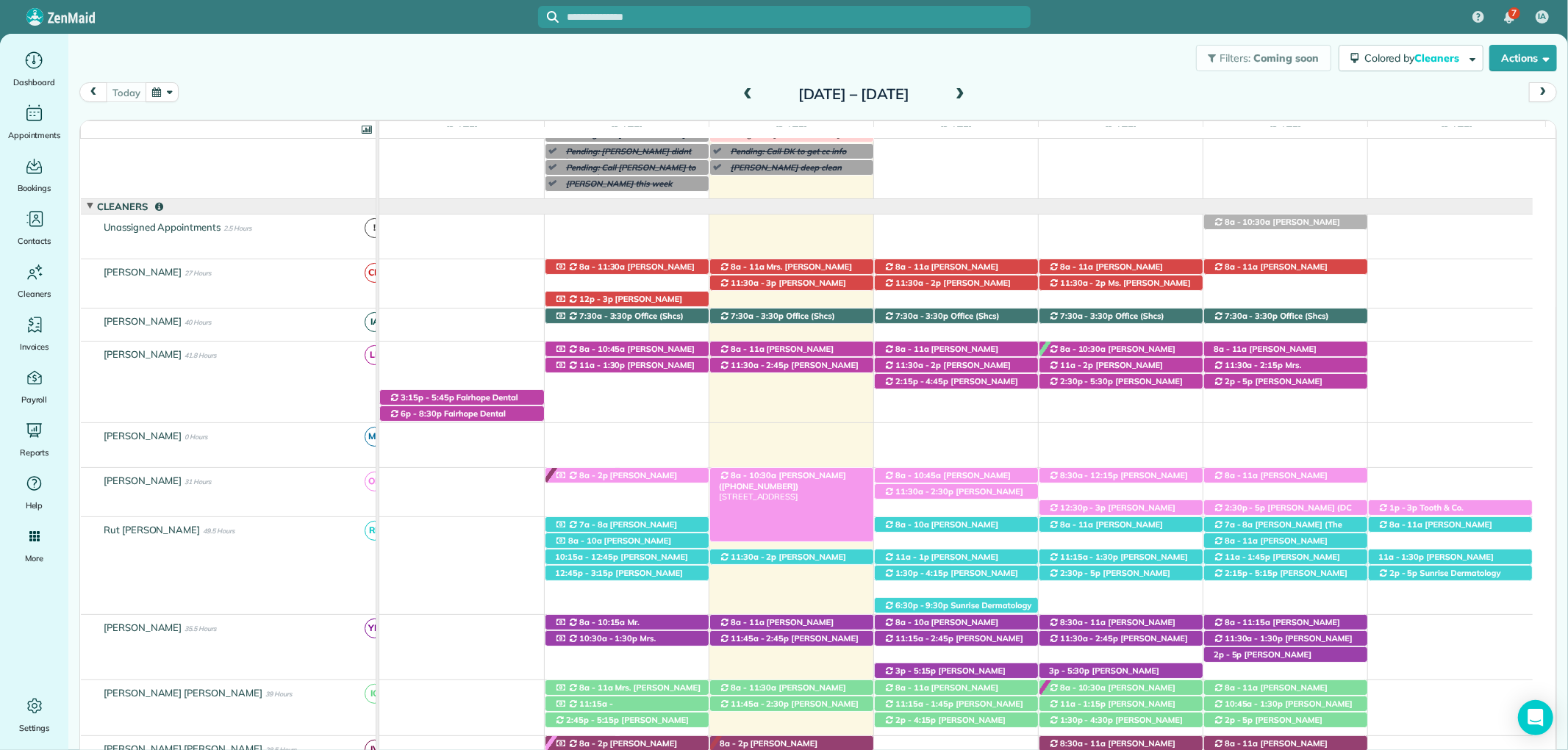
click at [822, 471] on span "Shelley Stallworth (+18132946238)" at bounding box center [782, 480] width 127 height 20
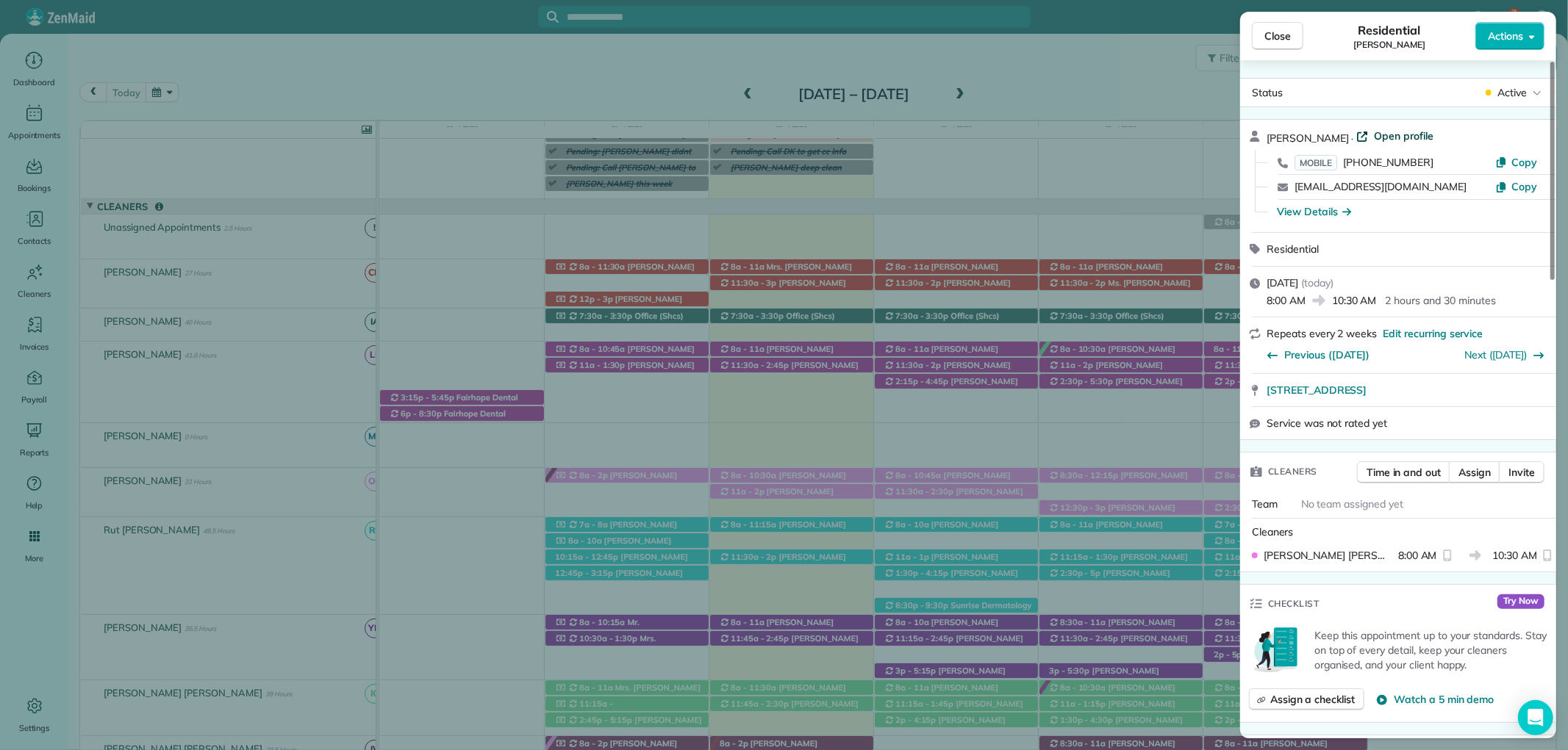
click at [1398, 133] on span "Open profile" at bounding box center [1403, 136] width 60 height 15
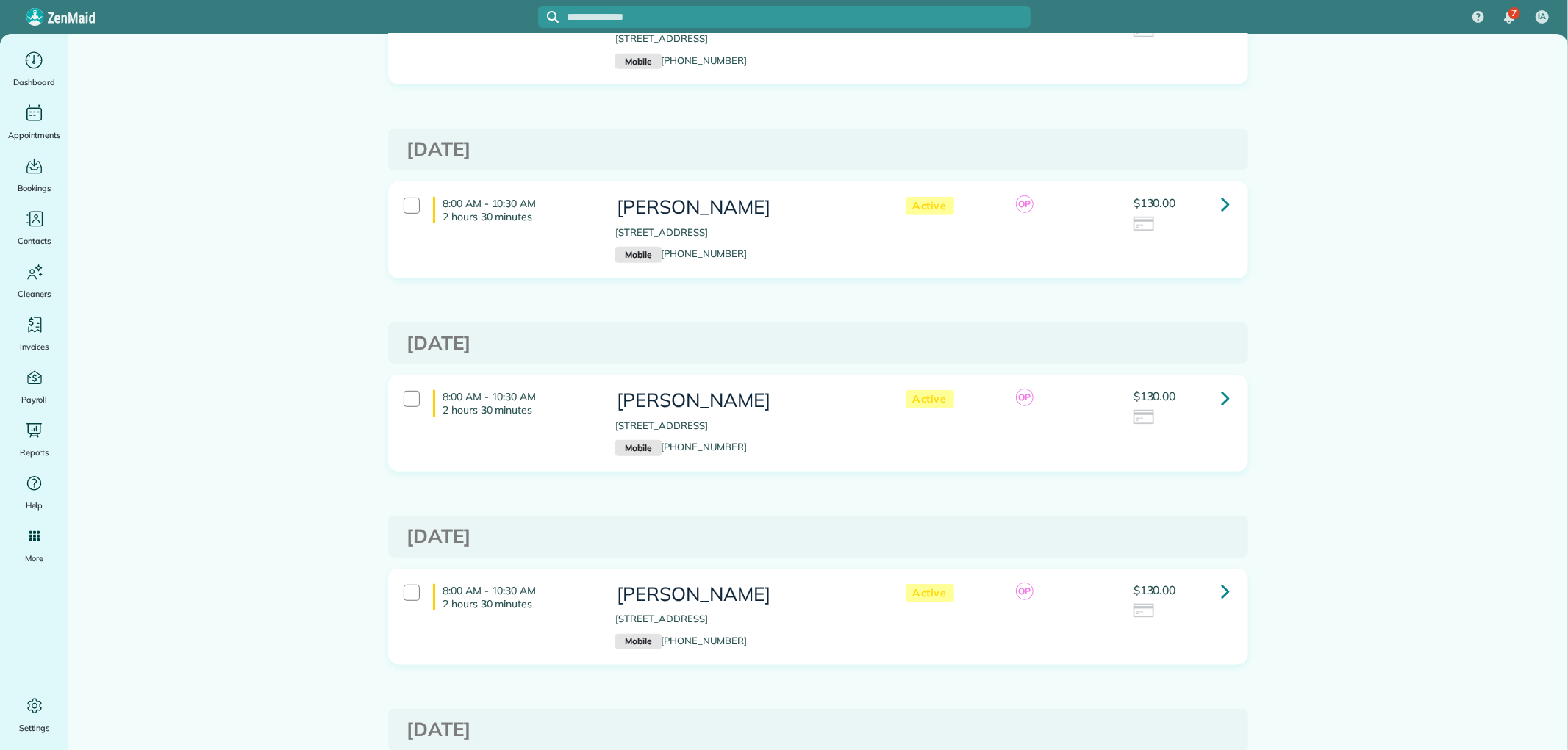
scroll to position [571, 0]
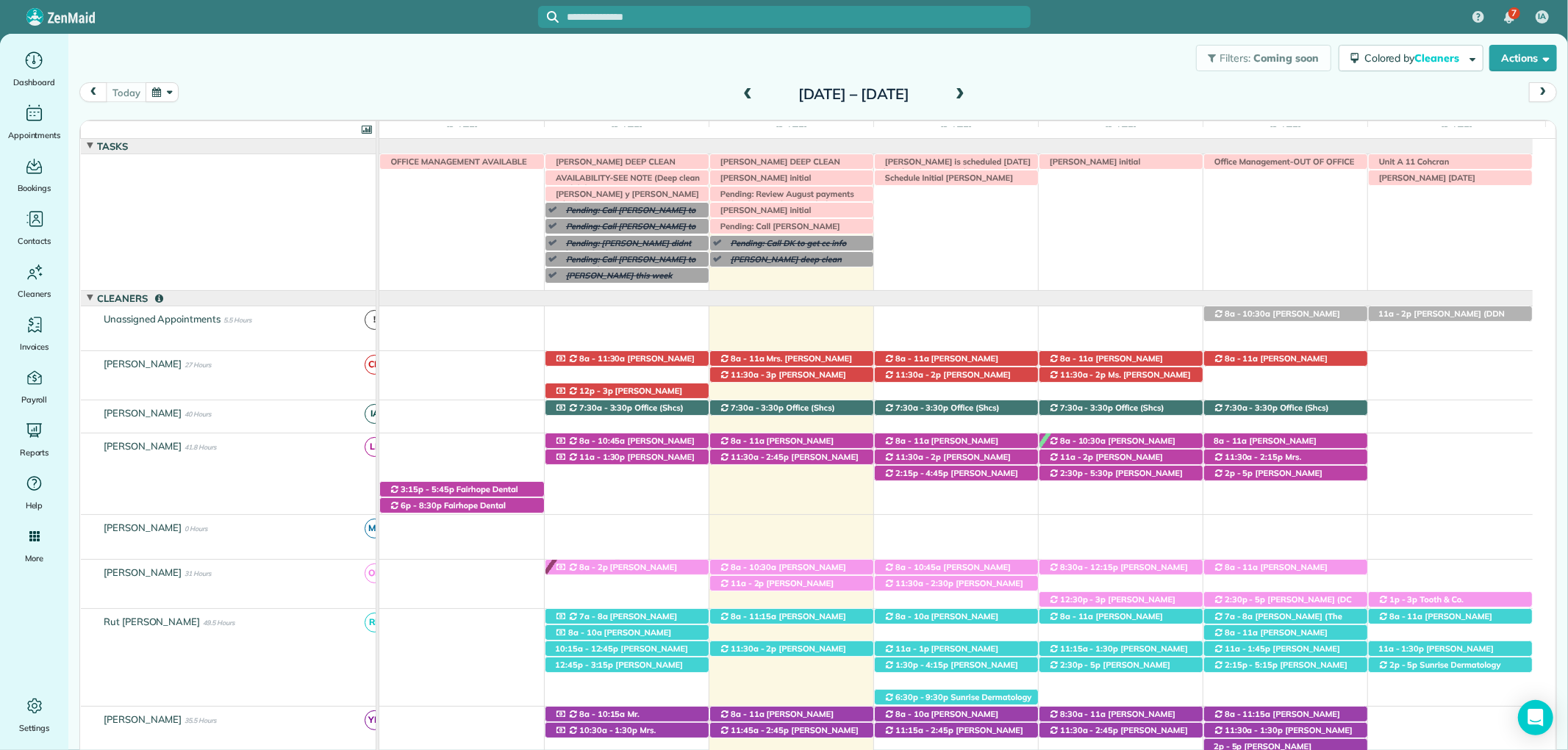
scroll to position [92, 0]
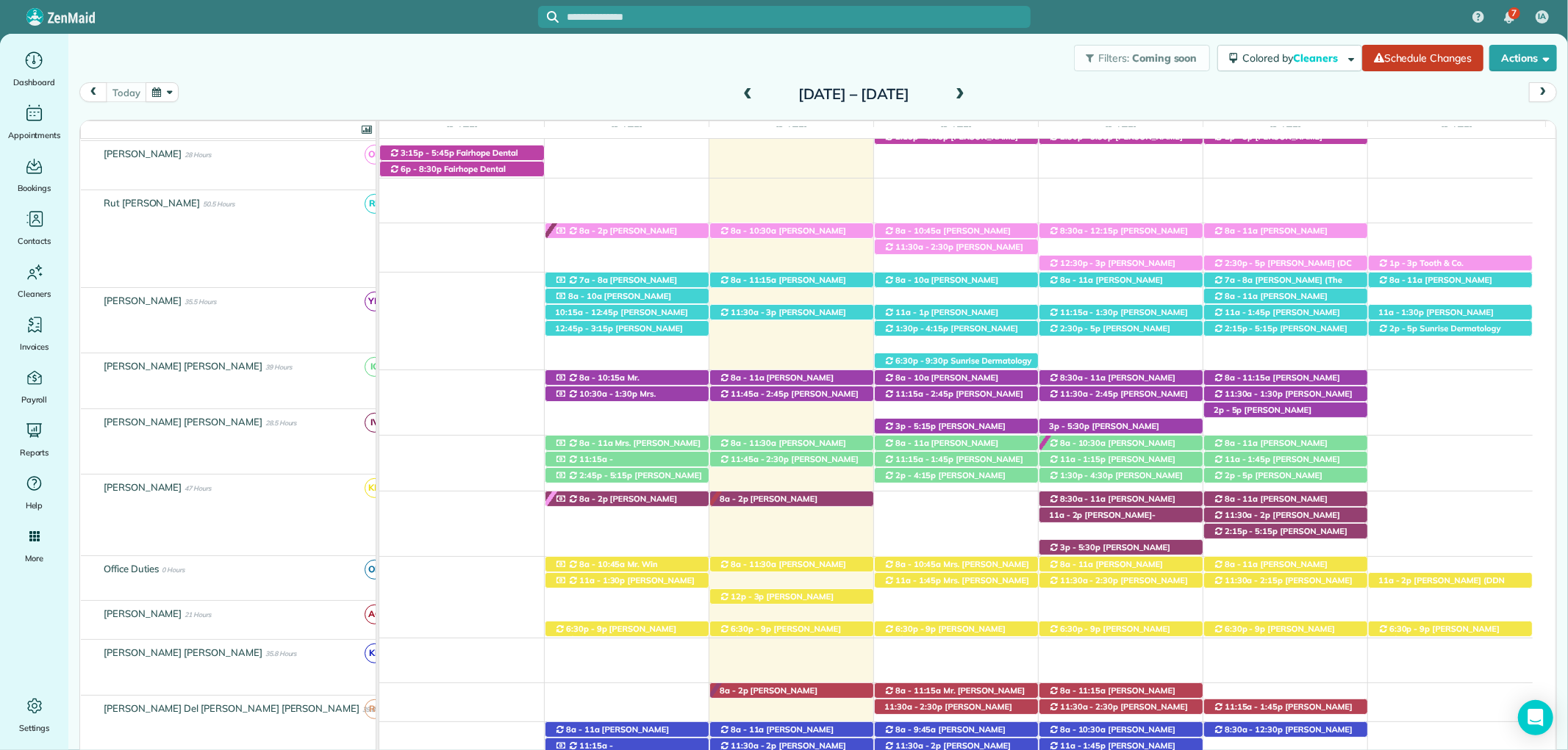
scroll to position [337, 0]
